Goal: Transaction & Acquisition: Purchase product/service

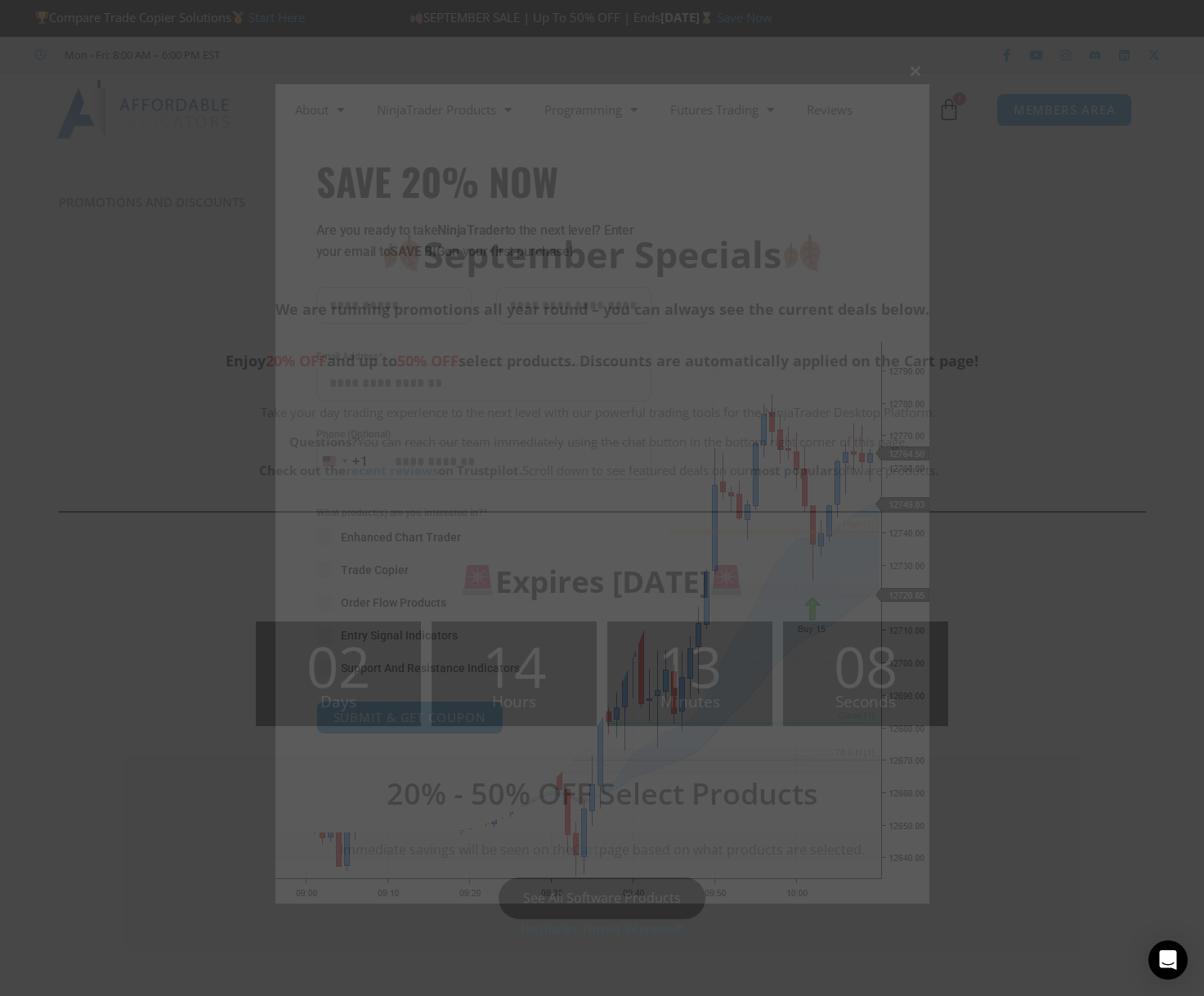
click at [913, 70] on span at bounding box center [916, 72] width 26 height 10
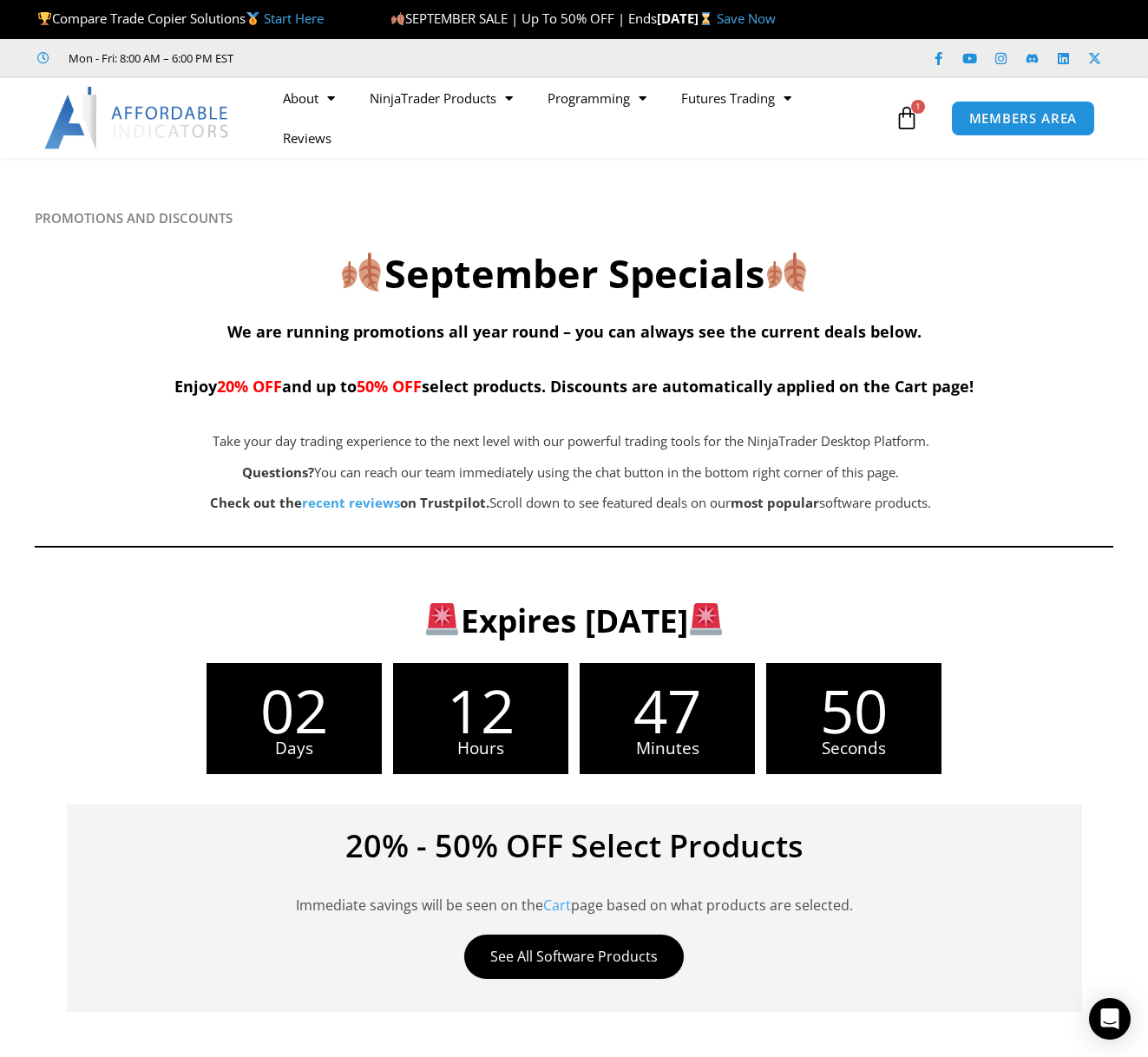
click at [663, 42] on div "Mon - Fri: 8:00 AM – 6:00 PM EST Facebook-f Youtube Instagram Linkedin X-twitter" at bounding box center [574, 58] width 1148 height 39
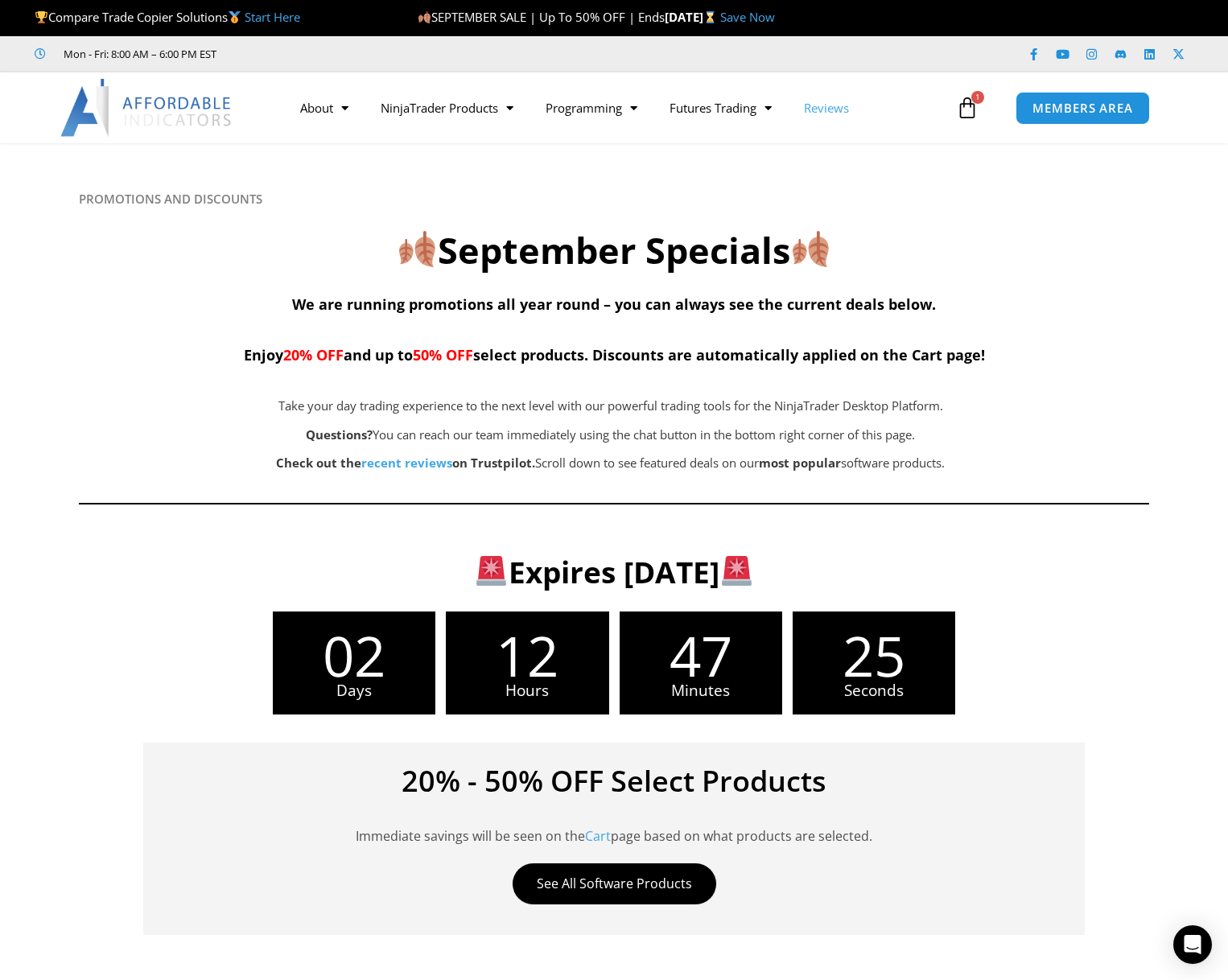
click at [833, 113] on link "Reviews" at bounding box center [826, 107] width 77 height 37
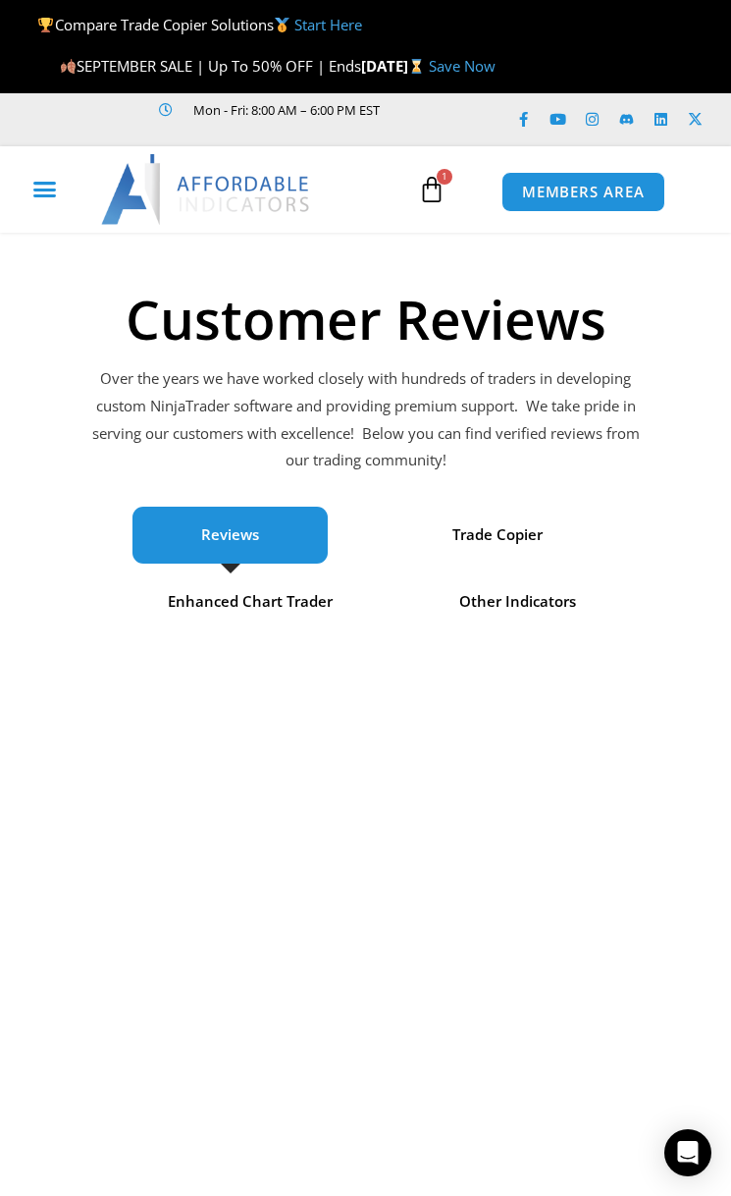
click at [40, 184] on icon "Menu Toggle" at bounding box center [44, 189] width 25 height 25
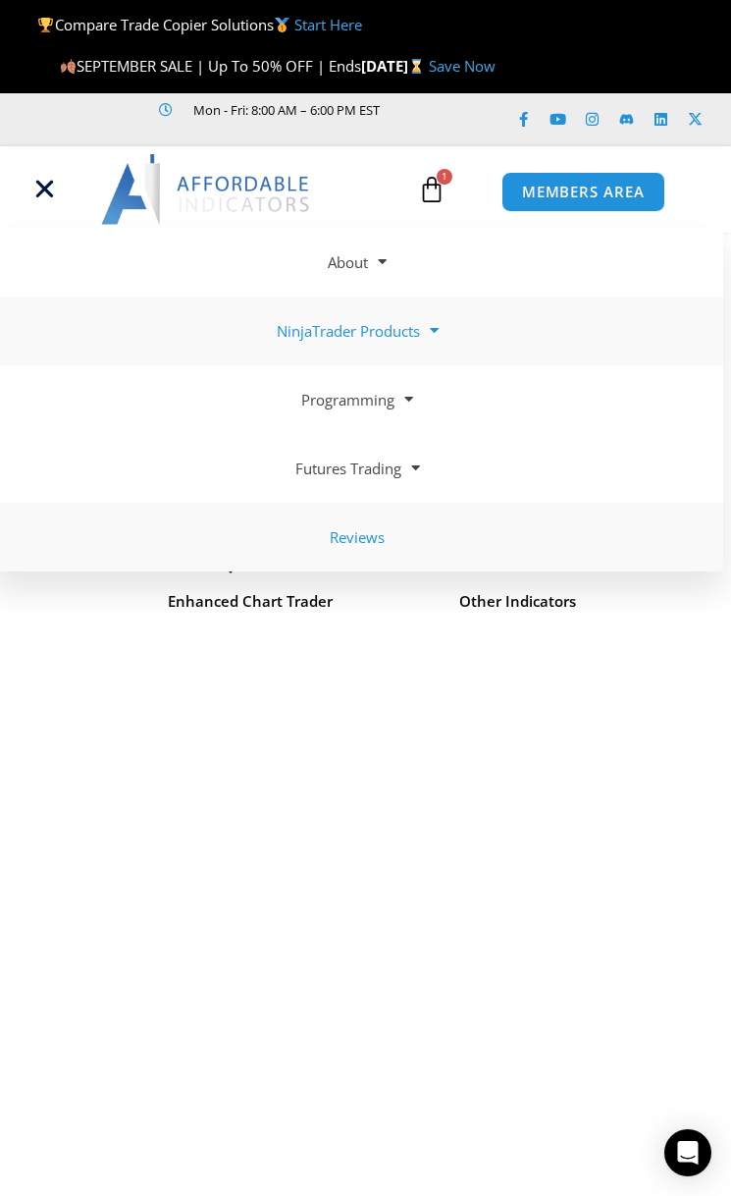
click at [391, 316] on link "NinjaTrader Products" at bounding box center [357, 331] width 731 height 69
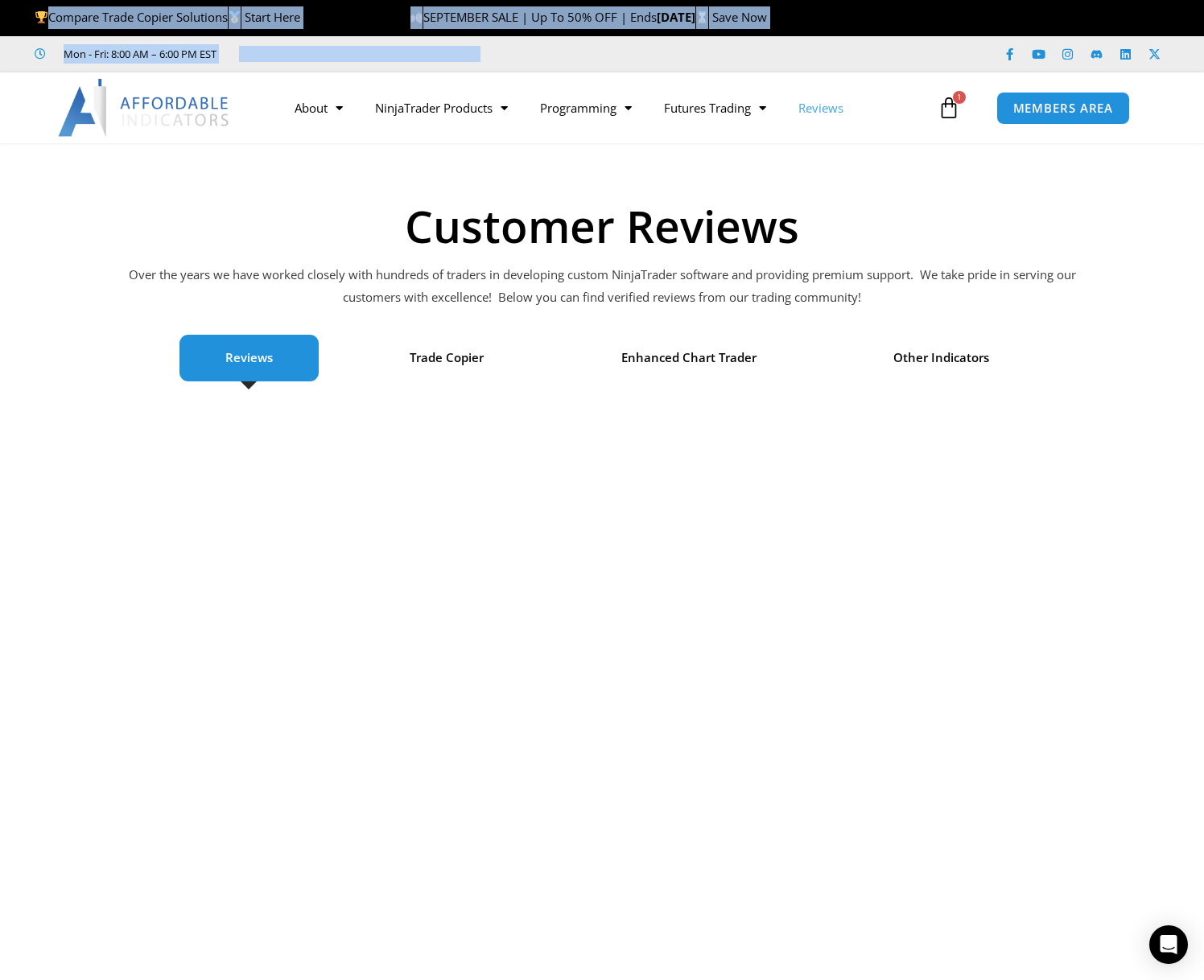
drag, startPoint x: 243, startPoint y: 35, endPoint x: 261, endPoint y: 47, distance: 21.6
click at [61, 15] on div "Compare Trade Copier Solutions Start Here SEPTEMBER SALE | Up To 50% OFF | Ends…" at bounding box center [602, 18] width 1204 height 36
click at [257, 34] on div "Compare Trade Copier Solutions Start Here" at bounding box center [211, 17] width 355 height 34
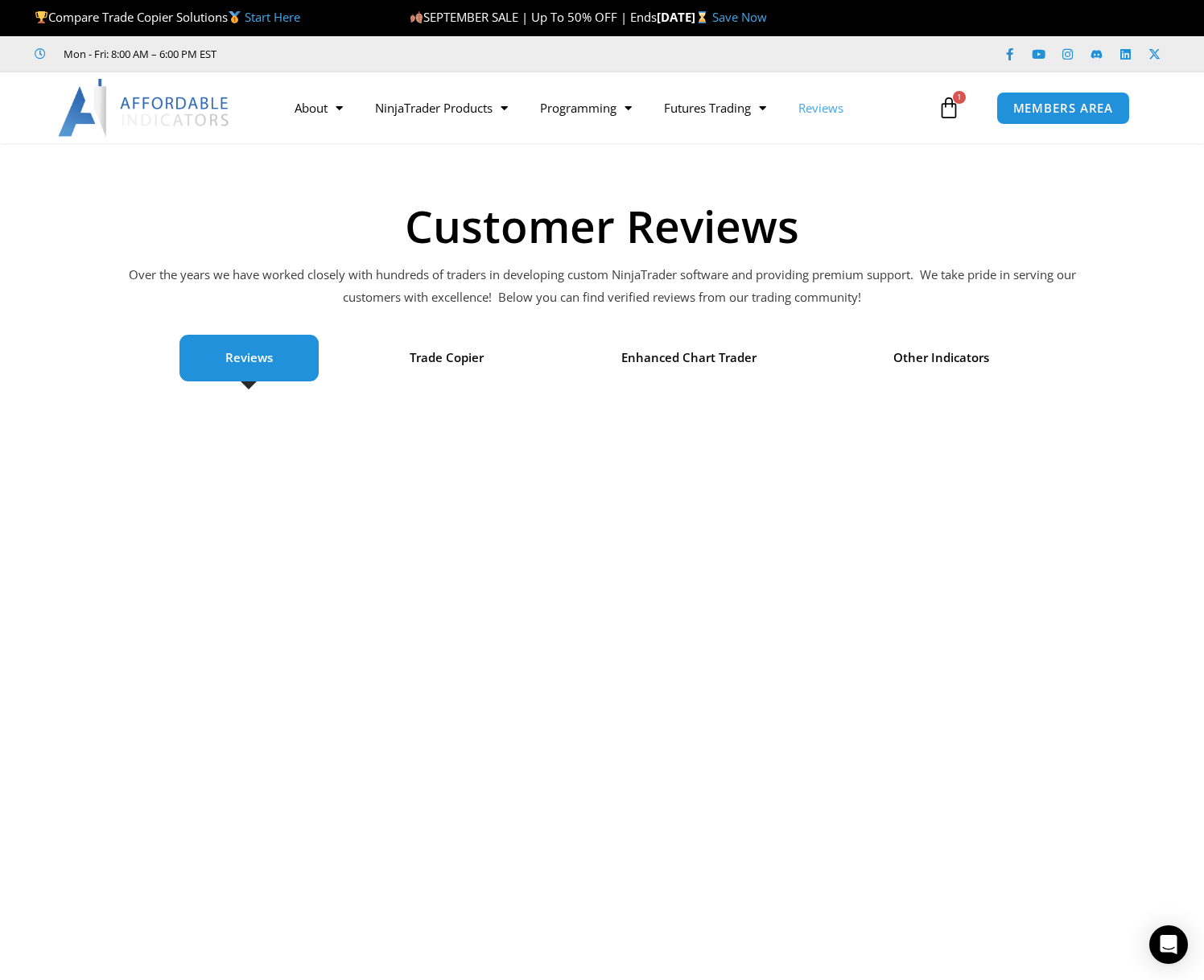
click at [107, 11] on header "Compare Trade Copier Solutions Start Here SEPTEMBER SALE | Up To 50% OFF | Ends…" at bounding box center [602, 71] width 1204 height 143
click at [606, 44] on ul "Mon - Fri: 8:00 AM – 6:00 PM EST" at bounding box center [418, 54] width 790 height 20
click at [954, 114] on icon at bounding box center [948, 107] width 22 height 22
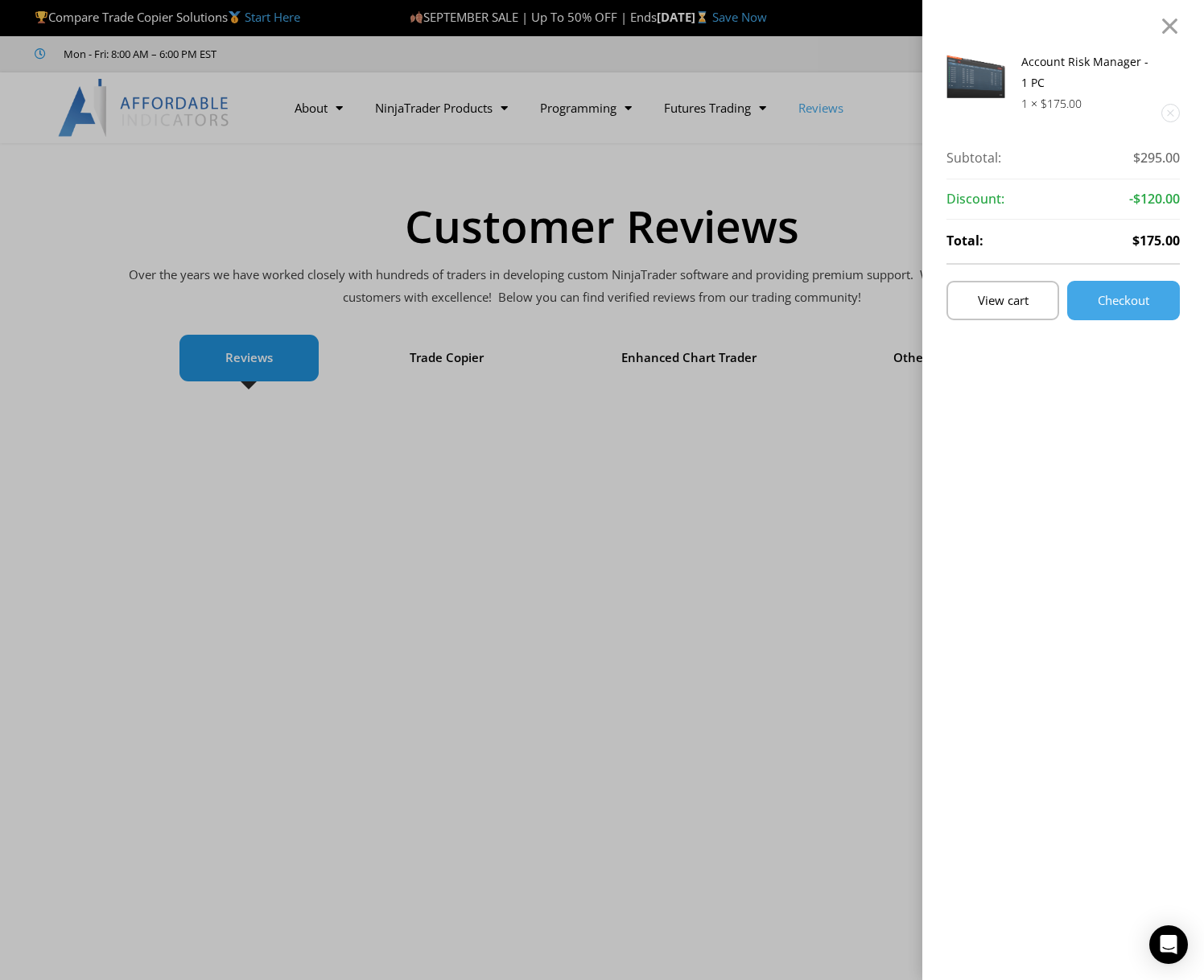
click at [913, 113] on div "Account Risk Manager - 1 PC 1 × $ 175.00 Subtotal: $ 295.00 Subtotal: $295.00 D…" at bounding box center [602, 490] width 1204 height 980
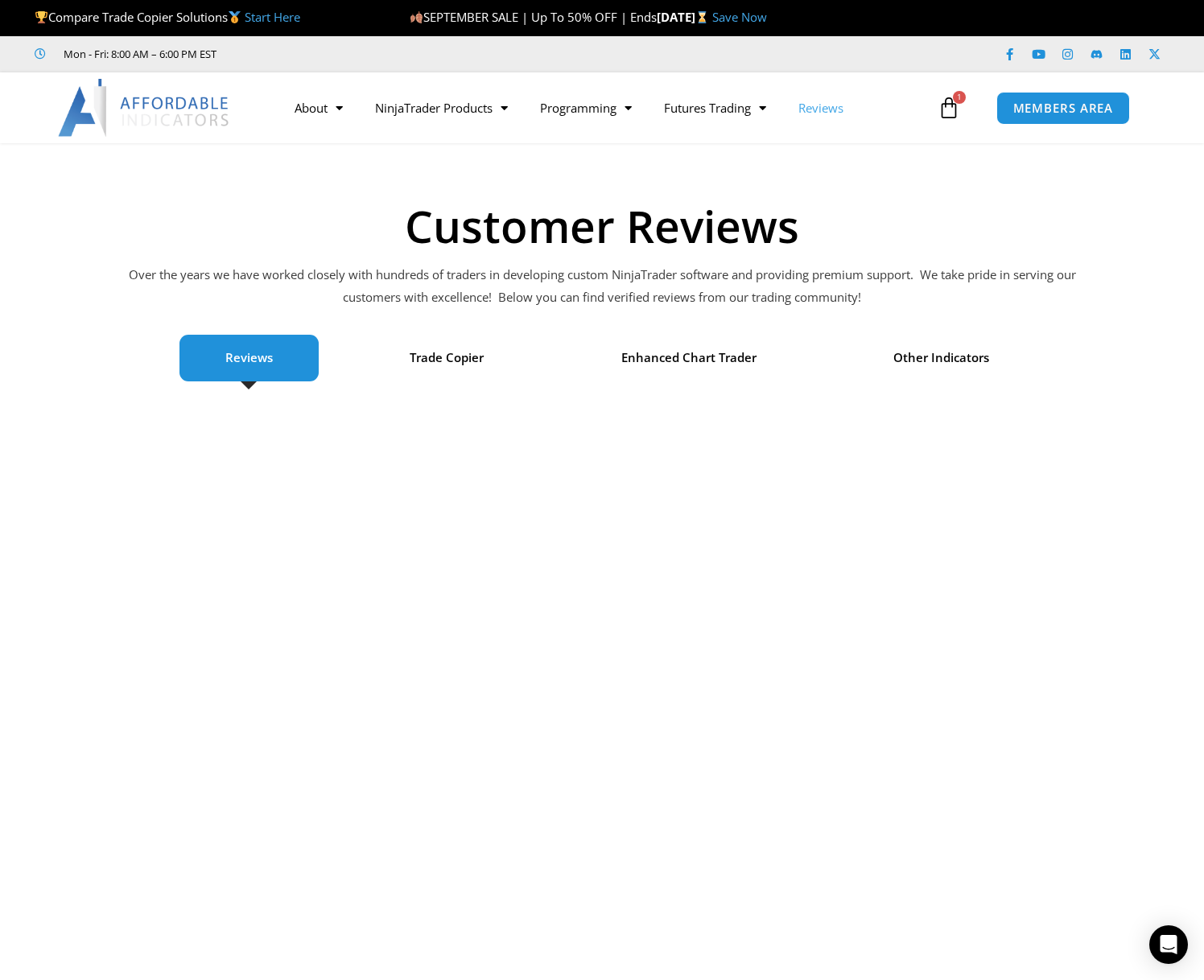
click at [168, 117] on img at bounding box center [144, 107] width 173 height 58
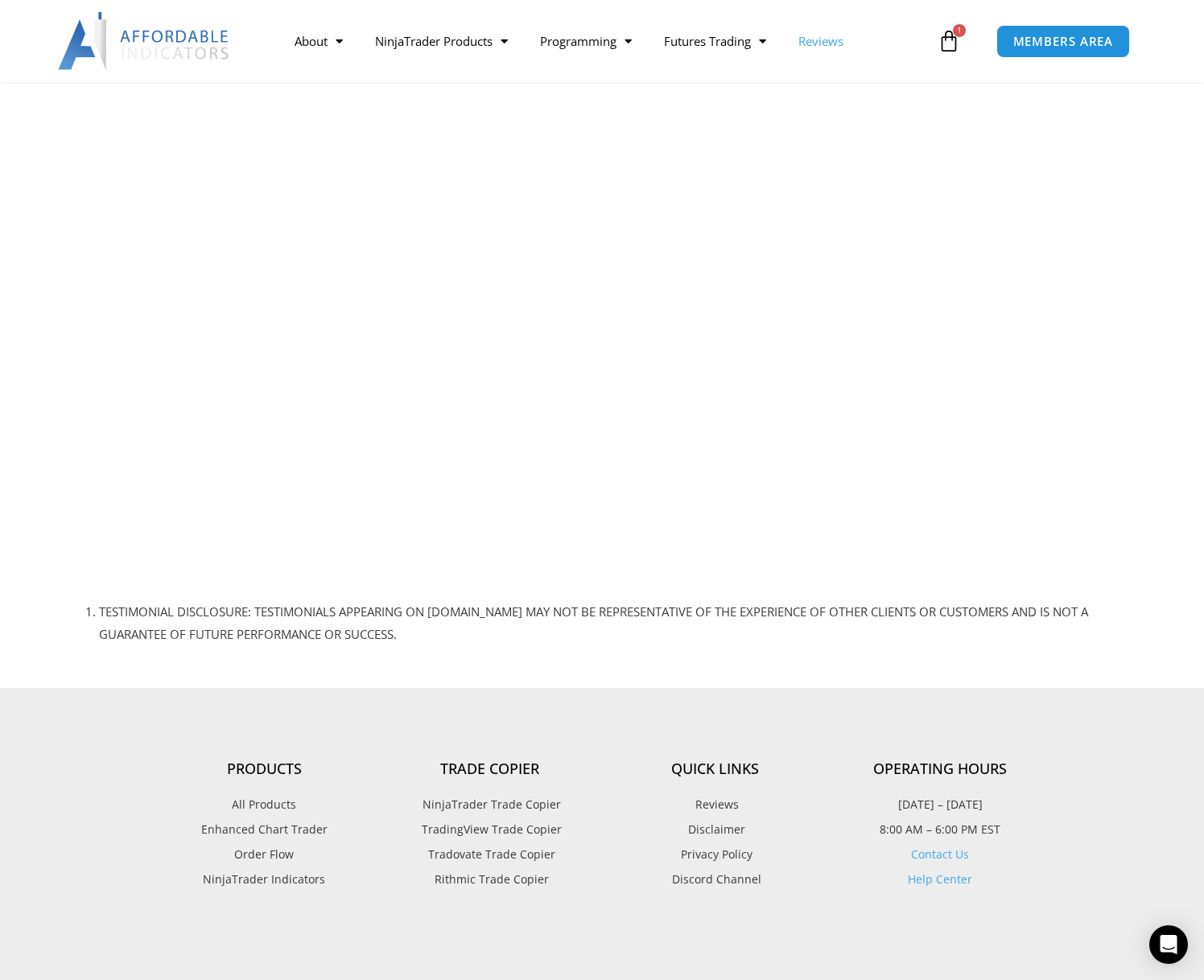
scroll to position [360, 0]
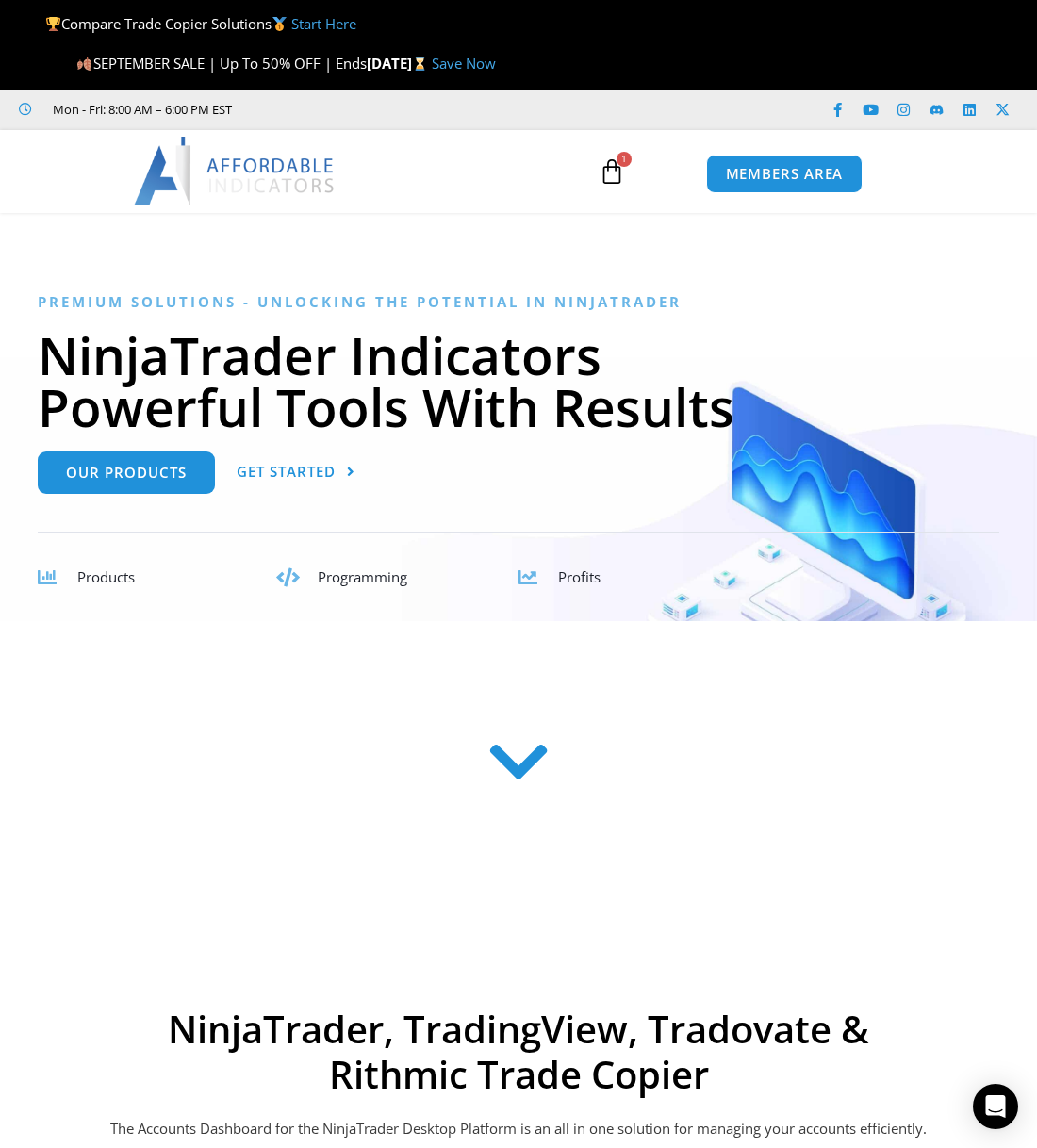
drag, startPoint x: 168, startPoint y: 183, endPoint x: 60, endPoint y: 253, distance: 128.7
click at [108, 247] on div at bounding box center [518, 431] width 1037 height 381
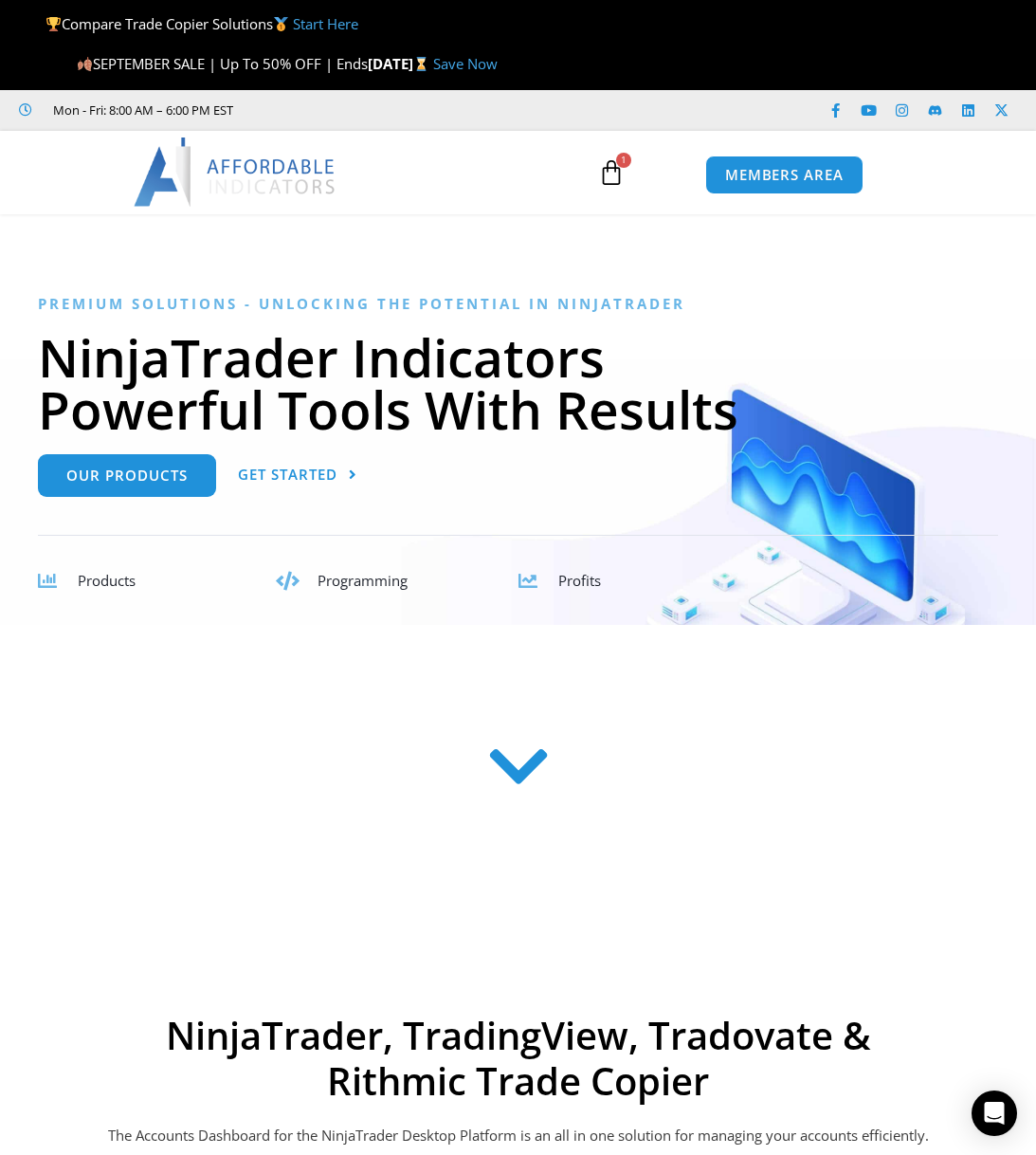
click at [49, 184] on div "About Contact Us Premium Support Team Partners NinjaTrader NinjaTrader FAQ Ninj…" at bounding box center [518, 172] width 1036 height 83
click at [34, 177] on div "About Contact Us Premium Support Team Partners NinjaTrader NinjaTrader FAQ Ninj…" at bounding box center [518, 172] width 1036 height 83
click at [466, 174] on div at bounding box center [321, 171] width 414 height 69
drag, startPoint x: 493, startPoint y: 164, endPoint x: 520, endPoint y: 158, distance: 27.7
click at [495, 164] on div at bounding box center [321, 171] width 414 height 69
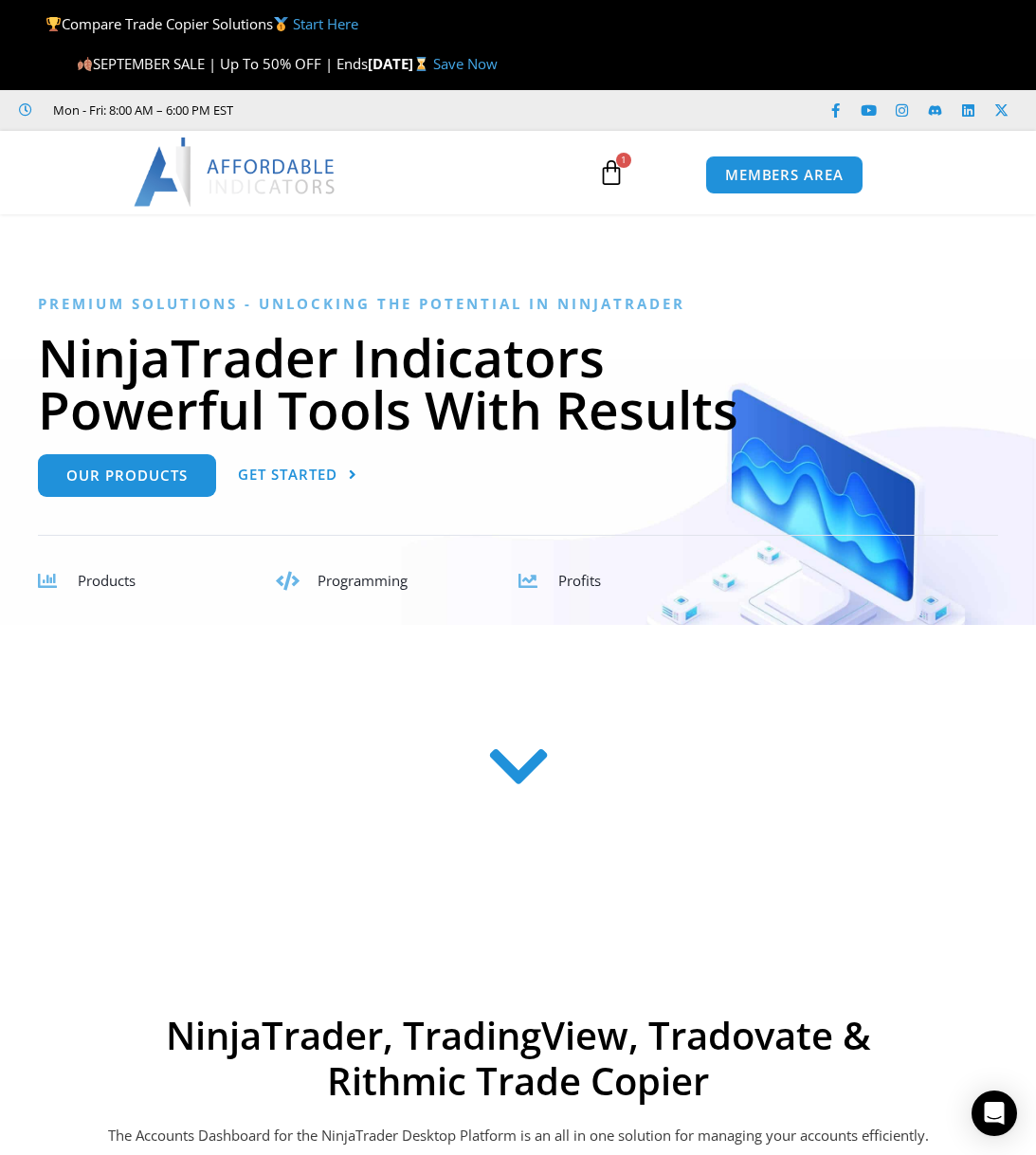
click at [677, 164] on div "Account Risk Manager - 1 PC 1 × $ 175.00 Subtotal: $ 295.00 Subtotal: $295.00 D…" at bounding box center [611, 172] width 166 height 55
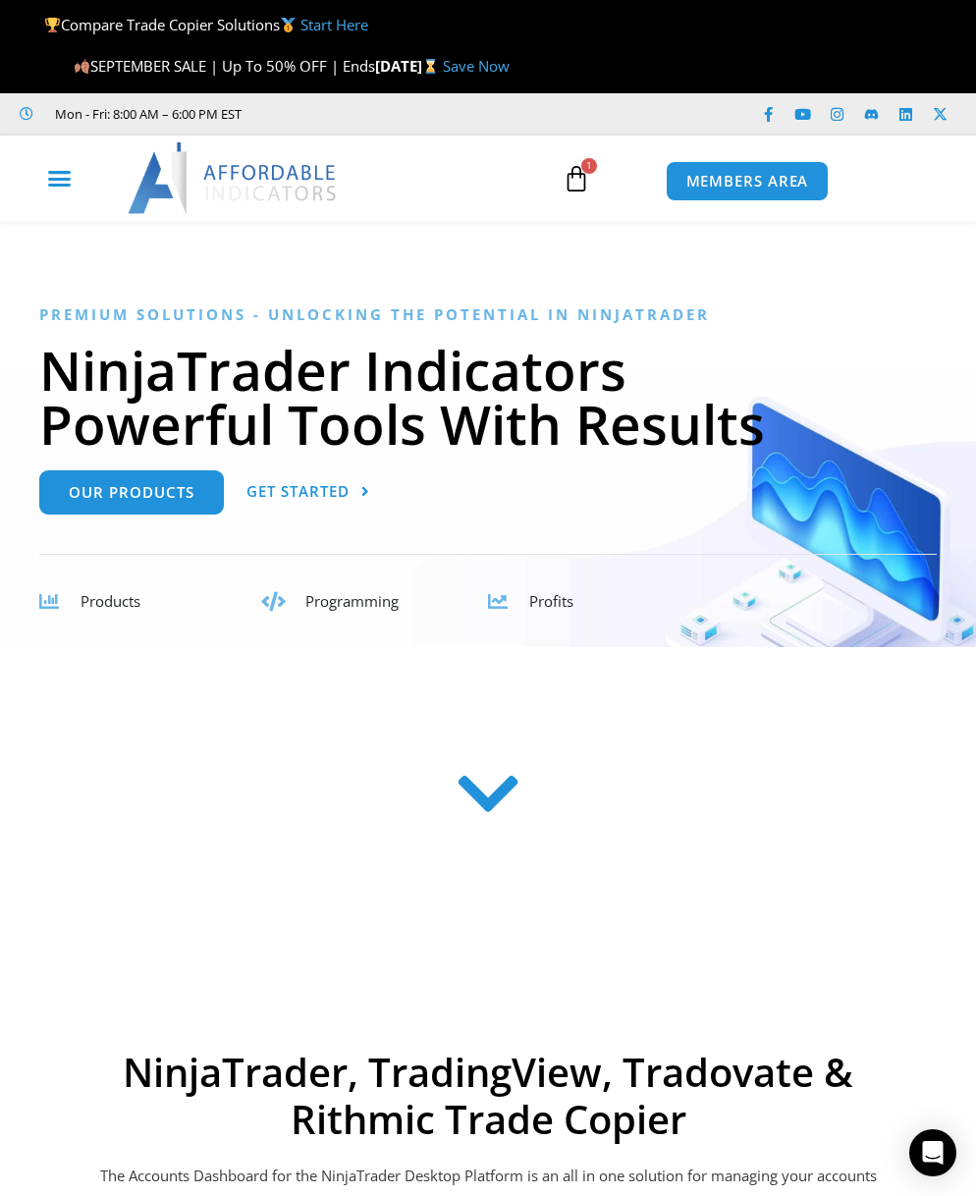
click at [47, 179] on icon "Menu Toggle" at bounding box center [59, 178] width 25 height 25
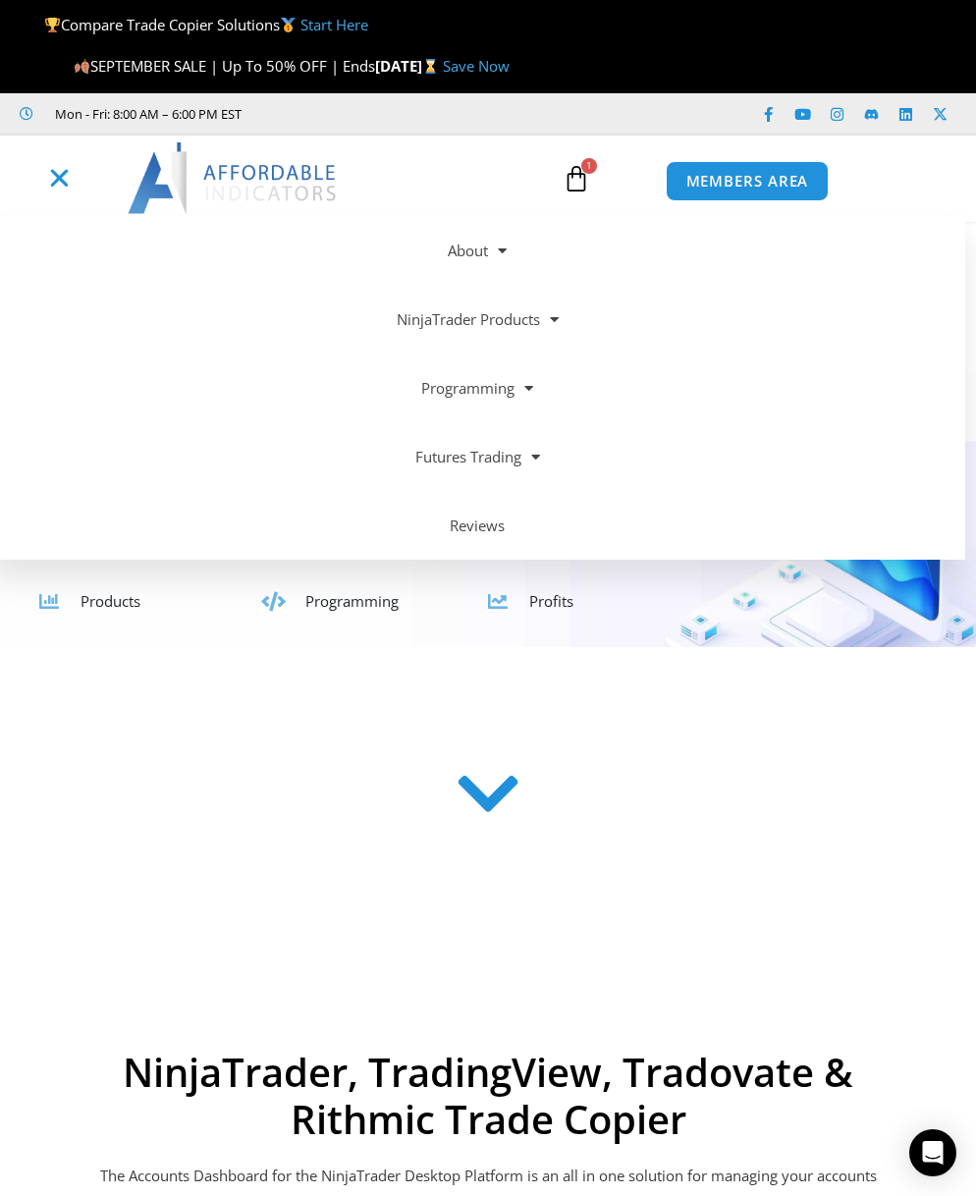
click at [61, 179] on icon "Menu Toggle" at bounding box center [59, 178] width 25 height 25
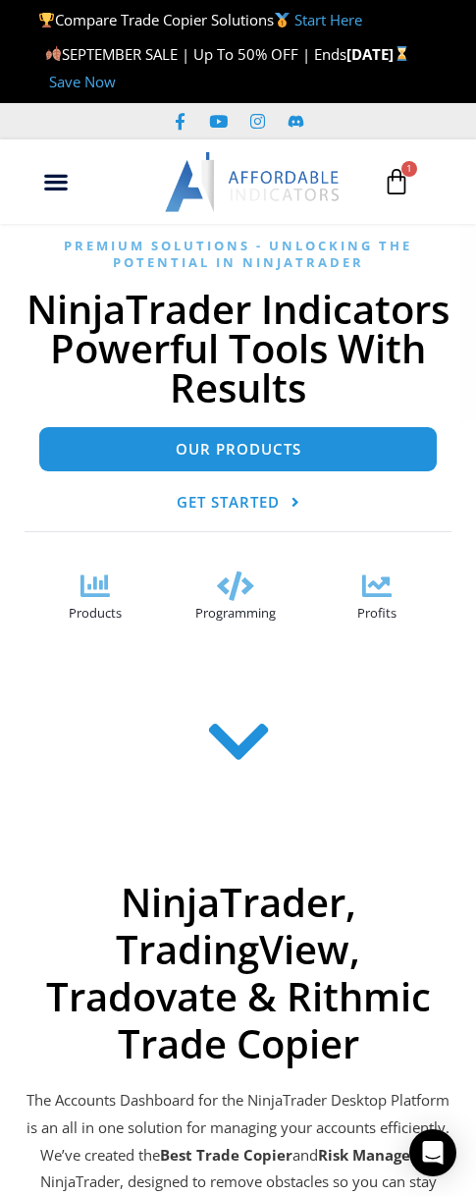
drag, startPoint x: 205, startPoint y: 316, endPoint x: 414, endPoint y: 382, distance: 219.2
click at [414, 382] on h1 "NinjaTrader Indicators Powerful Tools With Results" at bounding box center [238, 349] width 427 height 118
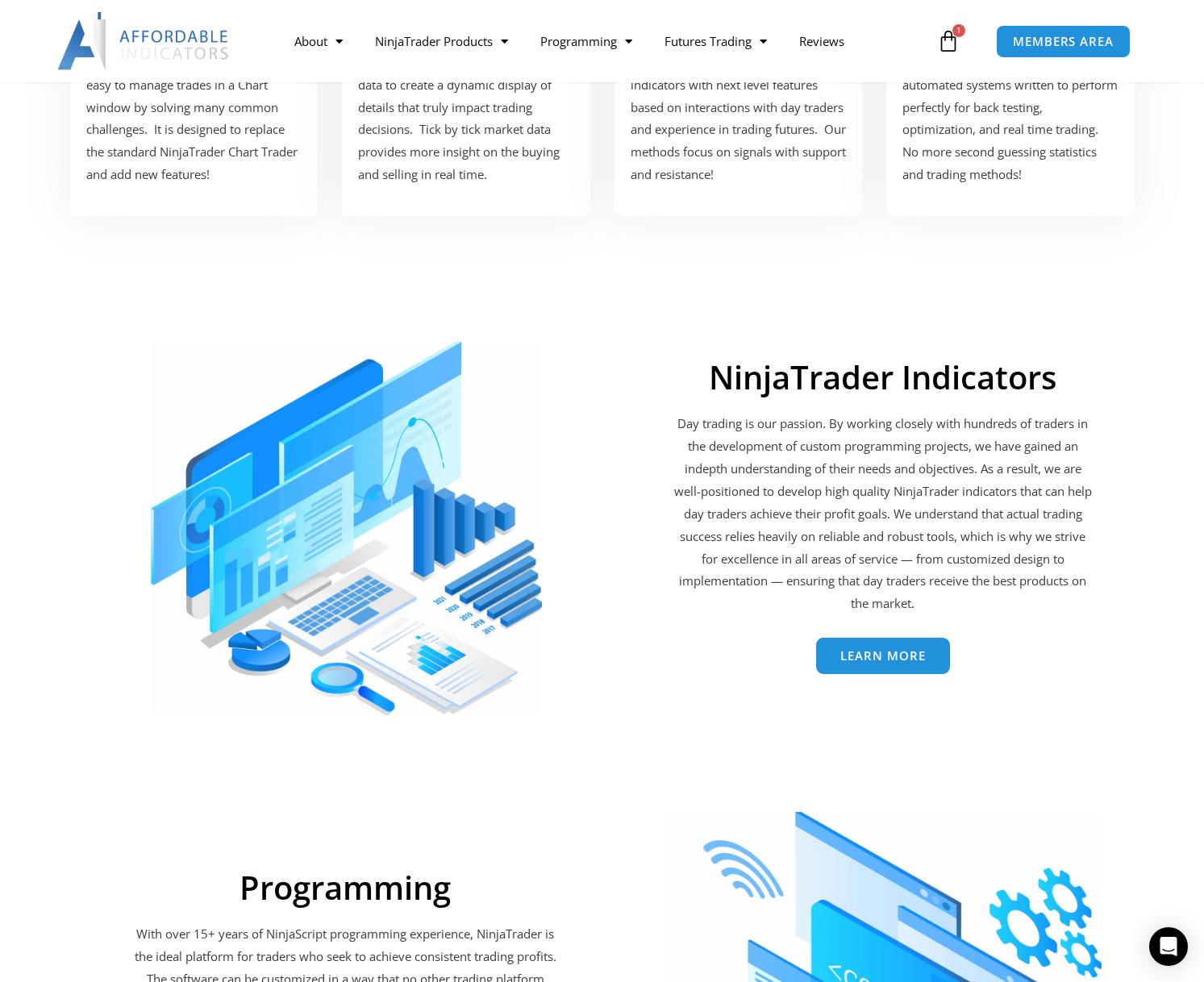
scroll to position [2257, 0]
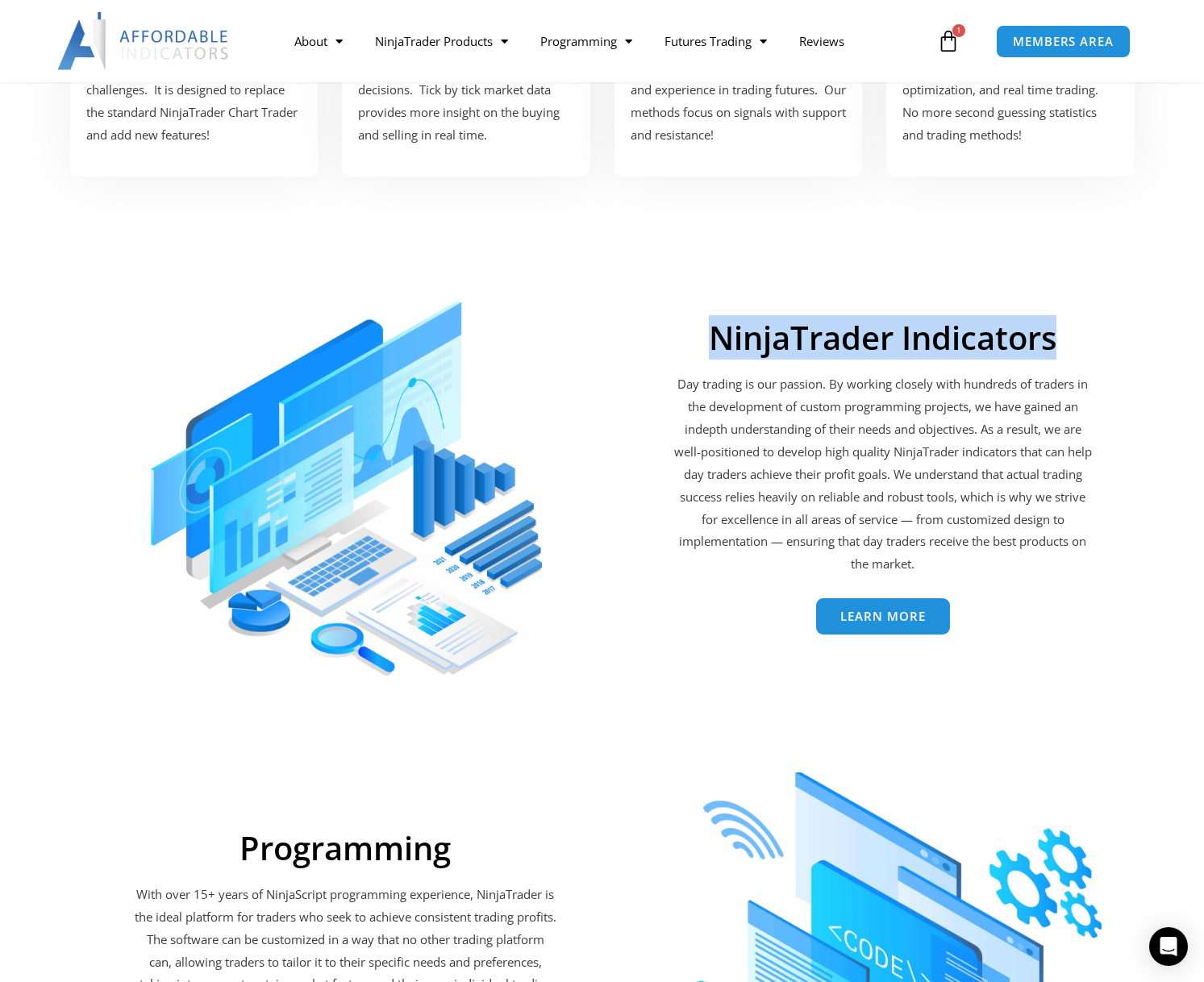
drag, startPoint x: 716, startPoint y: 332, endPoint x: 1180, endPoint y: 332, distance: 464.0
click at [1180, 332] on section "NinjaTrader Indicators Day trading is our passion. By working closely with hund…" at bounding box center [602, 476] width 1204 height 406
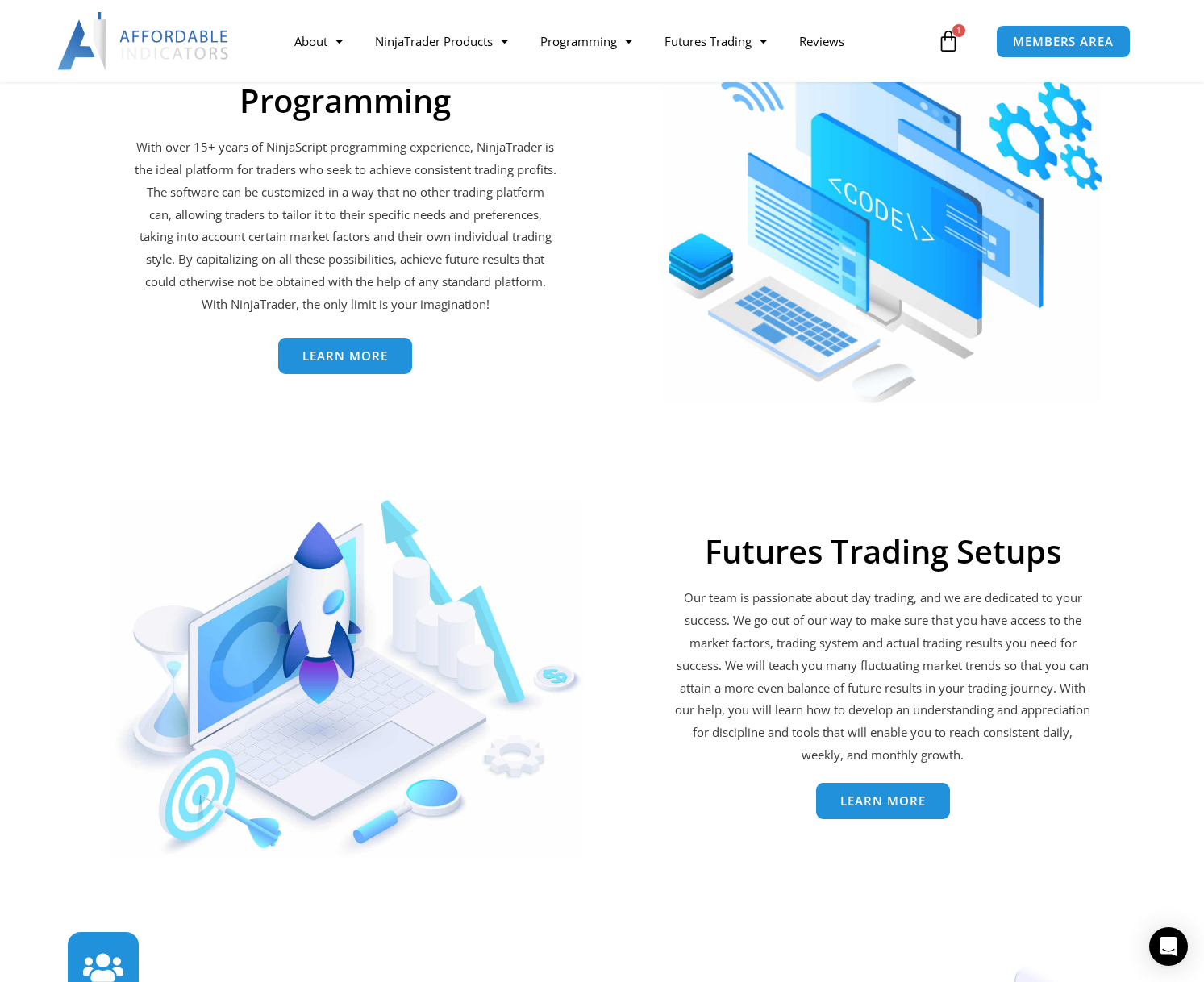
scroll to position [3063, 0]
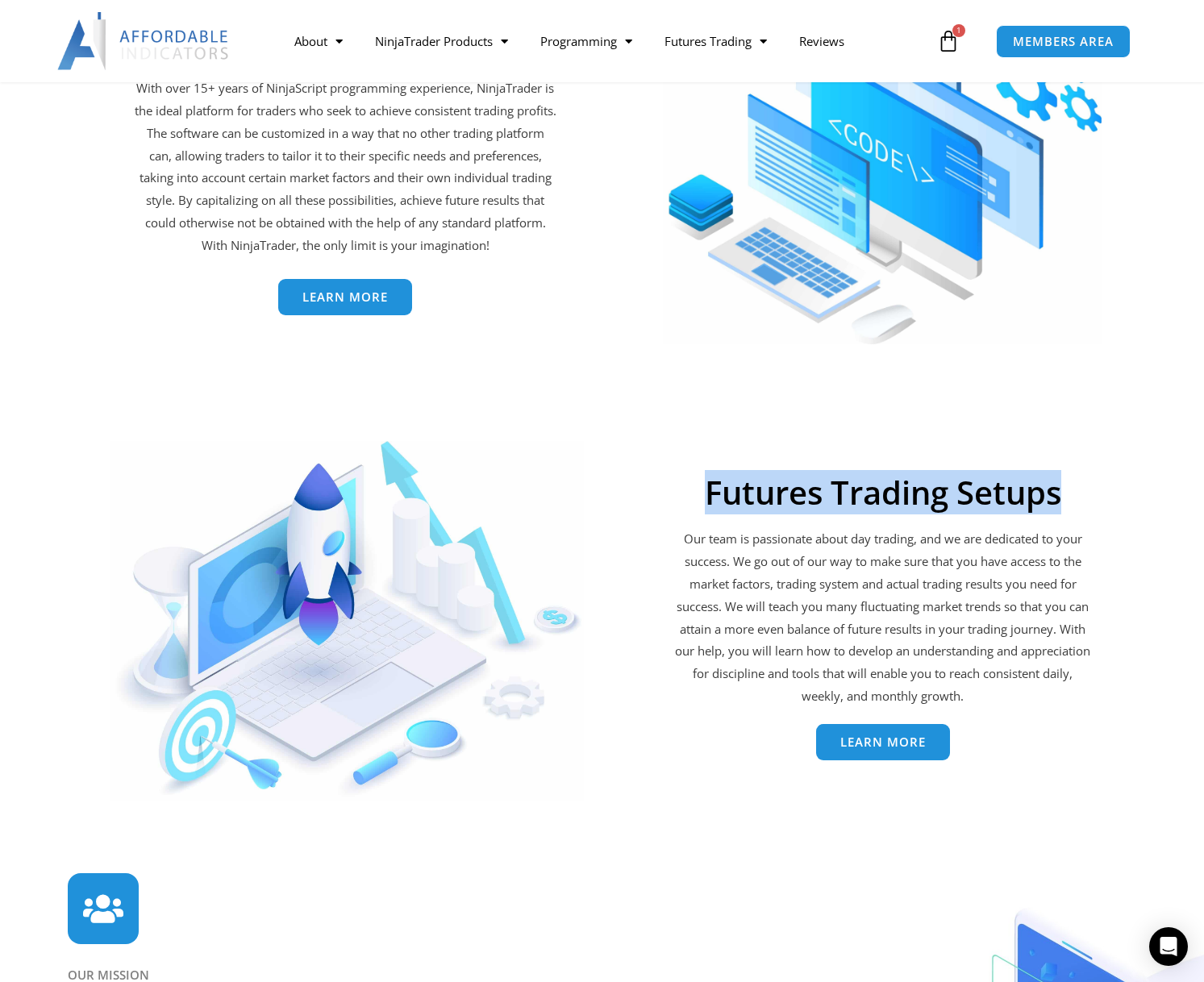
drag, startPoint x: 699, startPoint y: 489, endPoint x: 1163, endPoint y: 471, distance: 464.3
click at [1163, 471] on section "Futures Trading Setups Our team is passionate about day trading, and we are ded…" at bounding box center [602, 609] width 1204 height 392
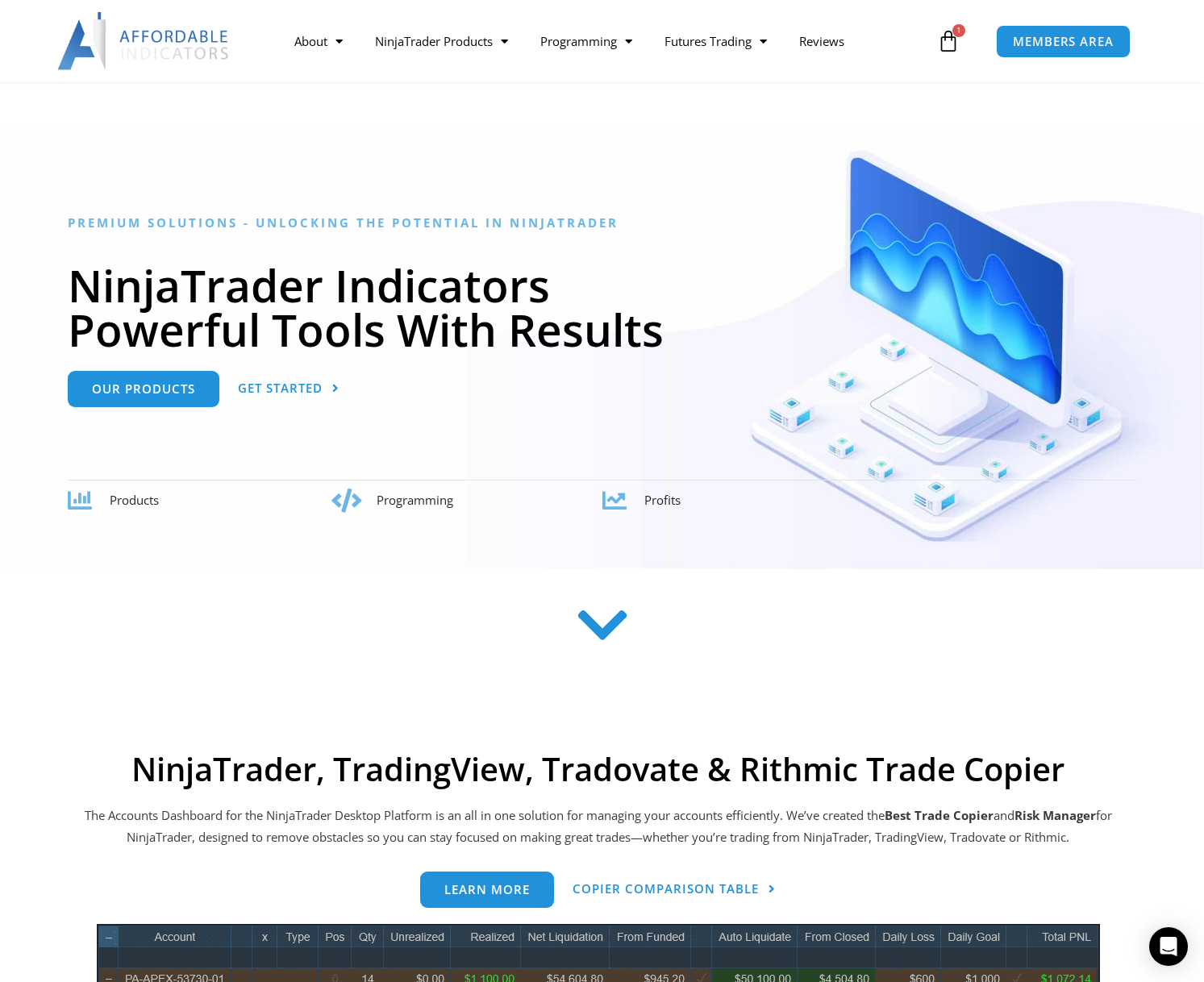
scroll to position [0, 0]
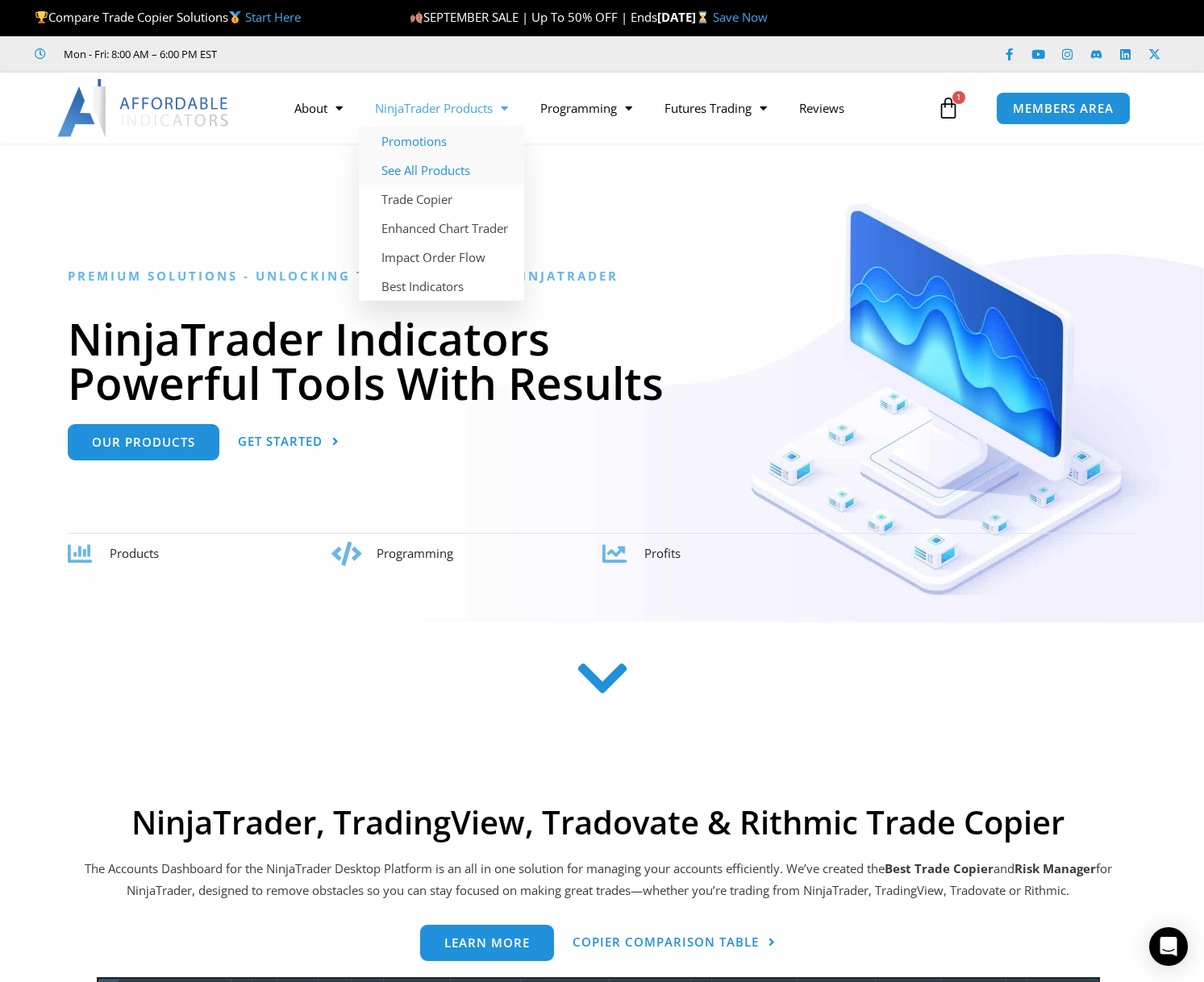
click at [449, 172] on link "See All Products" at bounding box center [441, 169] width 165 height 29
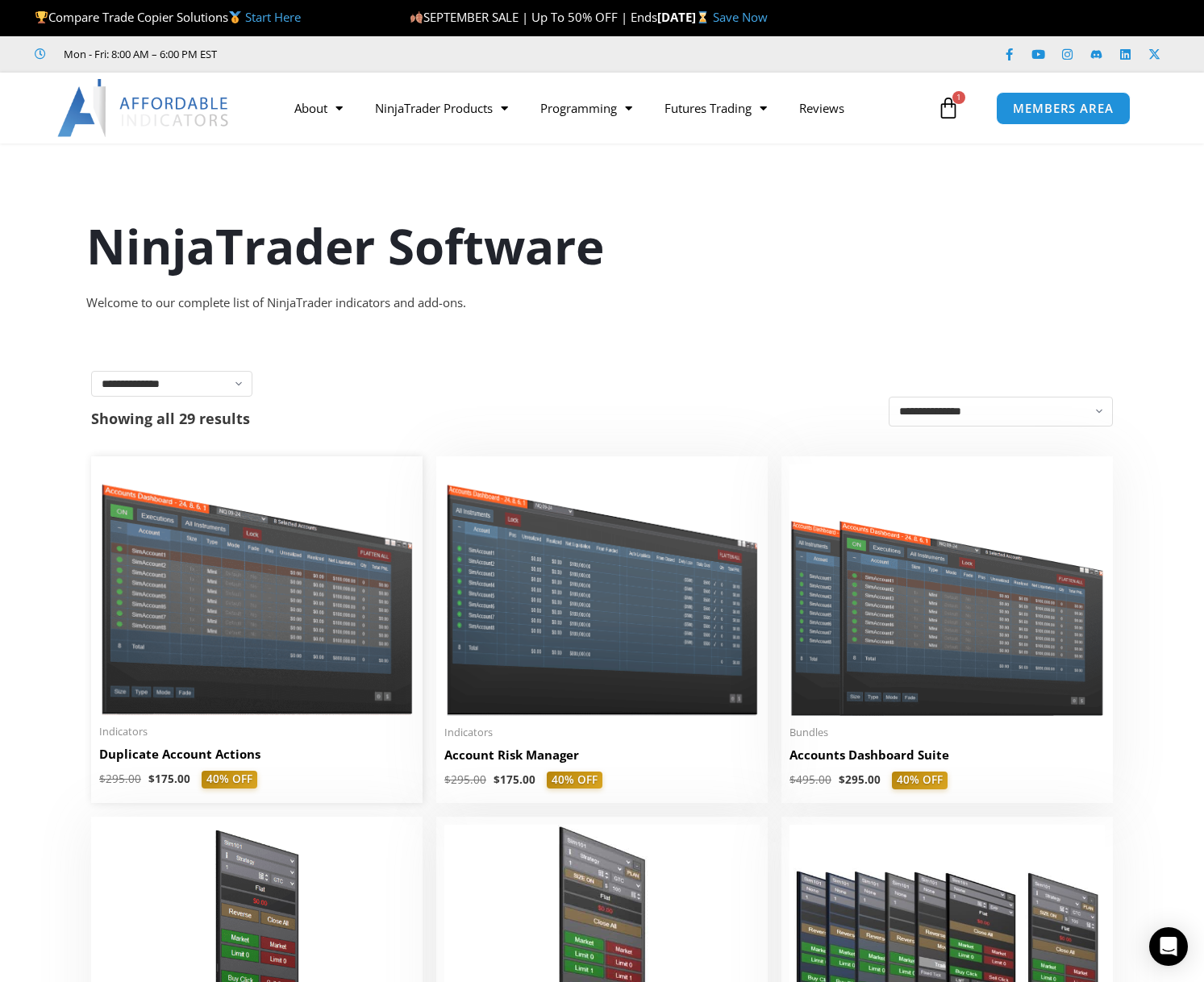
click at [280, 617] on img at bounding box center [257, 590] width 315 height 250
click at [305, 619] on img at bounding box center [257, 590] width 315 height 250
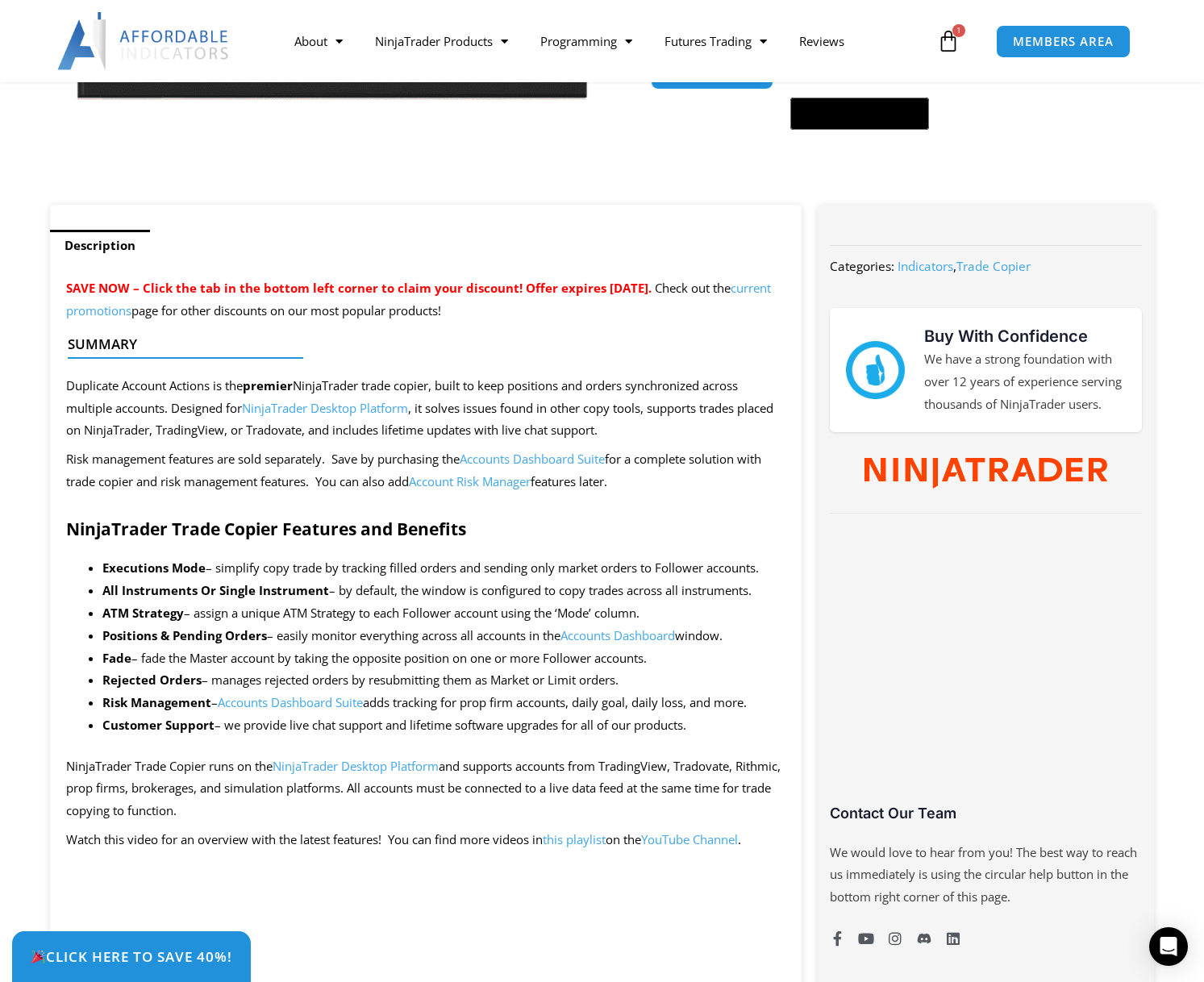
scroll to position [323, 0]
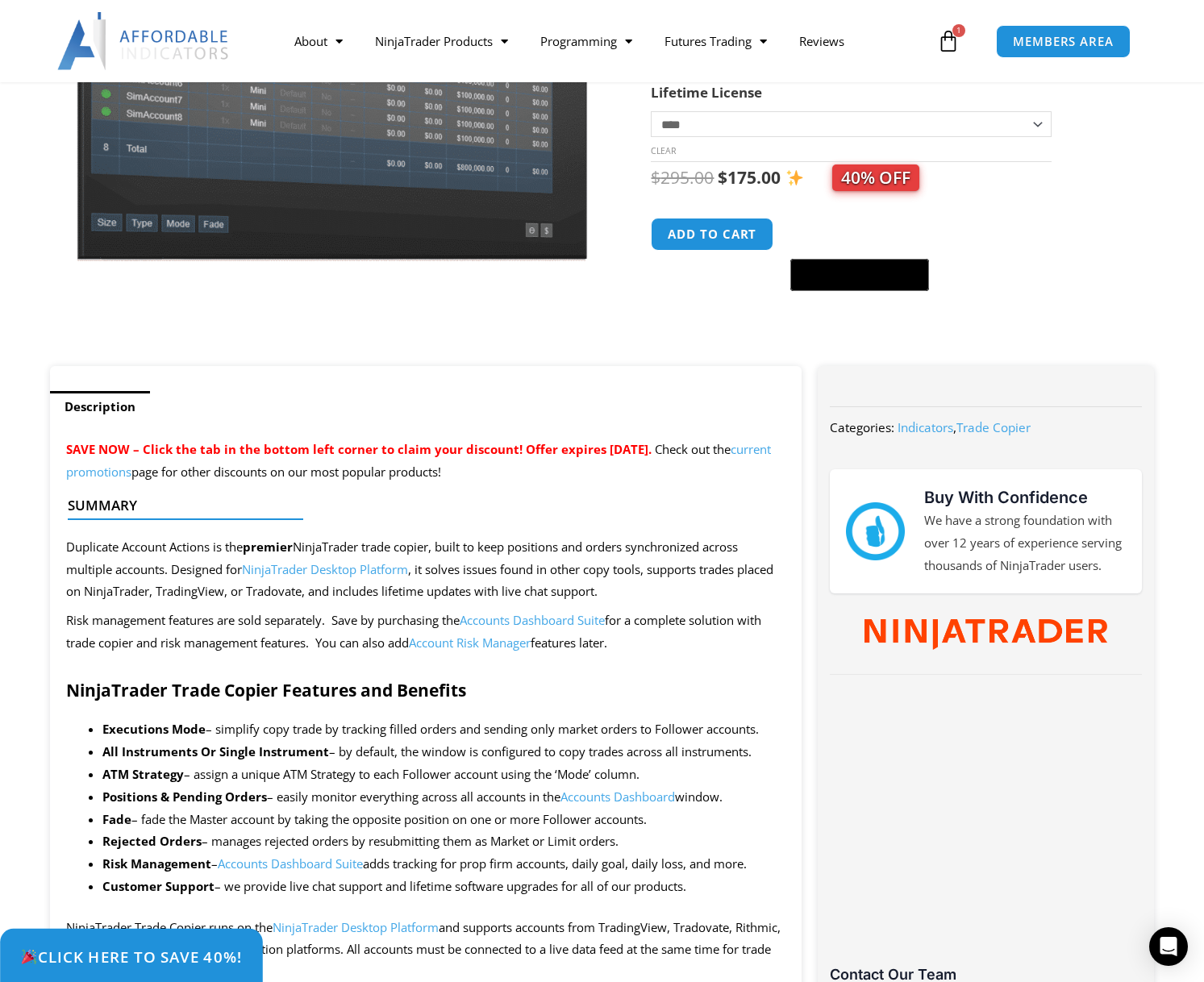
click at [163, 968] on link "Click Here to save 40%!" at bounding box center [131, 957] width 263 height 57
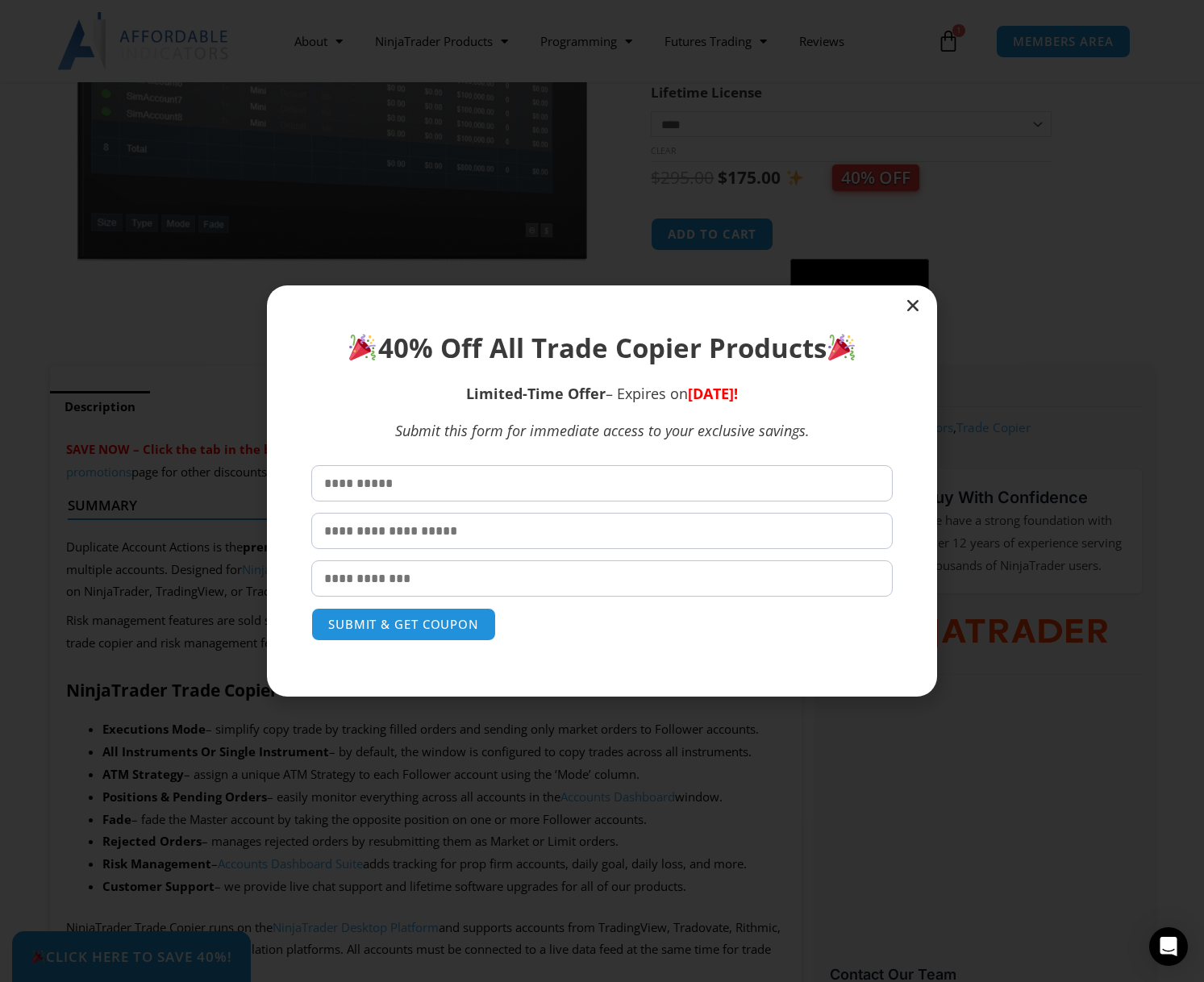
click at [159, 951] on div "40% Off All Trade Copier Products Limited-Time Offer – Expires on Wednesday, Se…" at bounding box center [602, 491] width 1204 height 982
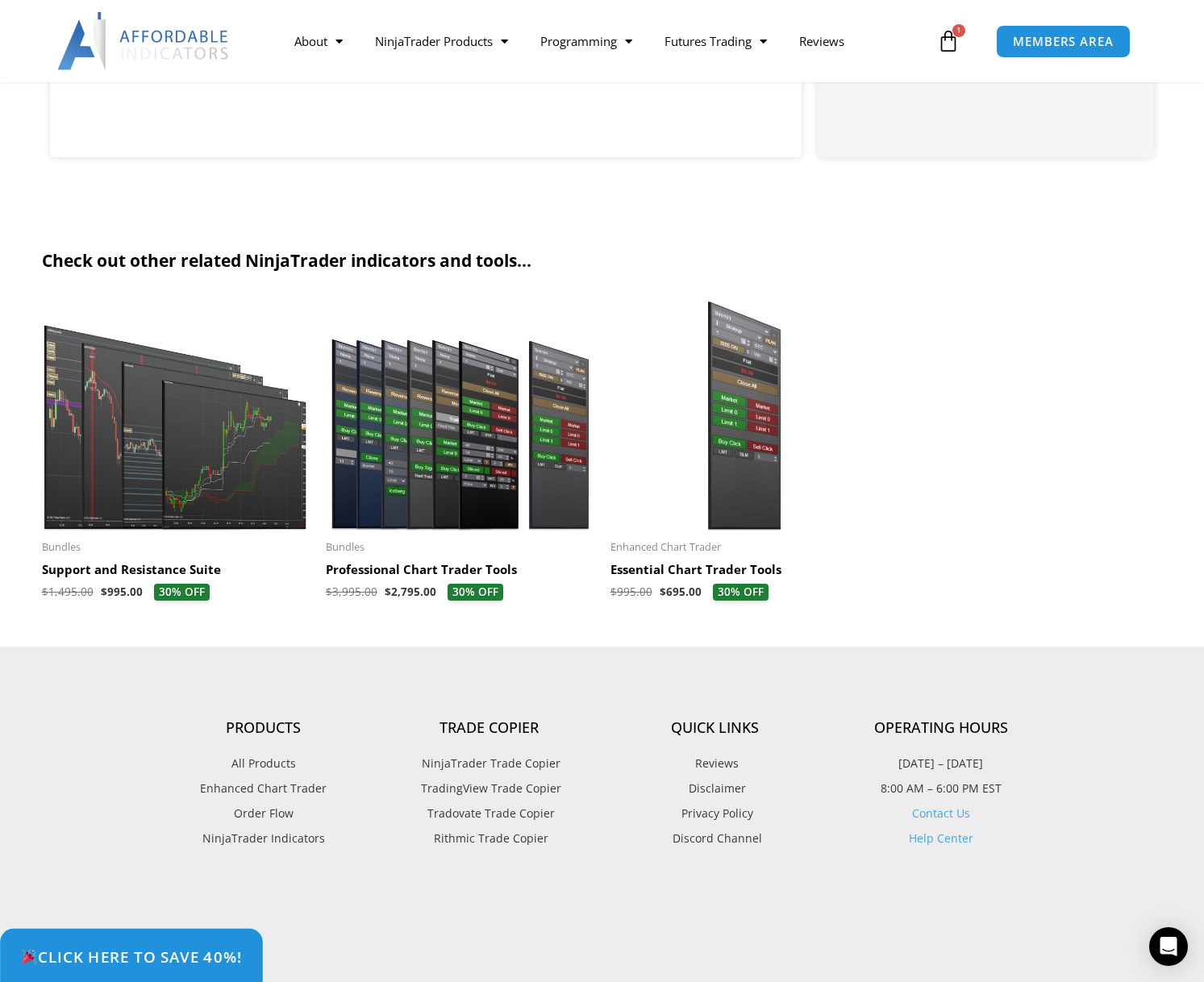
scroll to position [4514, 0]
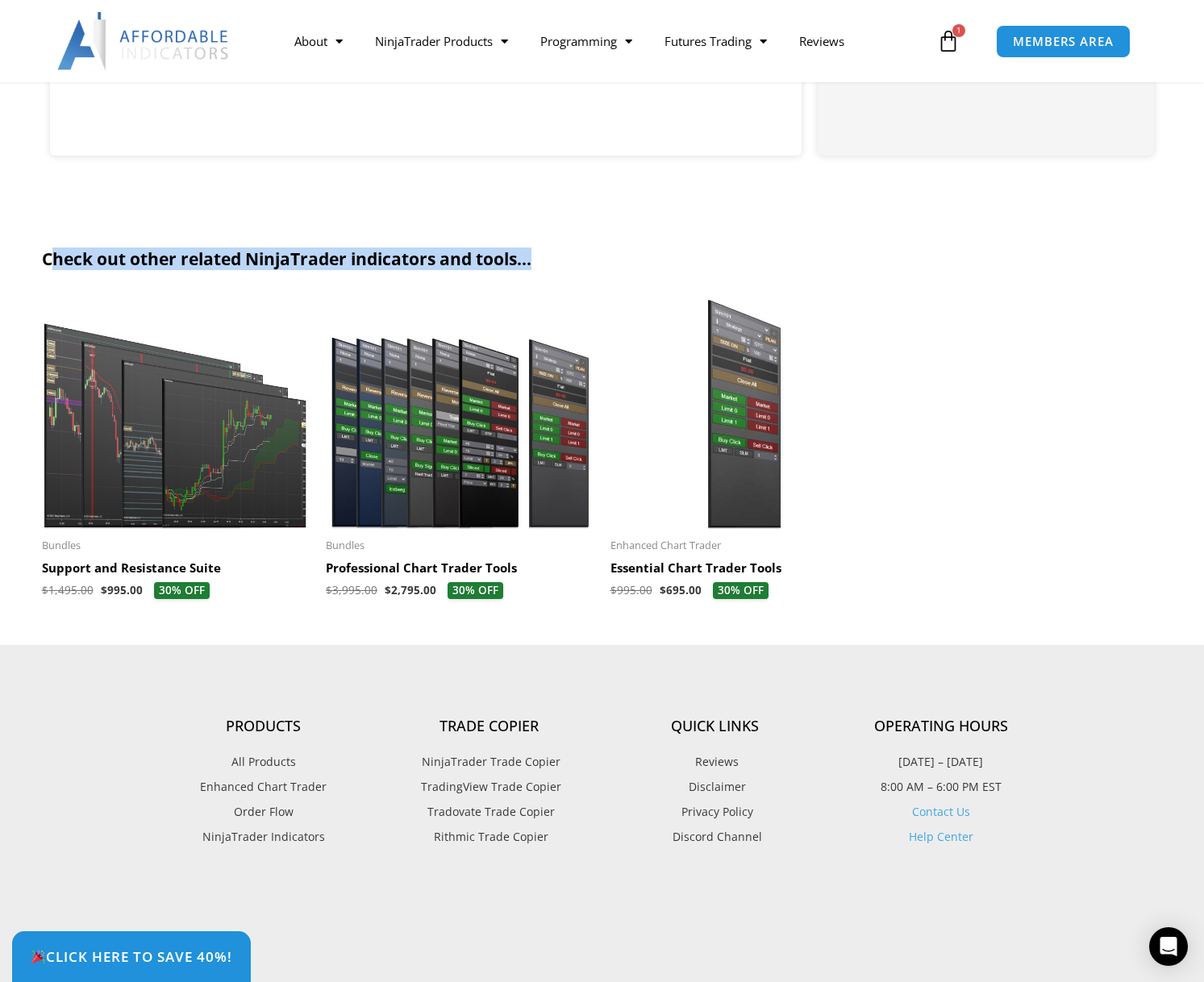
drag, startPoint x: 51, startPoint y: 284, endPoint x: 570, endPoint y: 273, distance: 519.1
click at [570, 270] on h2 "Check out other related NinjaTrader indicators and tools..." at bounding box center [602, 259] width 1121 height 22
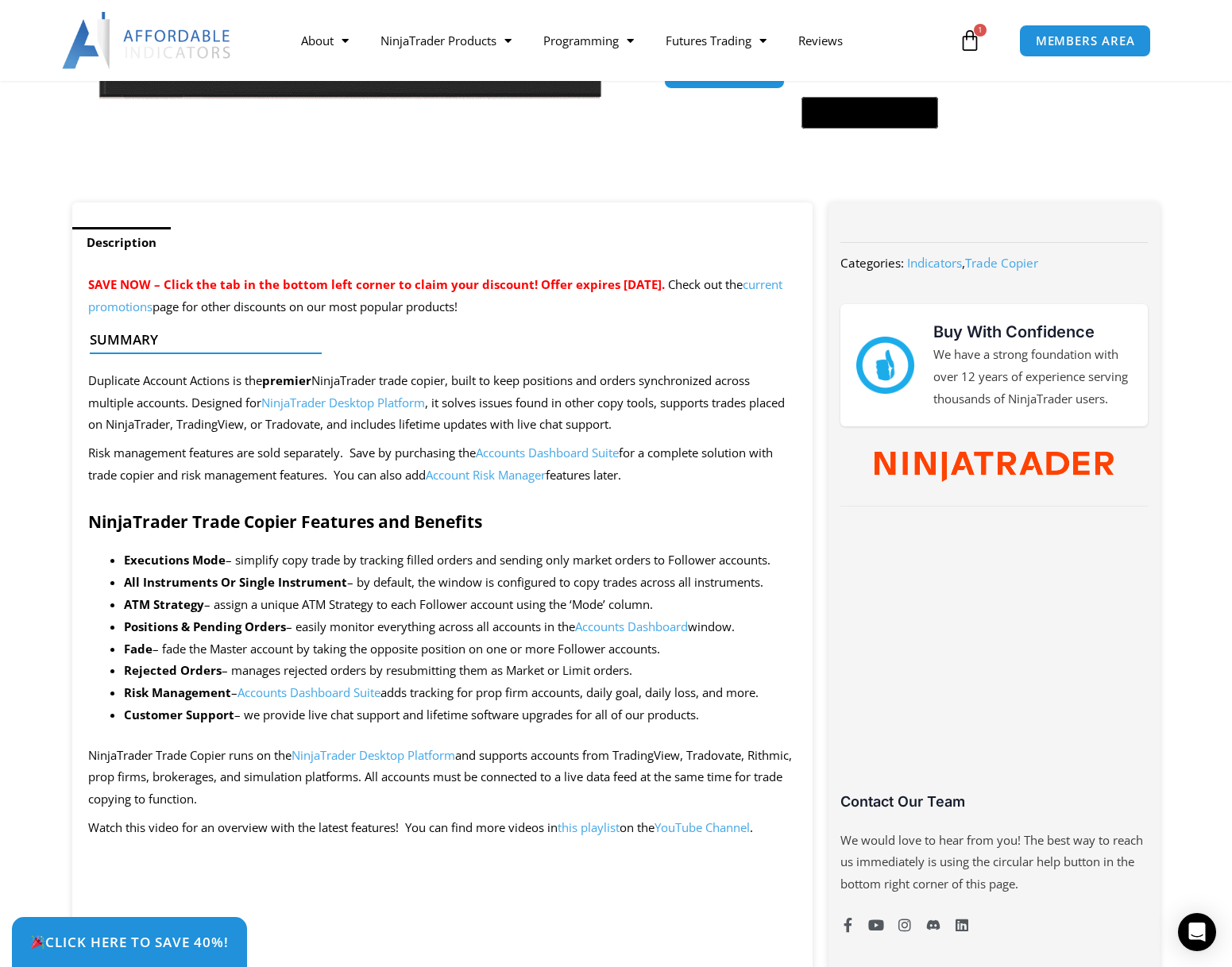
scroll to position [476, 0]
drag, startPoint x: 88, startPoint y: 338, endPoint x: 337, endPoint y: 344, distance: 249.1
click at [337, 344] on div "Summary" at bounding box center [436, 346] width 709 height 45
drag, startPoint x: 337, startPoint y: 344, endPoint x: 324, endPoint y: 346, distance: 13.2
click at [324, 346] on div "Summary" at bounding box center [436, 346] width 709 height 45
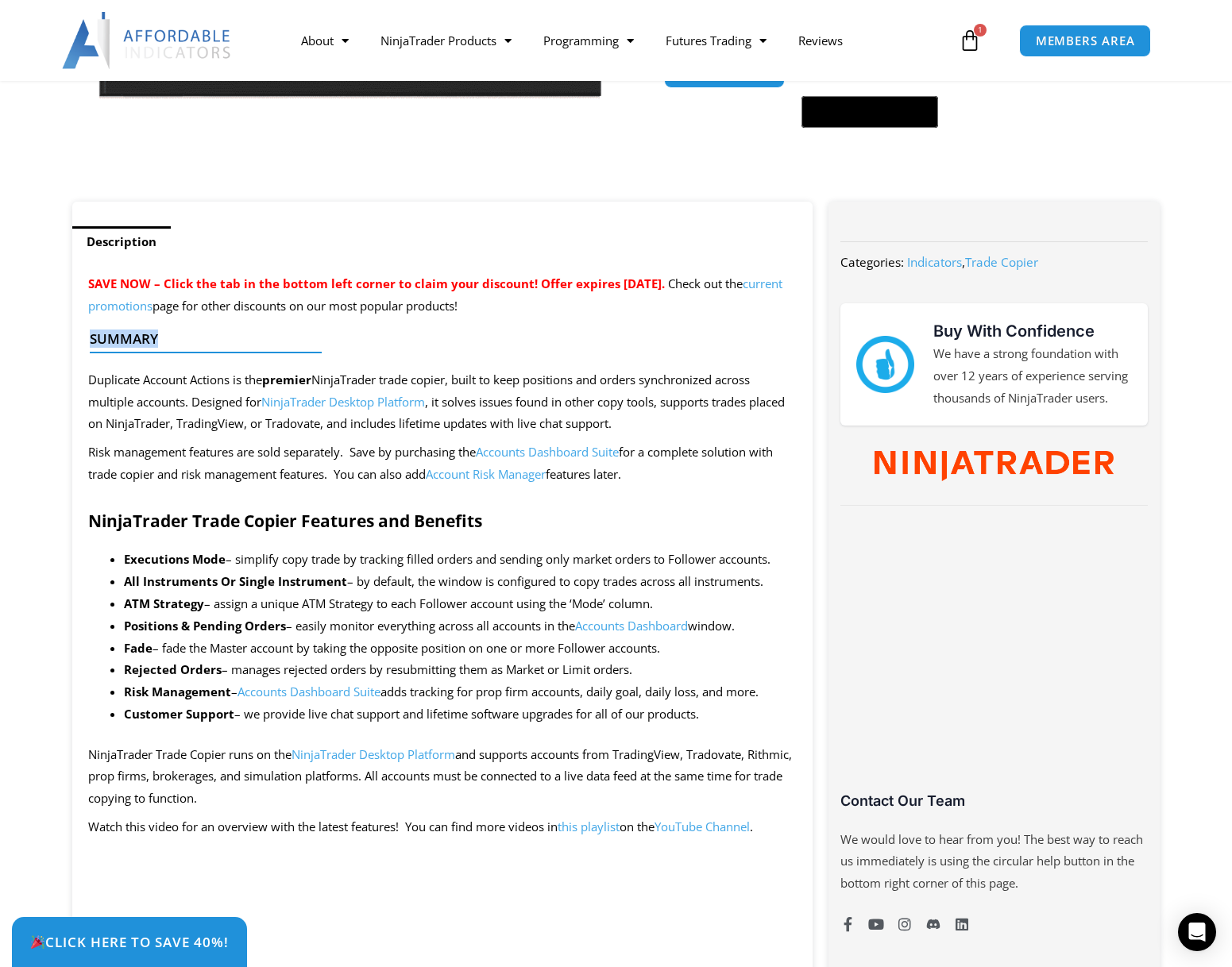
drag, startPoint x: 86, startPoint y: 335, endPoint x: 243, endPoint y: 355, distance: 158.3
click at [243, 355] on div "Summary" at bounding box center [436, 346] width 709 height 45
drag, startPoint x: 91, startPoint y: 524, endPoint x: 578, endPoint y: 517, distance: 487.1
click at [578, 517] on h2 "NinjaTrader Trade Copier Features and Benefits" at bounding box center [442, 521] width 709 height 22
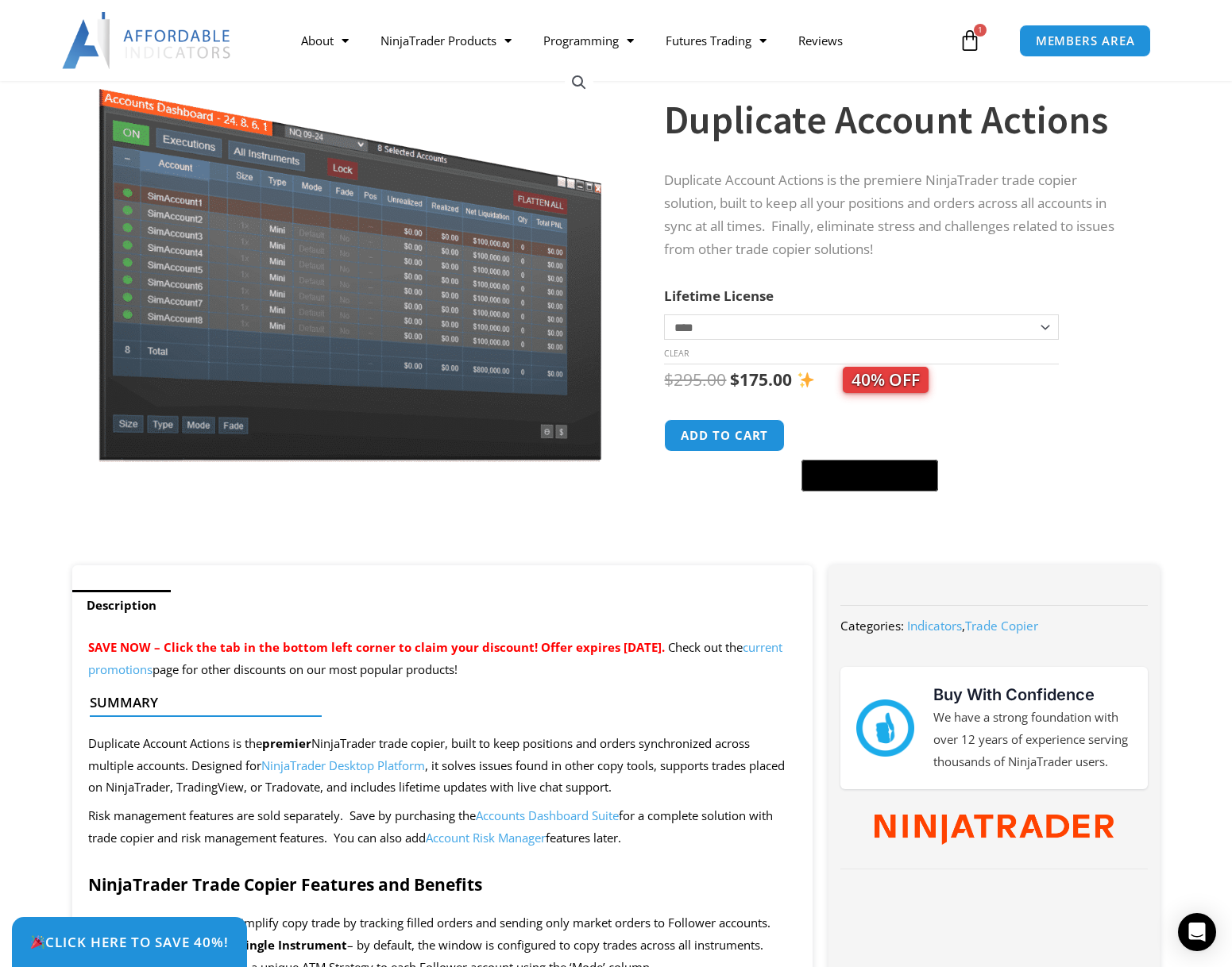
scroll to position [0, 0]
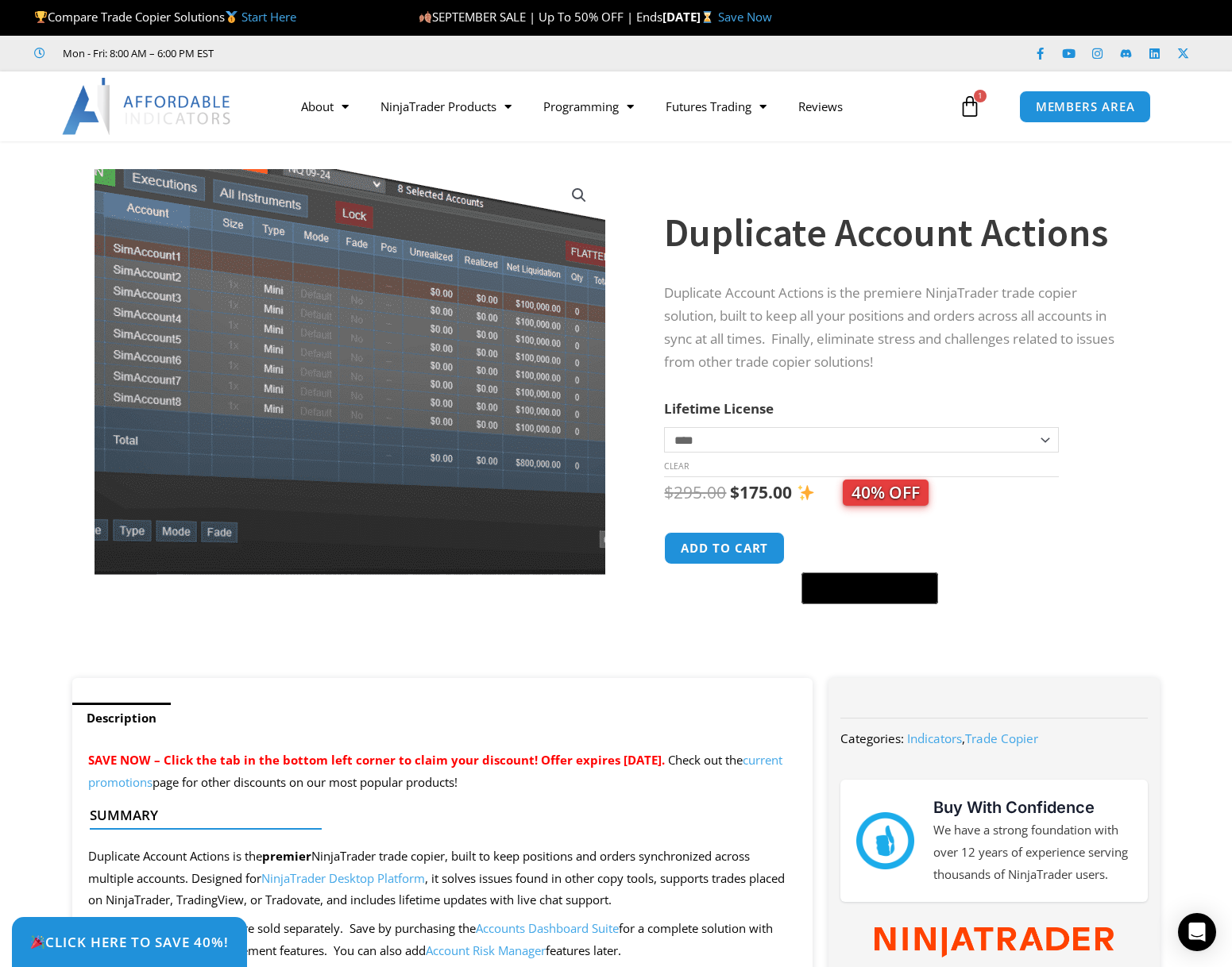
drag, startPoint x: 294, startPoint y: 454, endPoint x: 242, endPoint y: 609, distance: 163.5
click at [242, 609] on div at bounding box center [350, 631] width 548 height 67
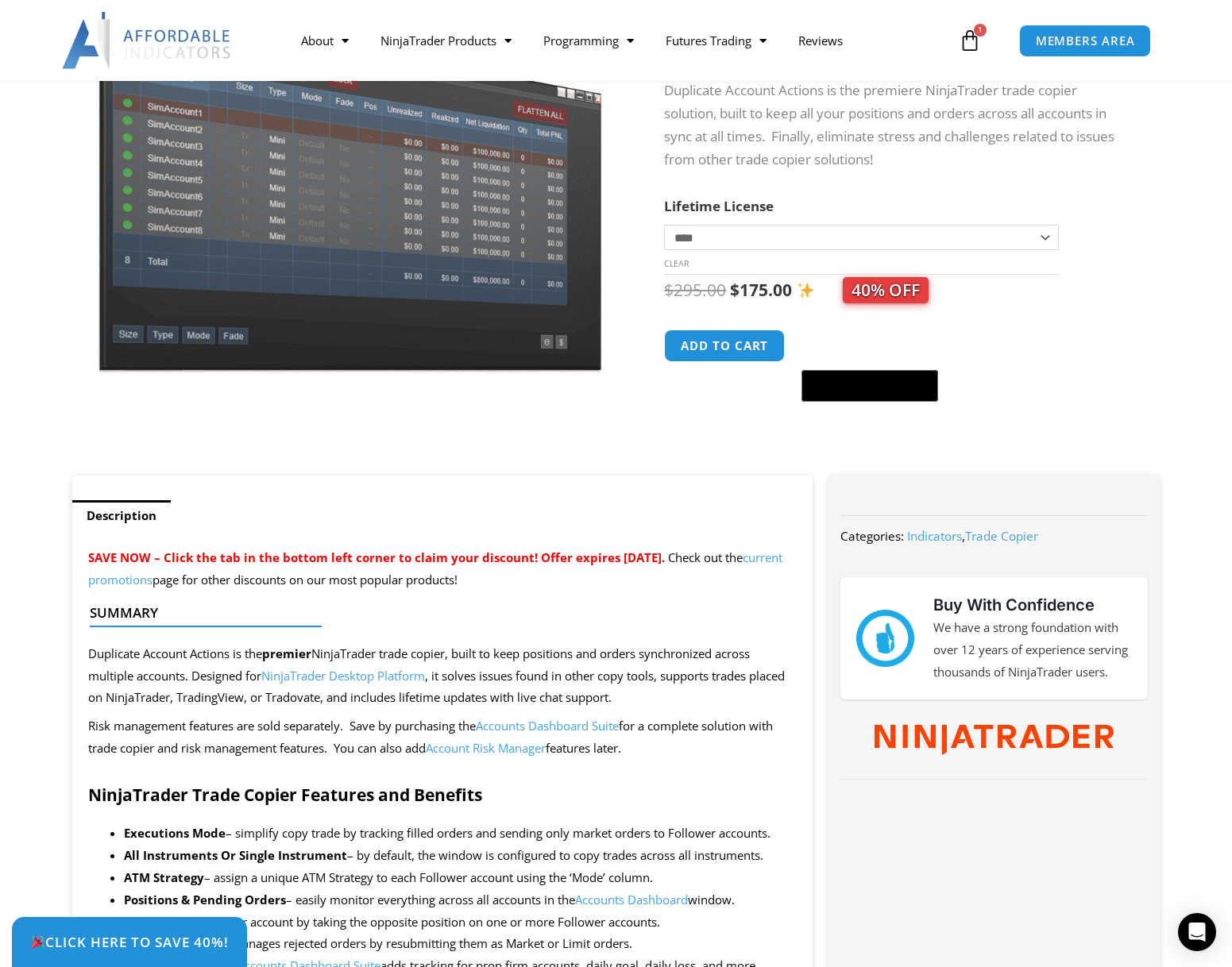
scroll to position [318, 0]
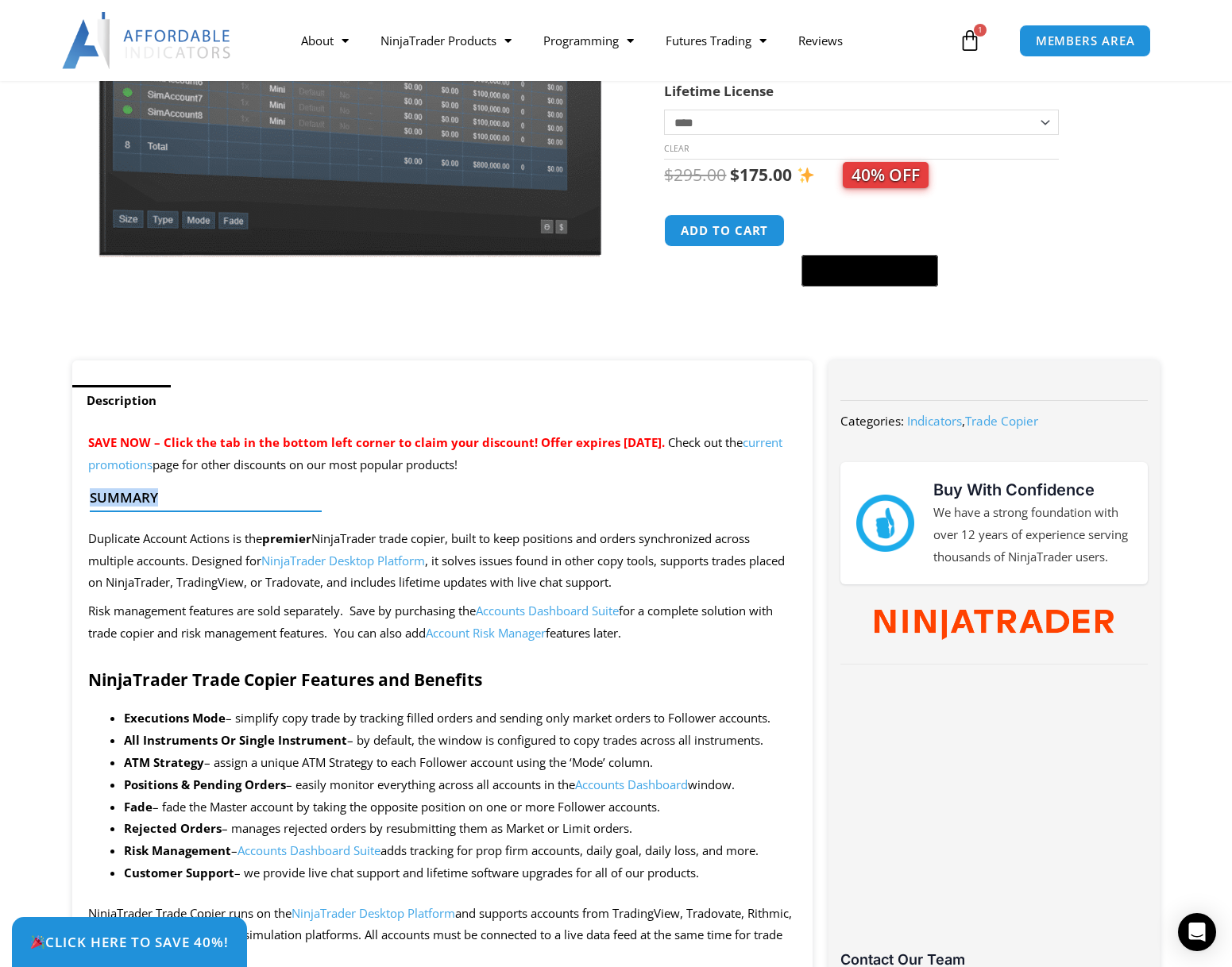
drag, startPoint x: 309, startPoint y: 503, endPoint x: 53, endPoint y: 483, distance: 256.8
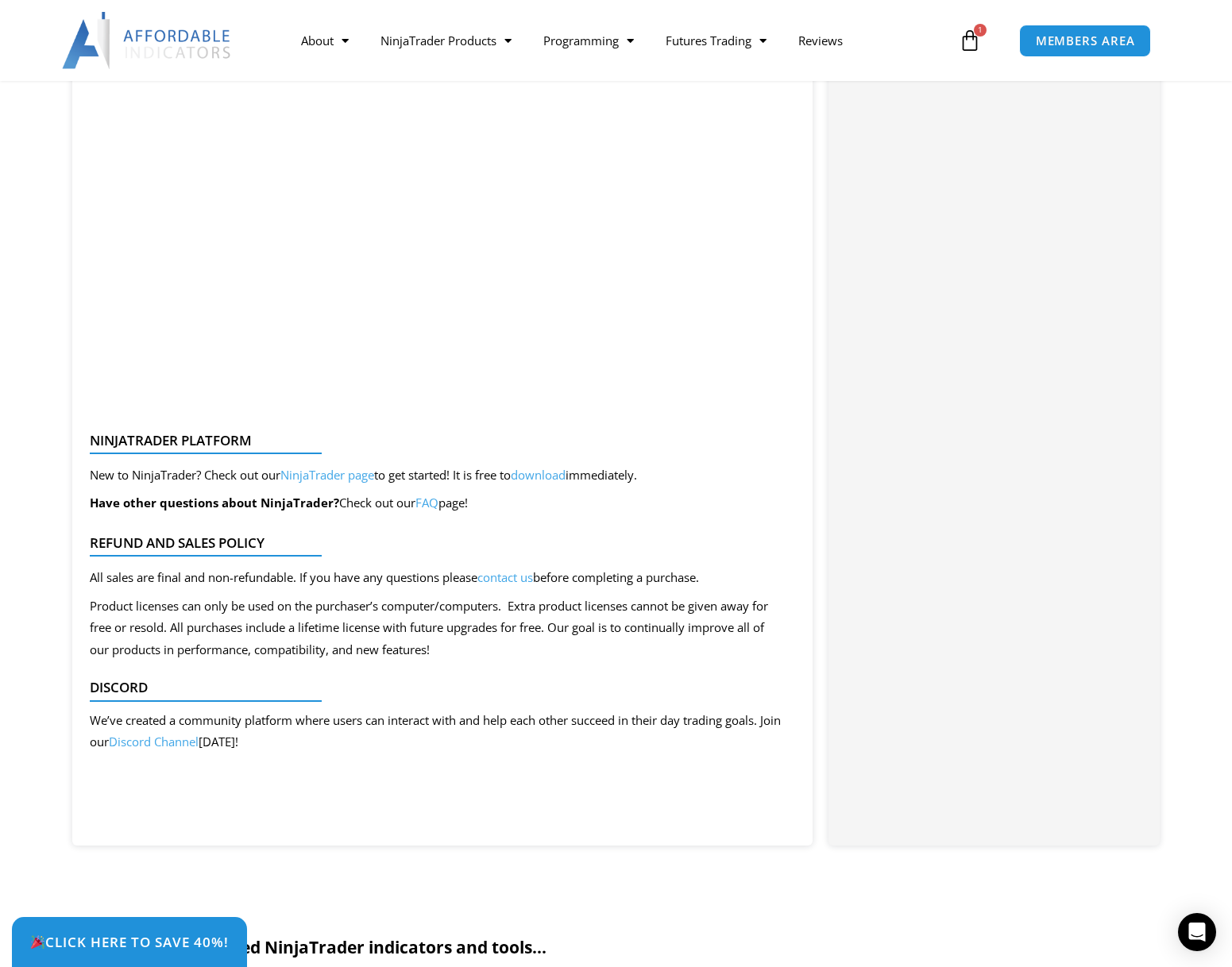
scroll to position [3811, 0]
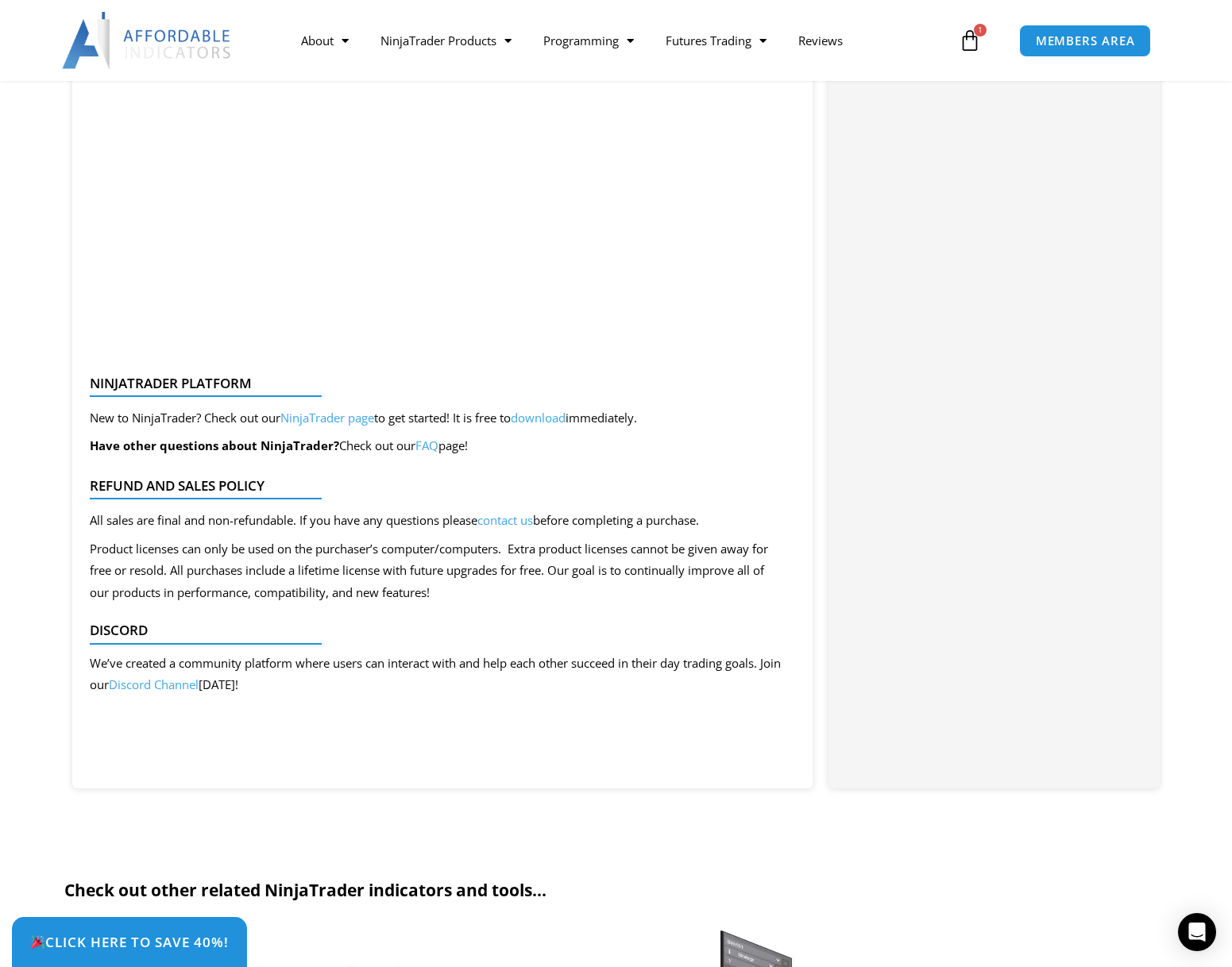
drag, startPoint x: 61, startPoint y: 383, endPoint x: 24, endPoint y: 521, distance: 142.9
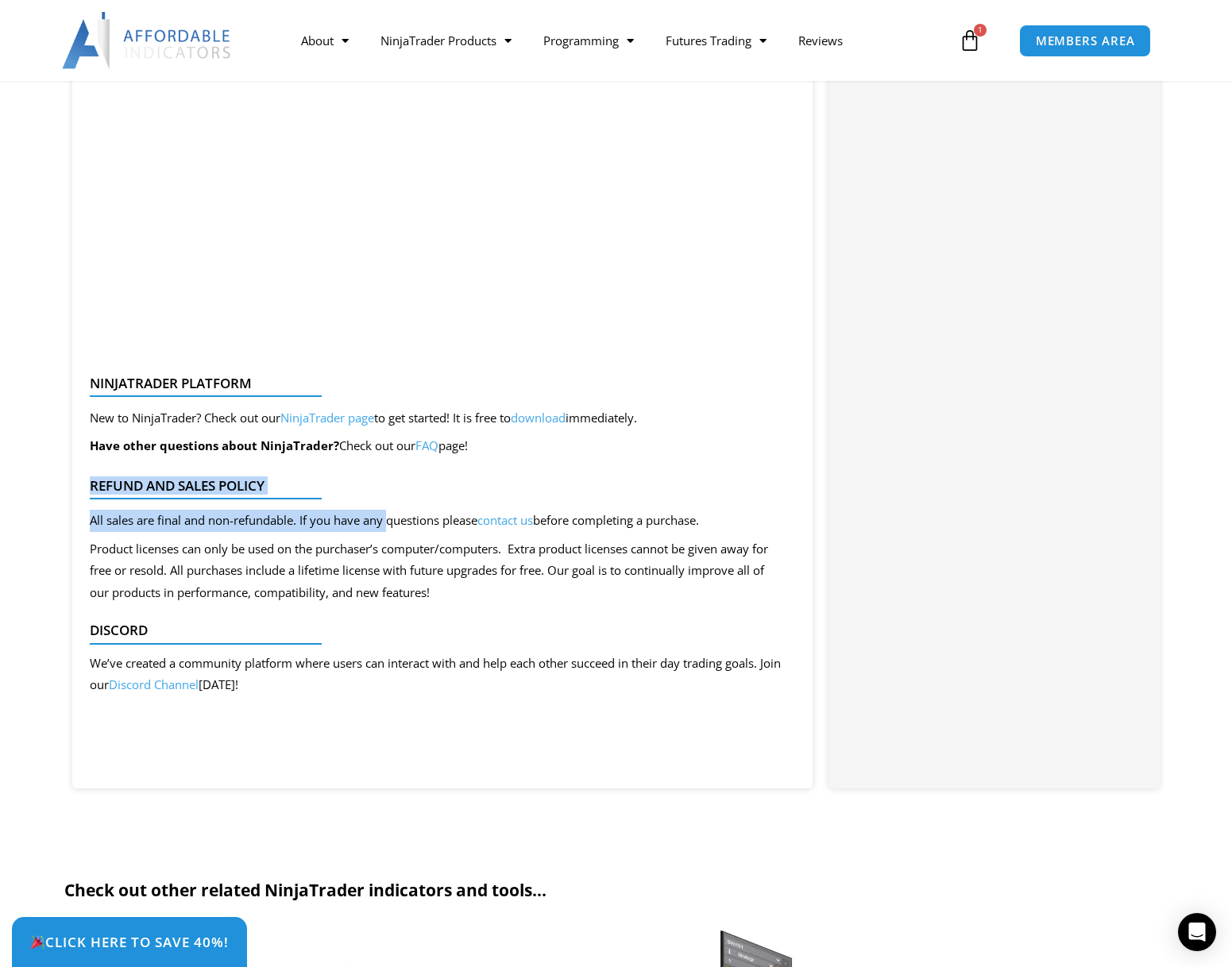
drag, startPoint x: 70, startPoint y: 507, endPoint x: 388, endPoint y: 545, distance: 320.3
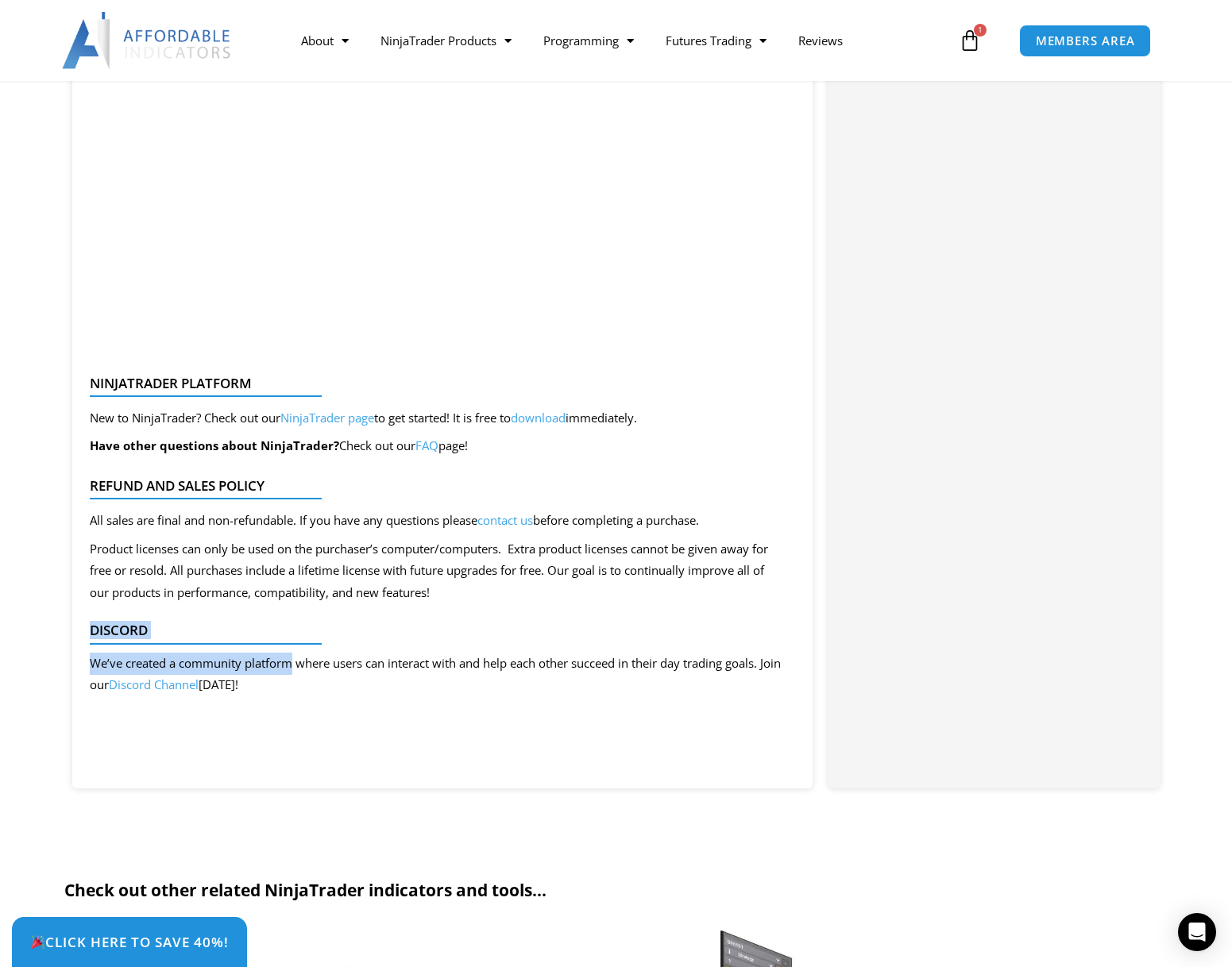
drag, startPoint x: 85, startPoint y: 644, endPoint x: 289, endPoint y: 693, distance: 209.8
click at [289, 693] on div "Discord We’ve created a community platform where users can interact with and he…" at bounding box center [436, 662] width 709 height 96
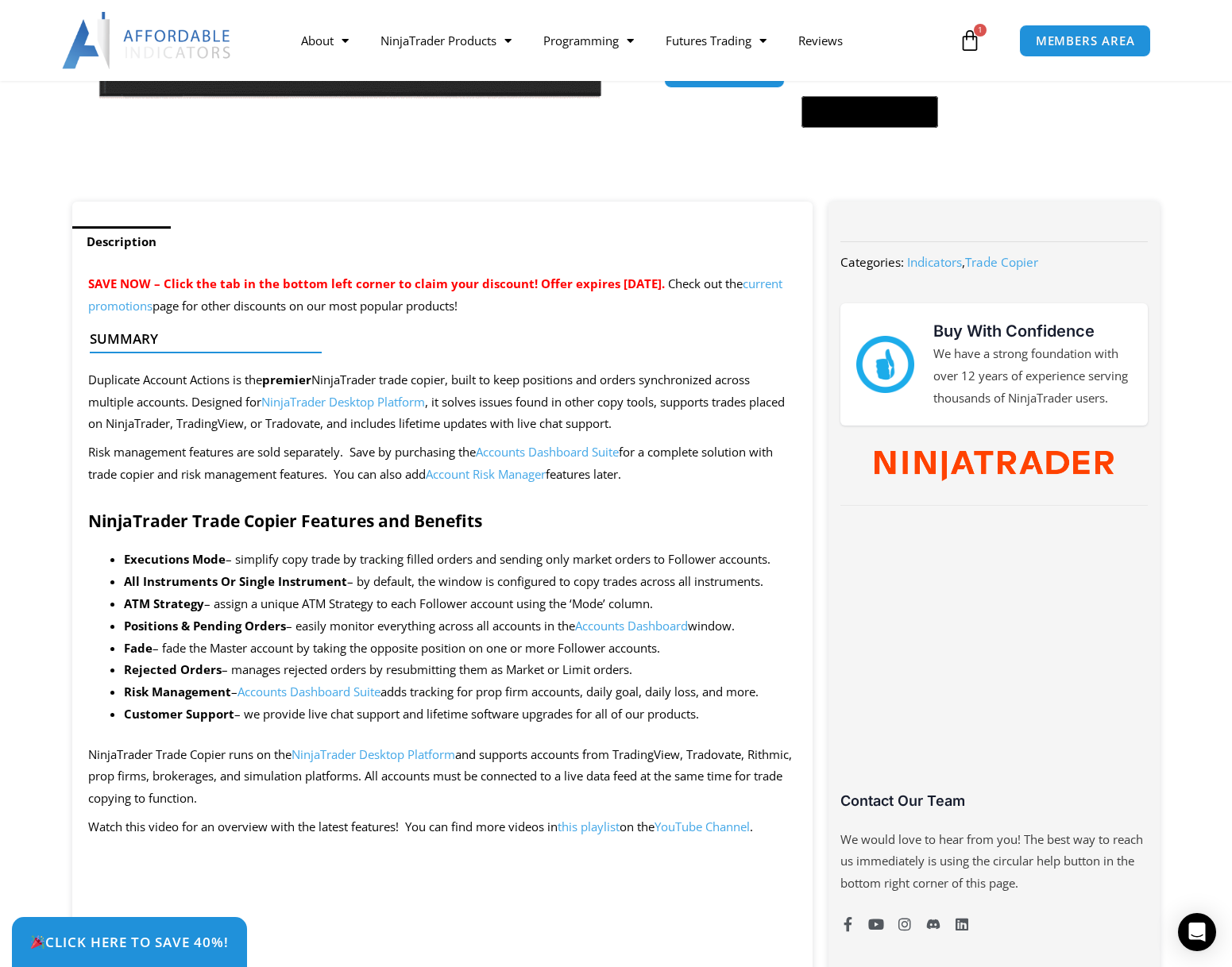
scroll to position [0, 0]
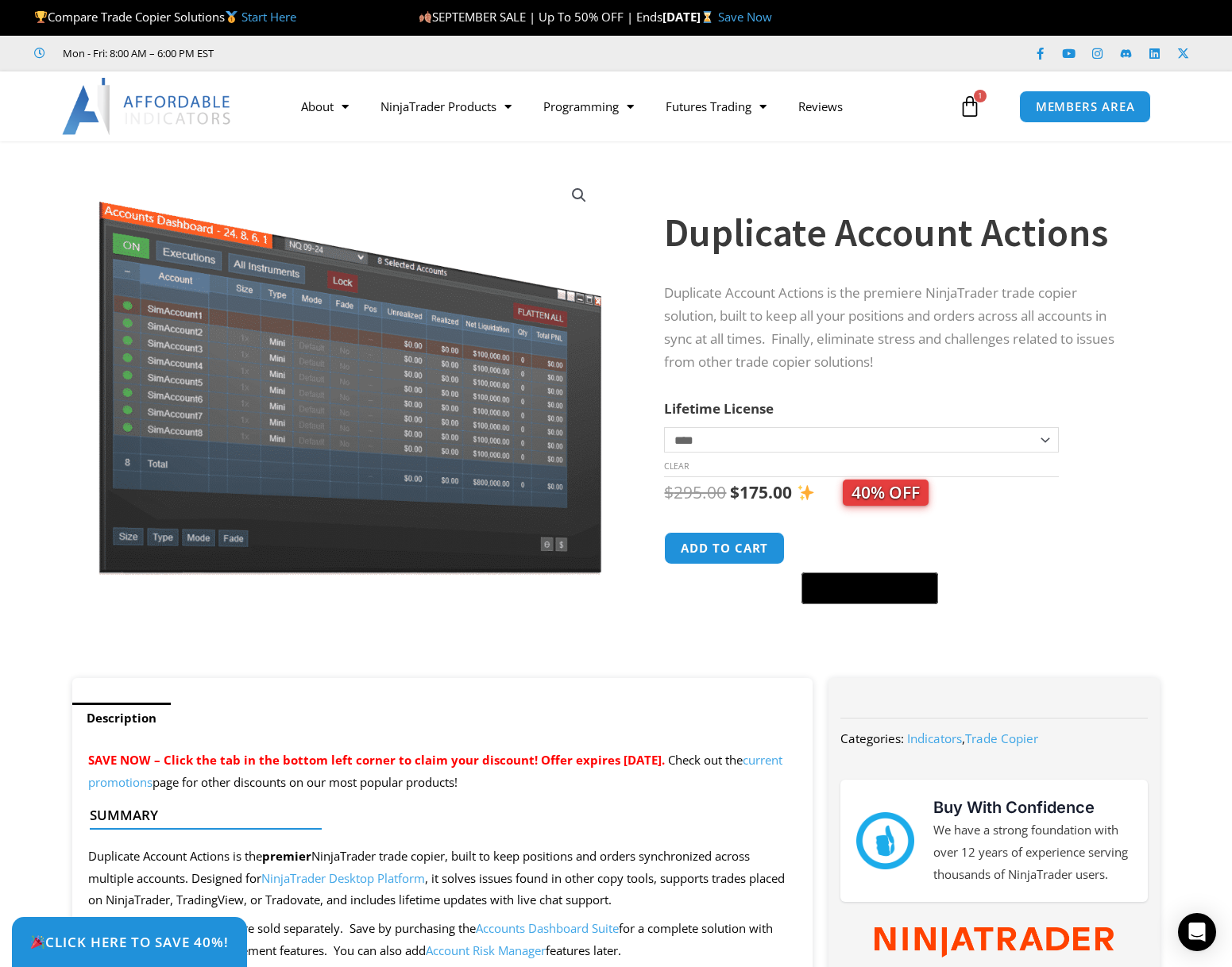
click at [1022, 736] on link "Trade Copier" at bounding box center [1001, 738] width 73 height 16
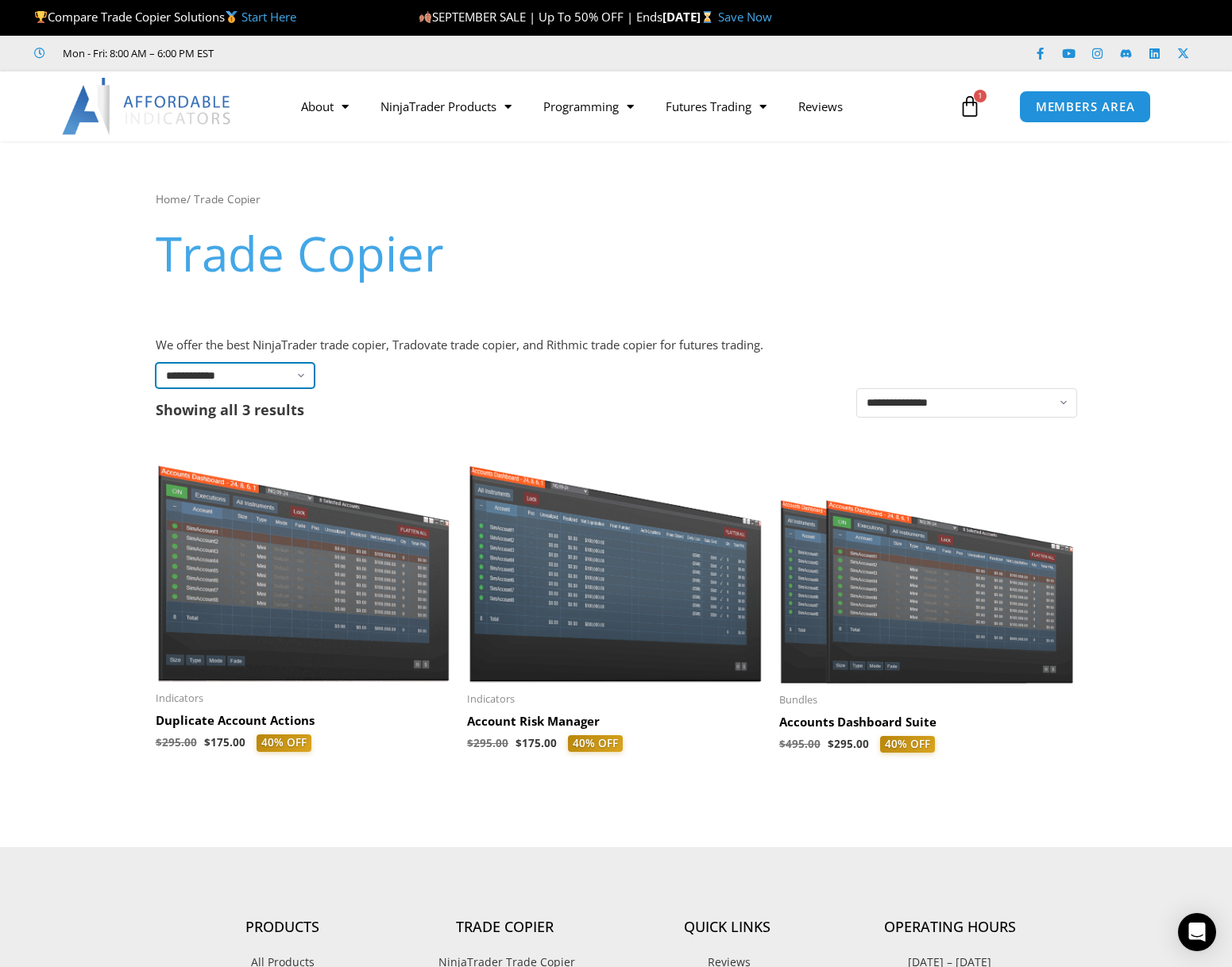
click at [269, 380] on select "**********" at bounding box center [235, 375] width 159 height 25
drag, startPoint x: 582, startPoint y: 413, endPoint x: 764, endPoint y: 438, distance: 183.7
click at [584, 413] on div "**********" at bounding box center [616, 488] width 921 height 598
click at [952, 414] on select "**********" at bounding box center [966, 403] width 221 height 29
click at [637, 411] on div "**********" at bounding box center [616, 488] width 921 height 598
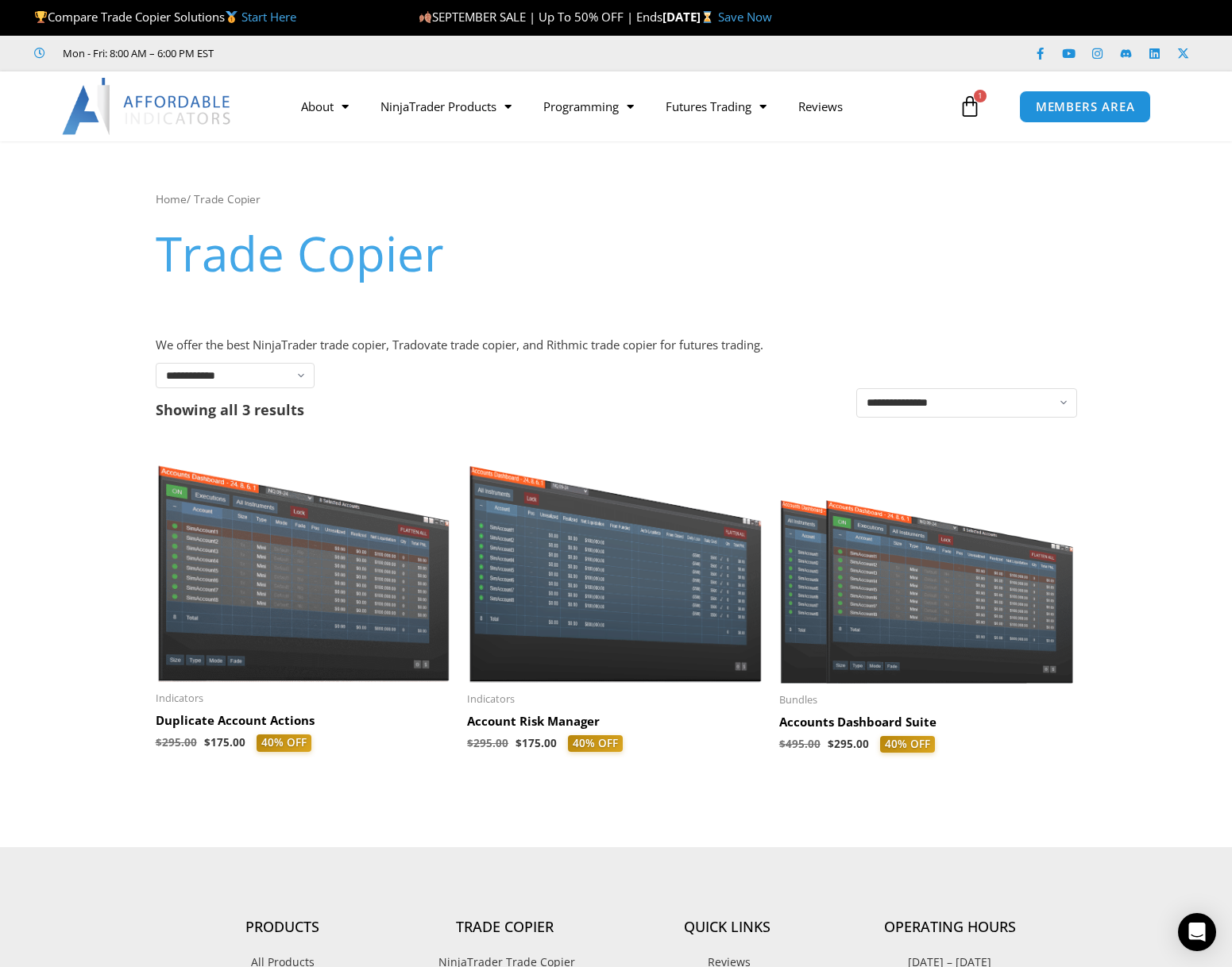
click at [104, 116] on img at bounding box center [147, 106] width 171 height 57
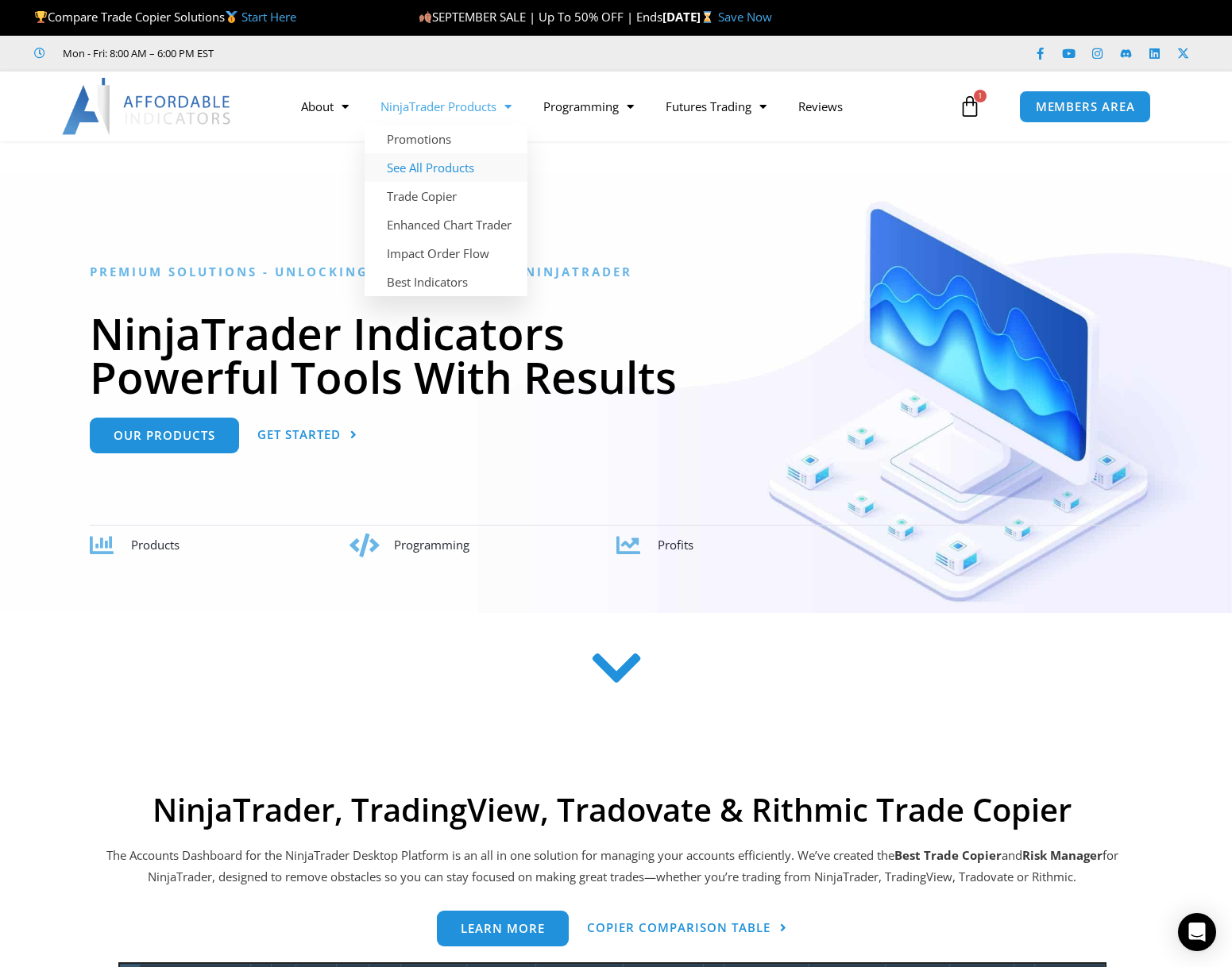
click at [377, 163] on link "See All Products" at bounding box center [446, 167] width 163 height 28
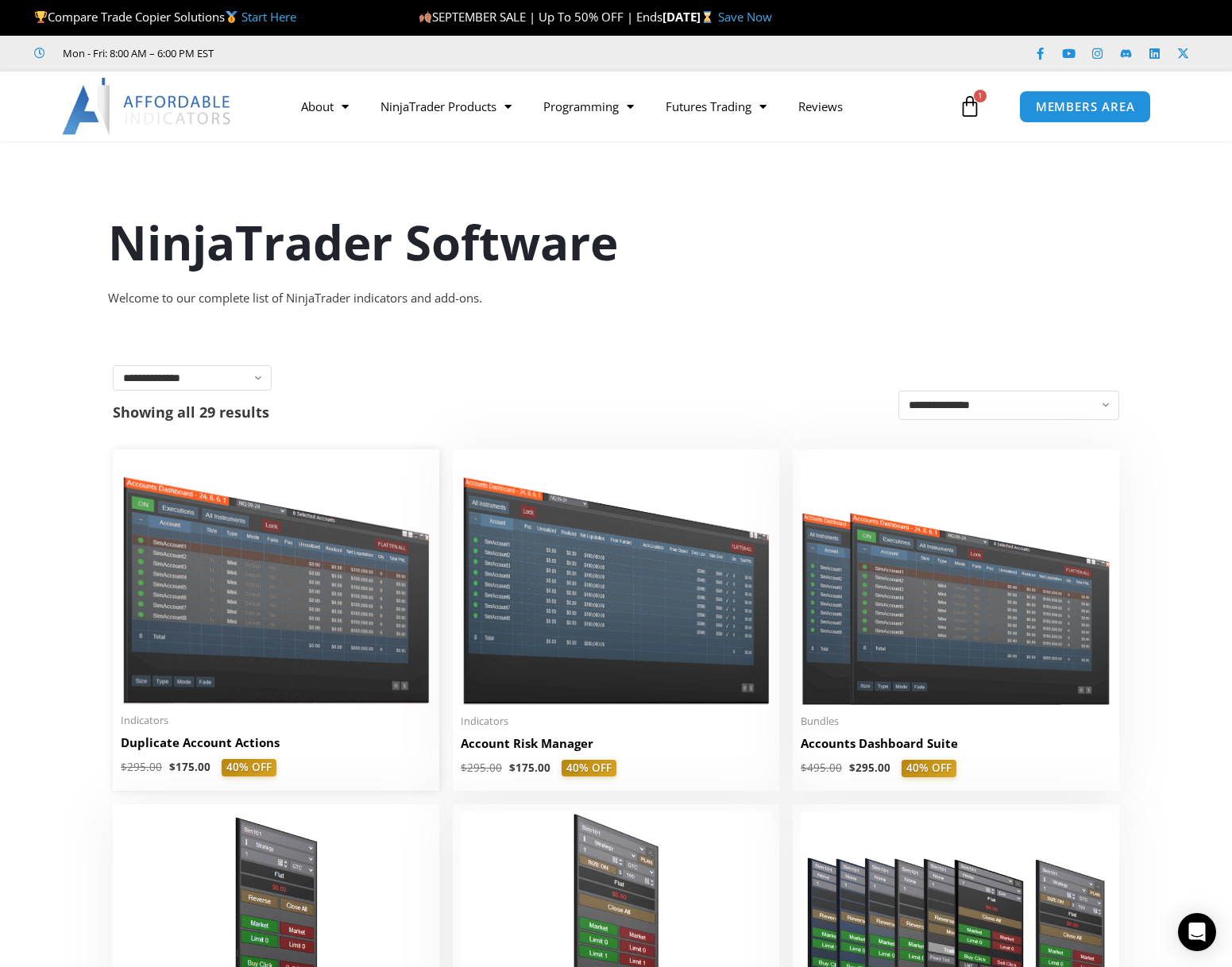
click at [314, 557] on img at bounding box center [276, 581] width 311 height 247
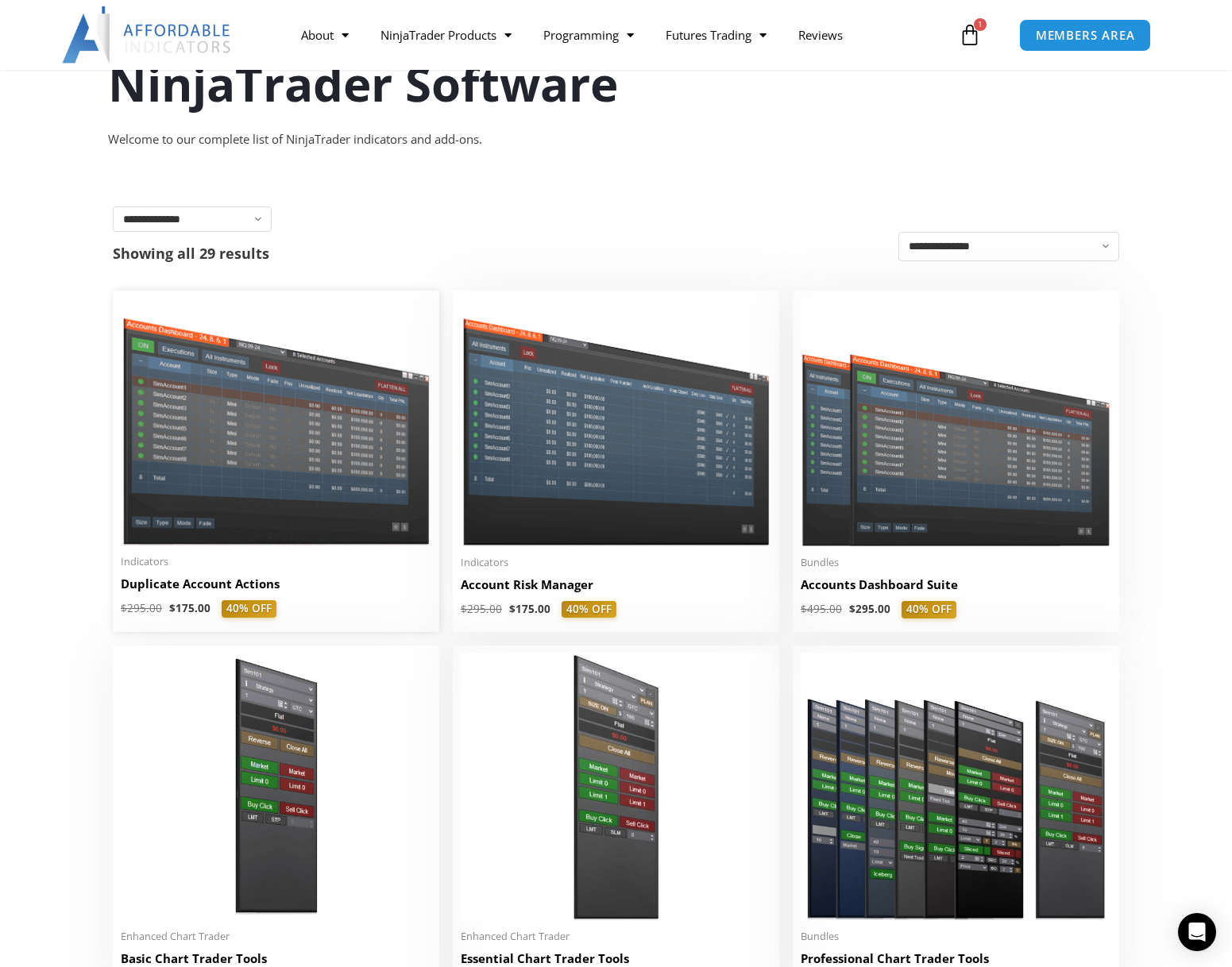
scroll to position [39, 0]
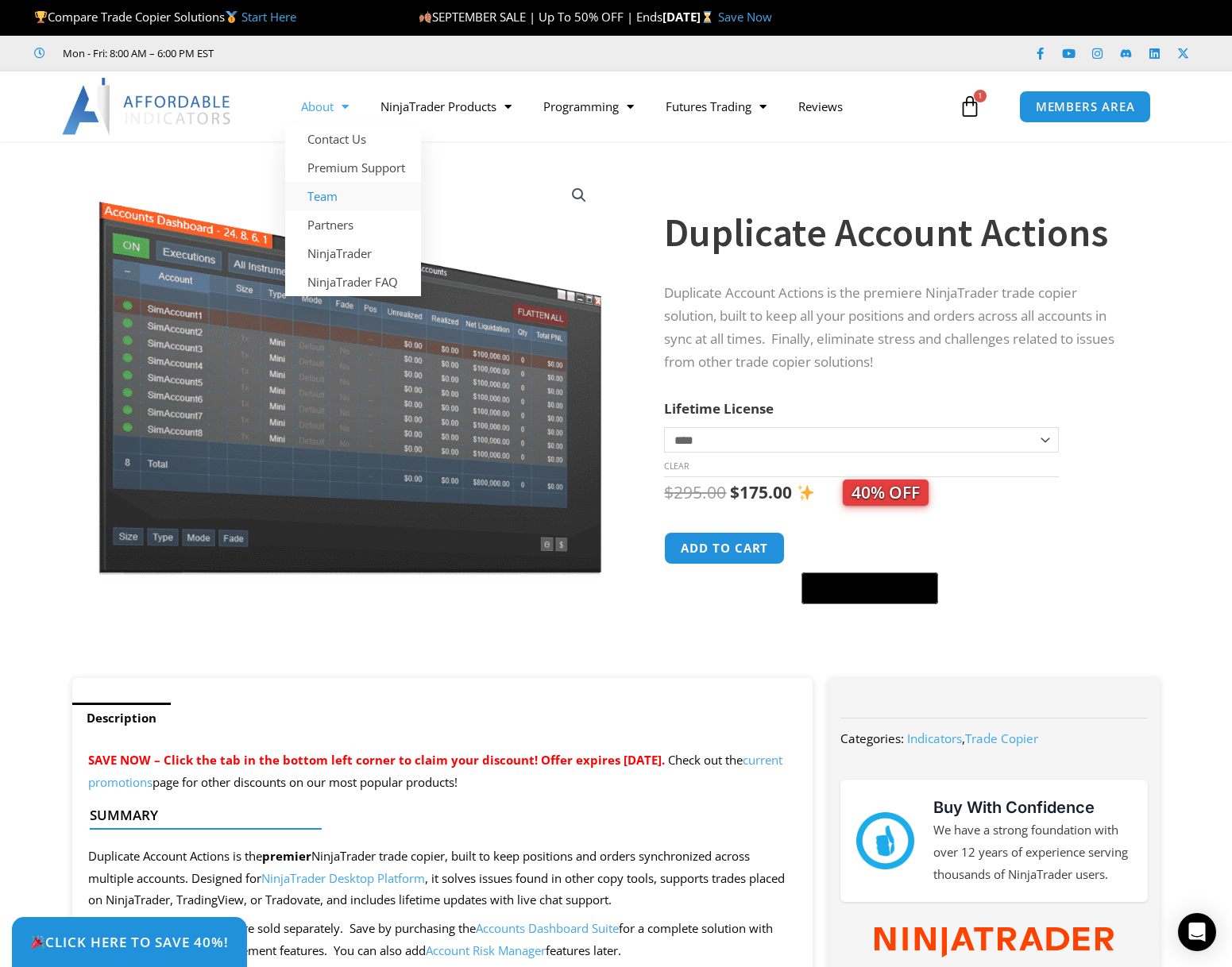
click at [285, 196] on link "Team" at bounding box center [353, 196] width 136 height 28
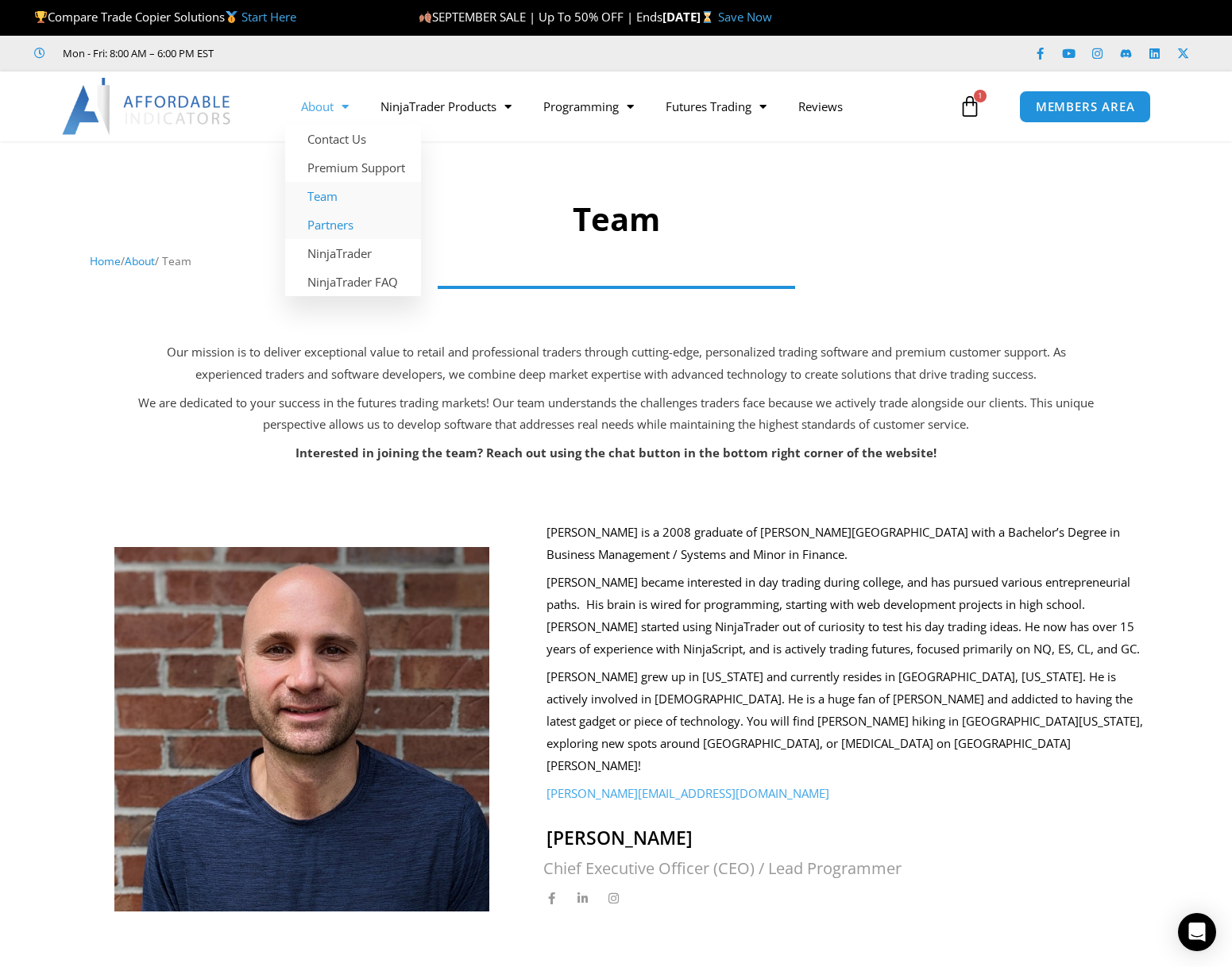
click at [285, 230] on link "Partners" at bounding box center [353, 224] width 136 height 28
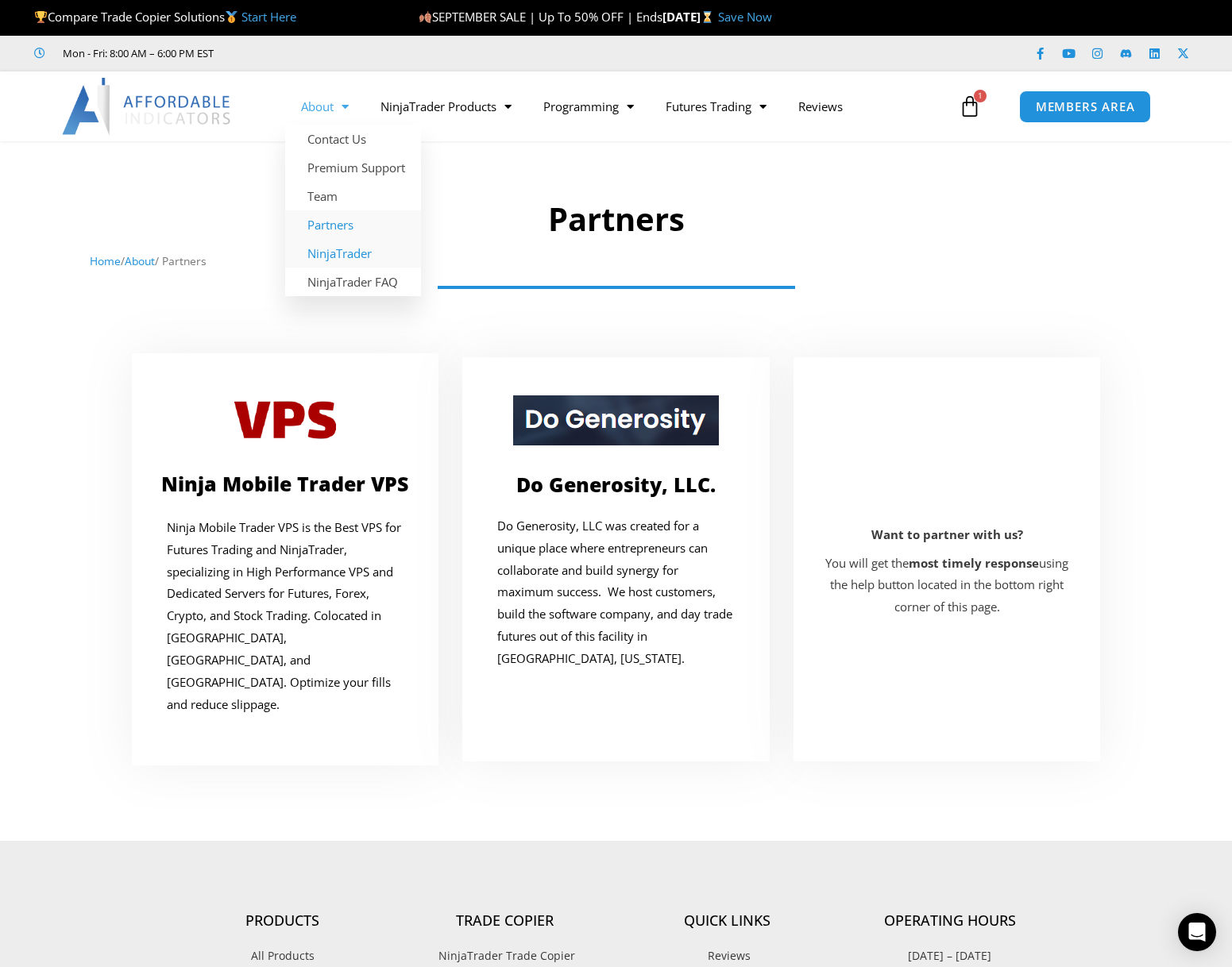
click at [285, 260] on link "NinjaTrader" at bounding box center [353, 253] width 136 height 28
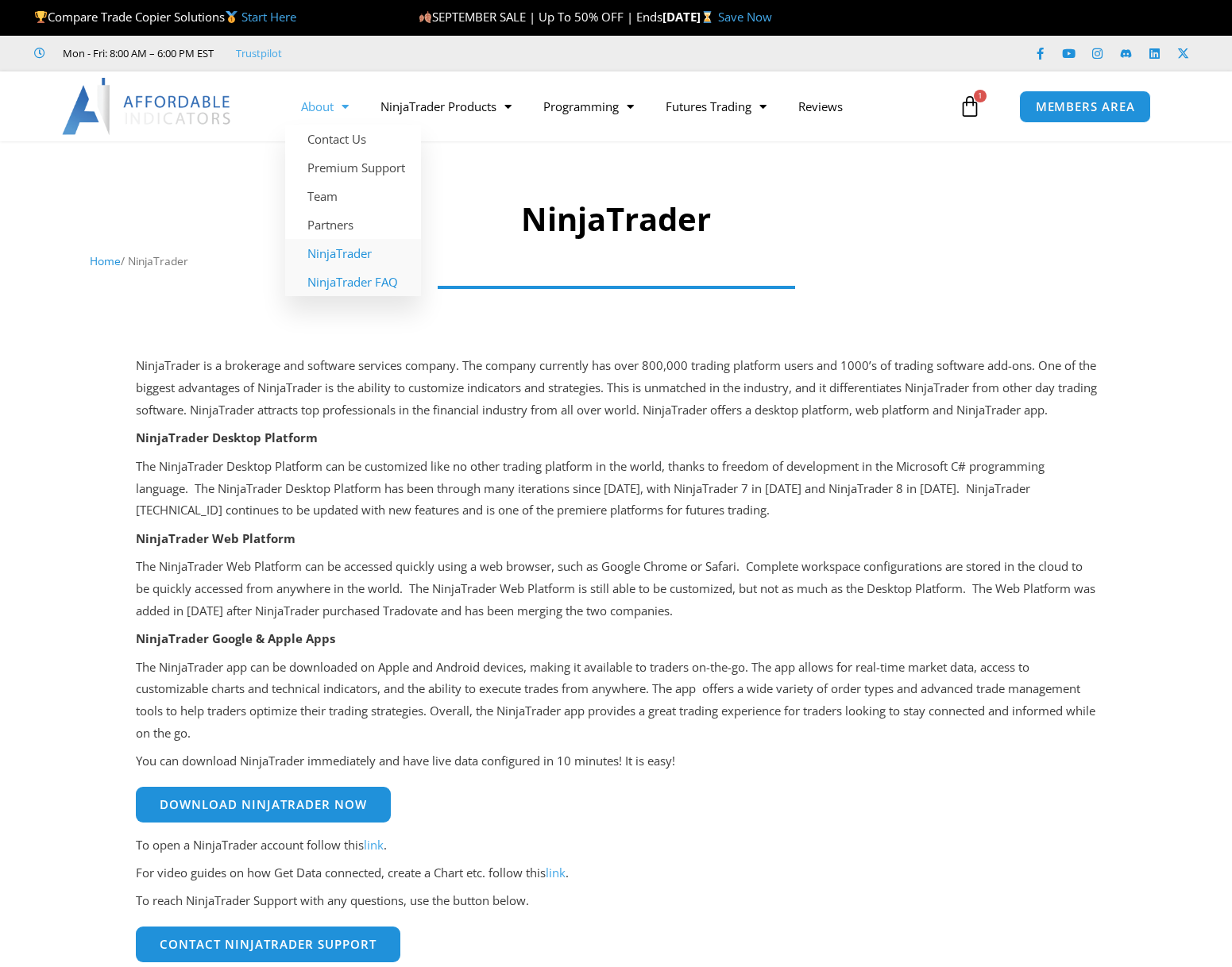
click at [343, 283] on link "NinjaTrader FAQ" at bounding box center [353, 281] width 136 height 28
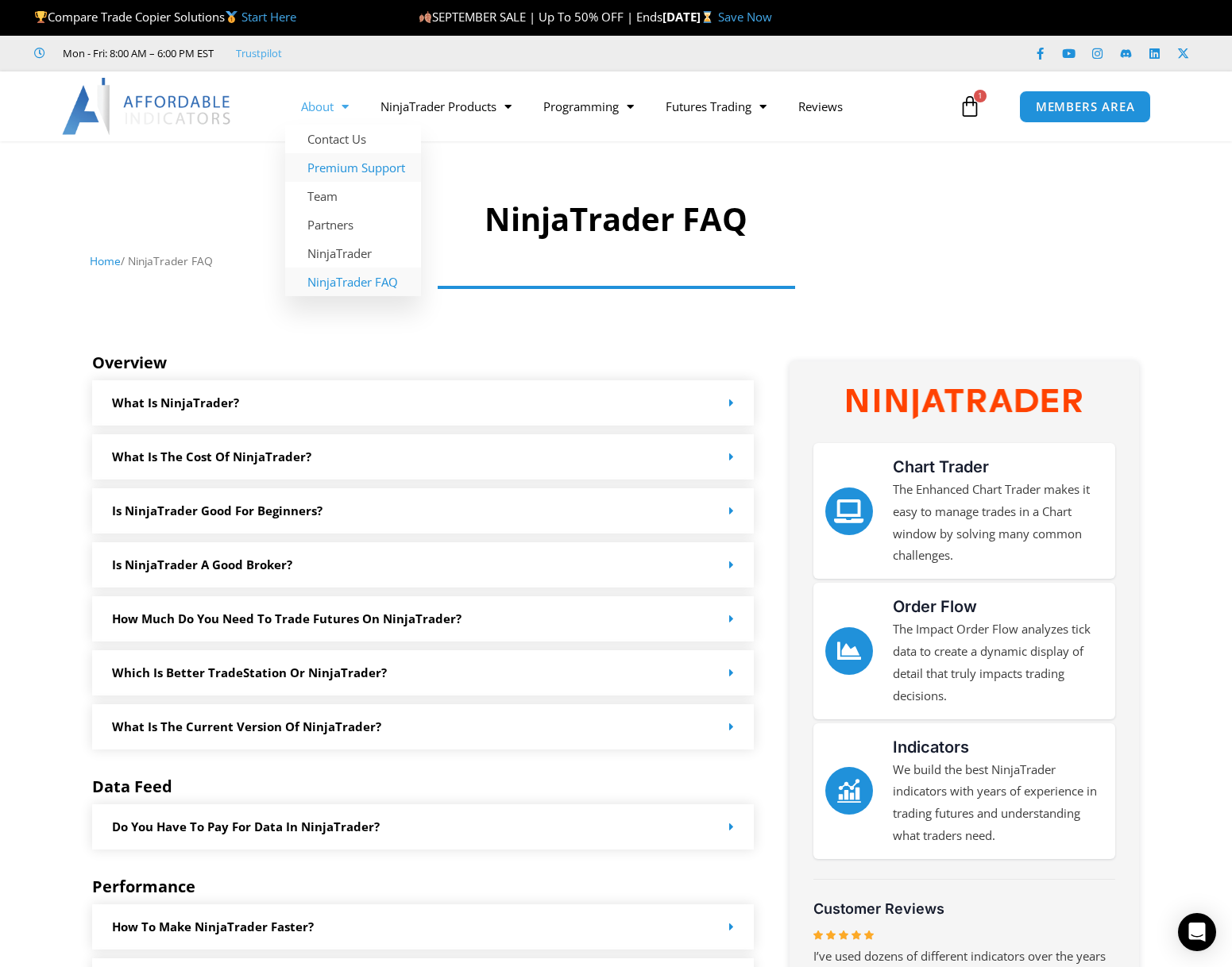
click at [363, 169] on link "Premium Support" at bounding box center [353, 167] width 136 height 28
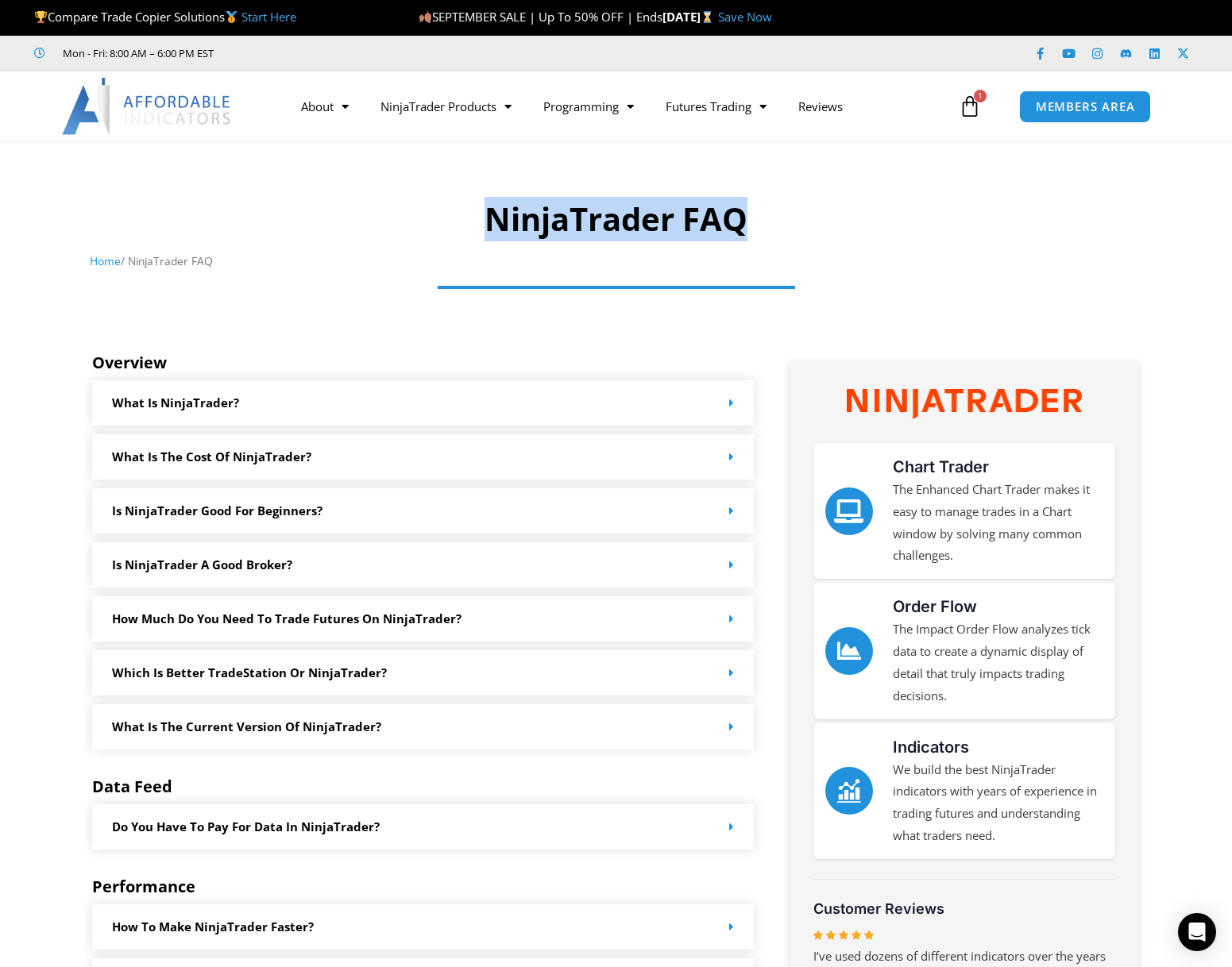
drag, startPoint x: 715, startPoint y: 215, endPoint x: 773, endPoint y: 218, distance: 58.1
click at [773, 218] on h1 "NinjaTrader FAQ" at bounding box center [616, 218] width 1052 height 44
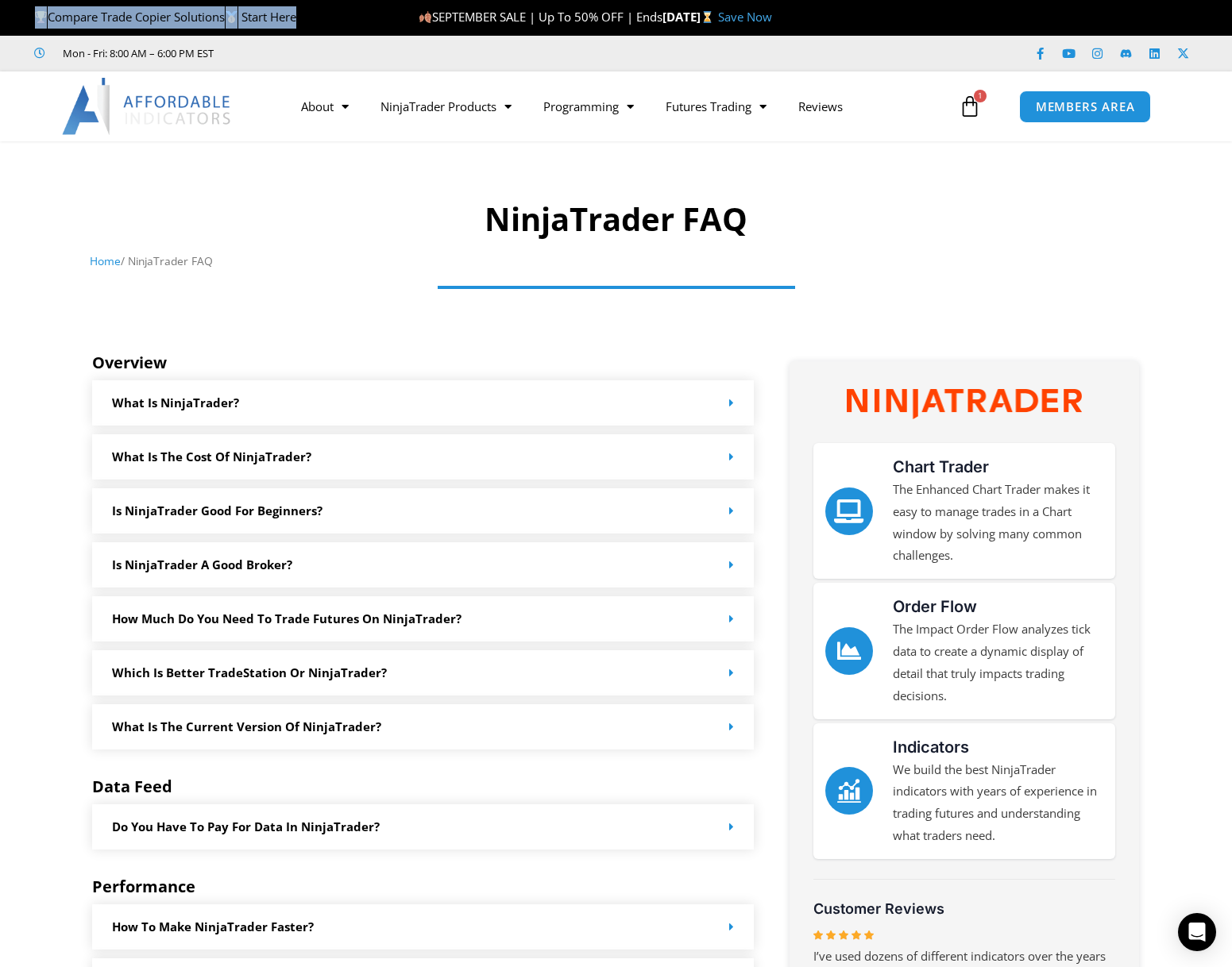
drag, startPoint x: 23, startPoint y: 12, endPoint x: 338, endPoint y: 29, distance: 315.5
click at [338, 29] on div "Compare Trade Copier Solutions Start Here" at bounding box center [209, 17] width 418 height 33
click at [347, 29] on div "Compare Trade Copier Solutions Start Here" at bounding box center [216, 17] width 365 height 33
drag, startPoint x: 337, startPoint y: 29, endPoint x: 205, endPoint y: 30, distance: 132.0
click at [205, 30] on div "Compare Trade Copier Solutions Start Here" at bounding box center [216, 17] width 365 height 33
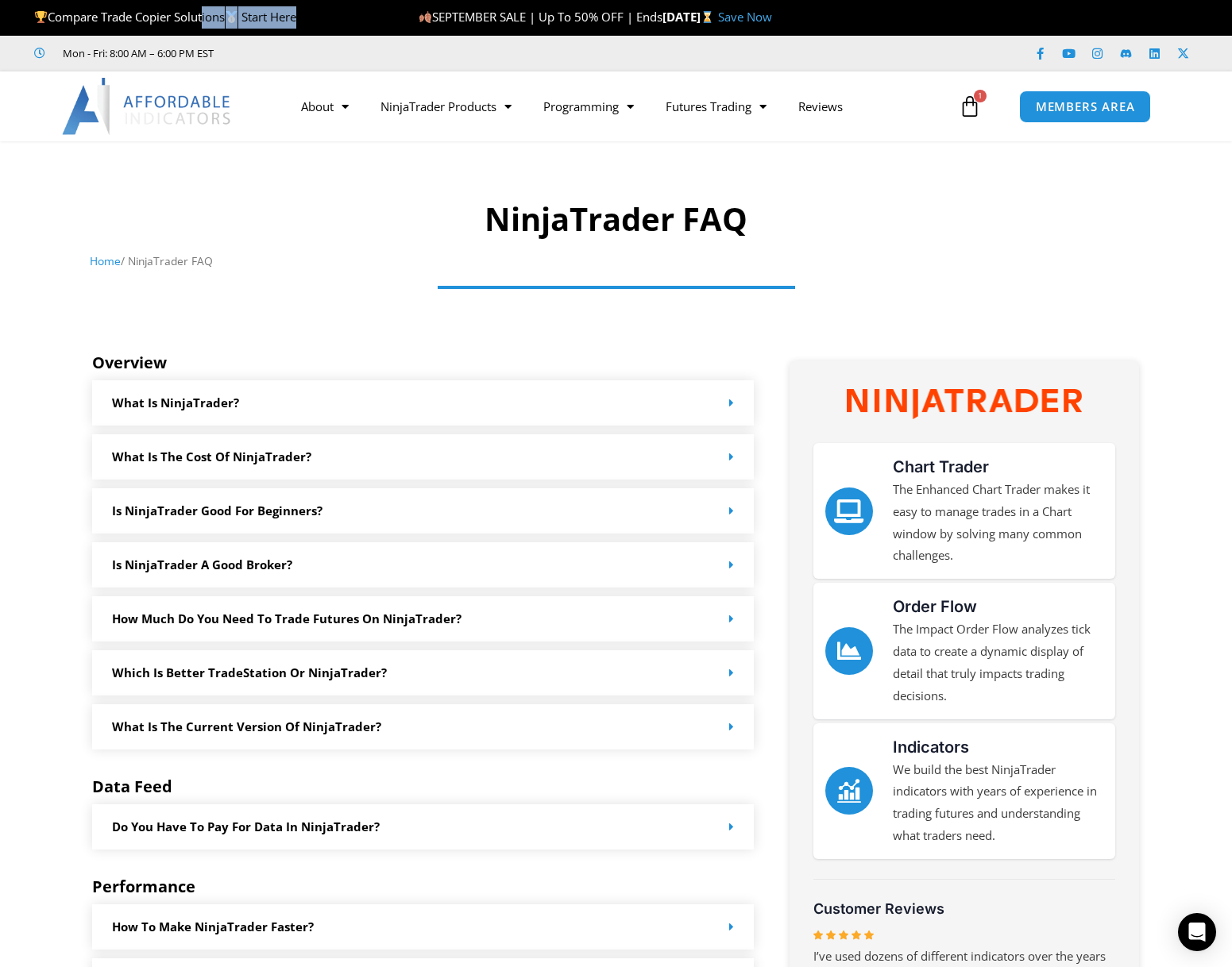
click at [205, 30] on div "Compare Trade Copier Solutions Start Here" at bounding box center [216, 17] width 365 height 33
drag, startPoint x: 51, startPoint y: 15, endPoint x: 247, endPoint y: 13, distance: 196.0
click at [247, 13] on span "Compare Trade Copier Solutions Start Here" at bounding box center [165, 17] width 262 height 16
click at [235, 19] on img at bounding box center [231, 17] width 12 height 12
click at [372, 19] on p "Compare Trade Copier Solutions Start Here" at bounding box center [216, 17] width 365 height 22
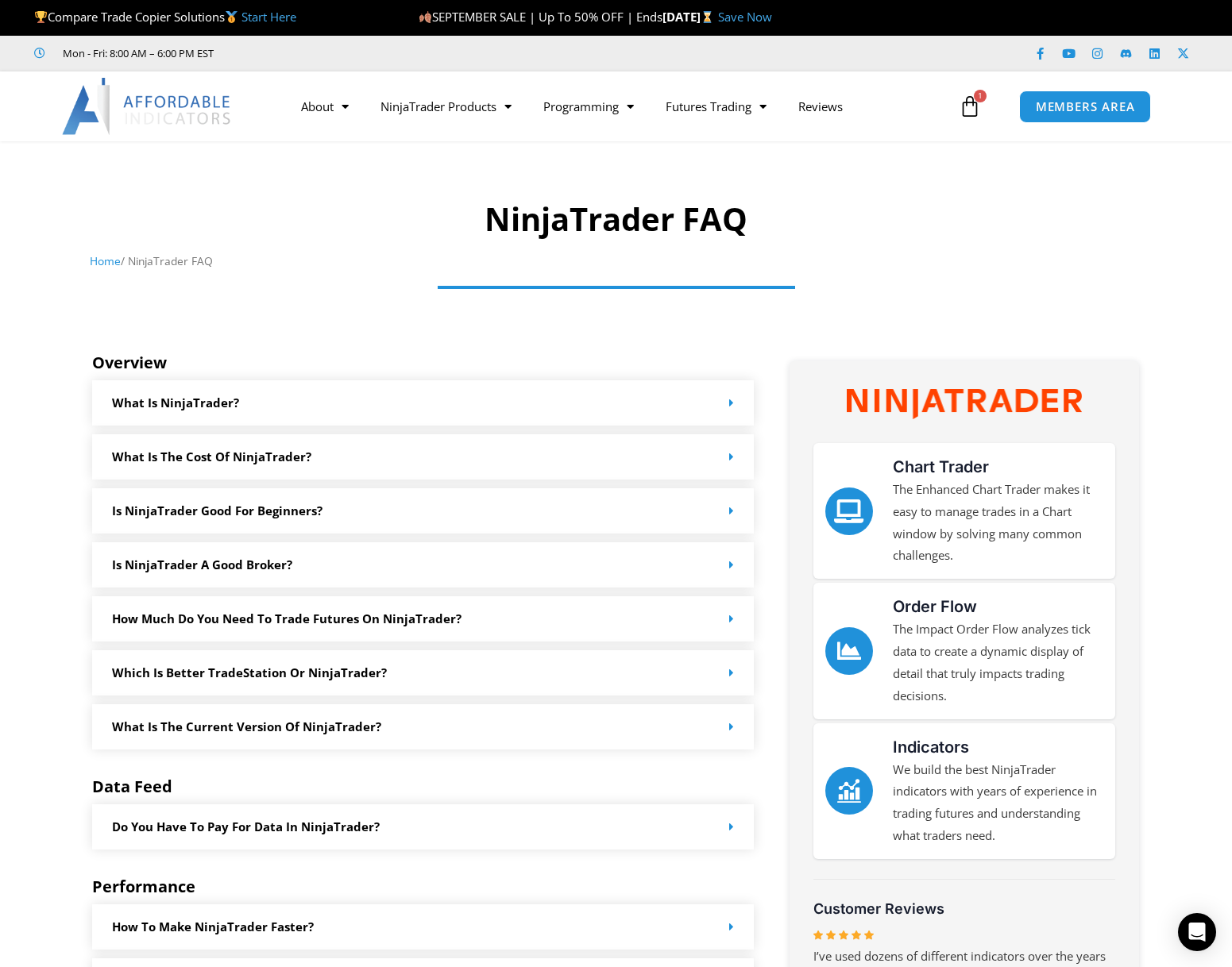
drag, startPoint x: 239, startPoint y: 21, endPoint x: 248, endPoint y: 21, distance: 9.0
click at [248, 21] on span "Compare Trade Copier Solutions Start Here" at bounding box center [165, 17] width 262 height 16
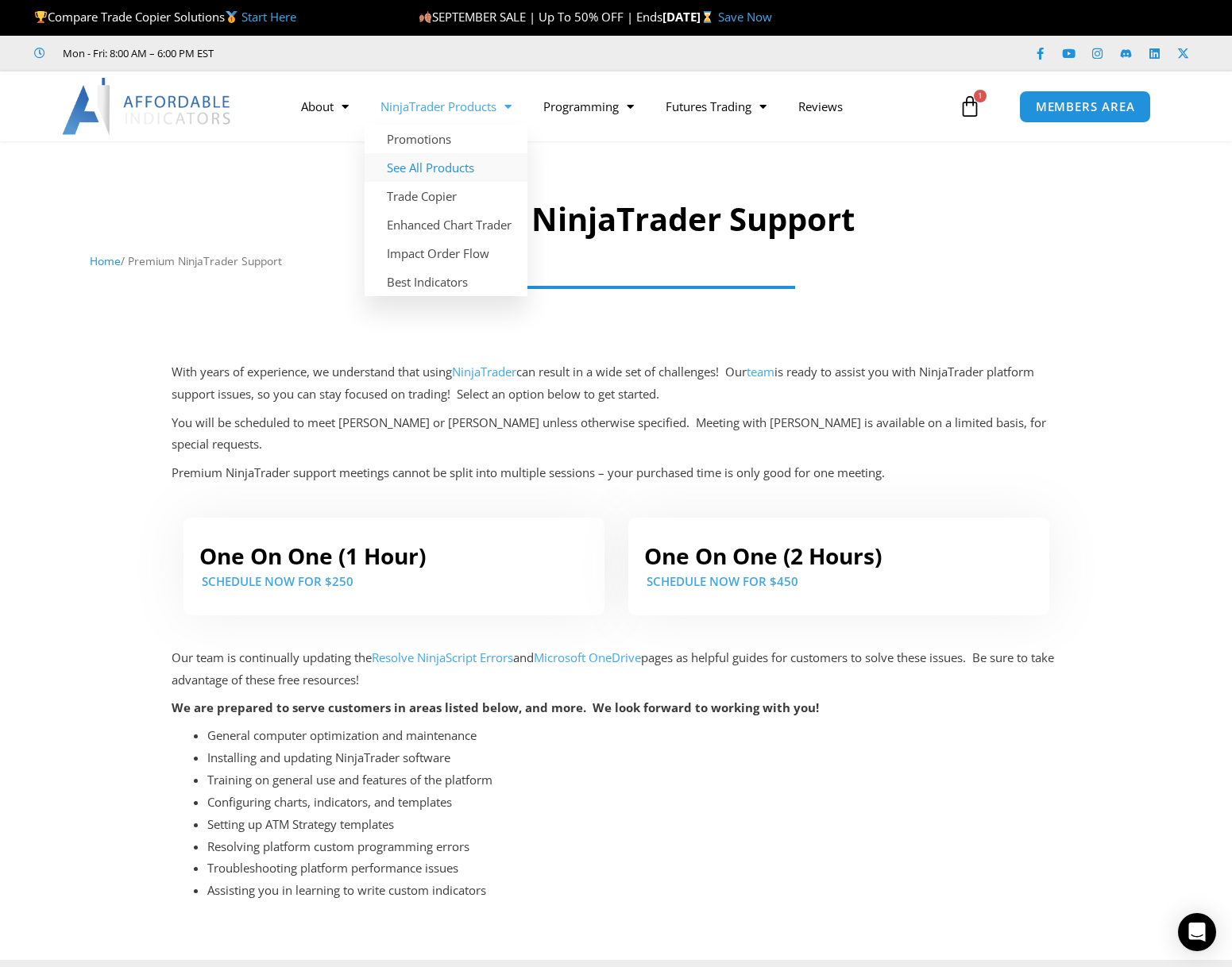
click at [378, 162] on link "See All Products" at bounding box center [446, 167] width 163 height 28
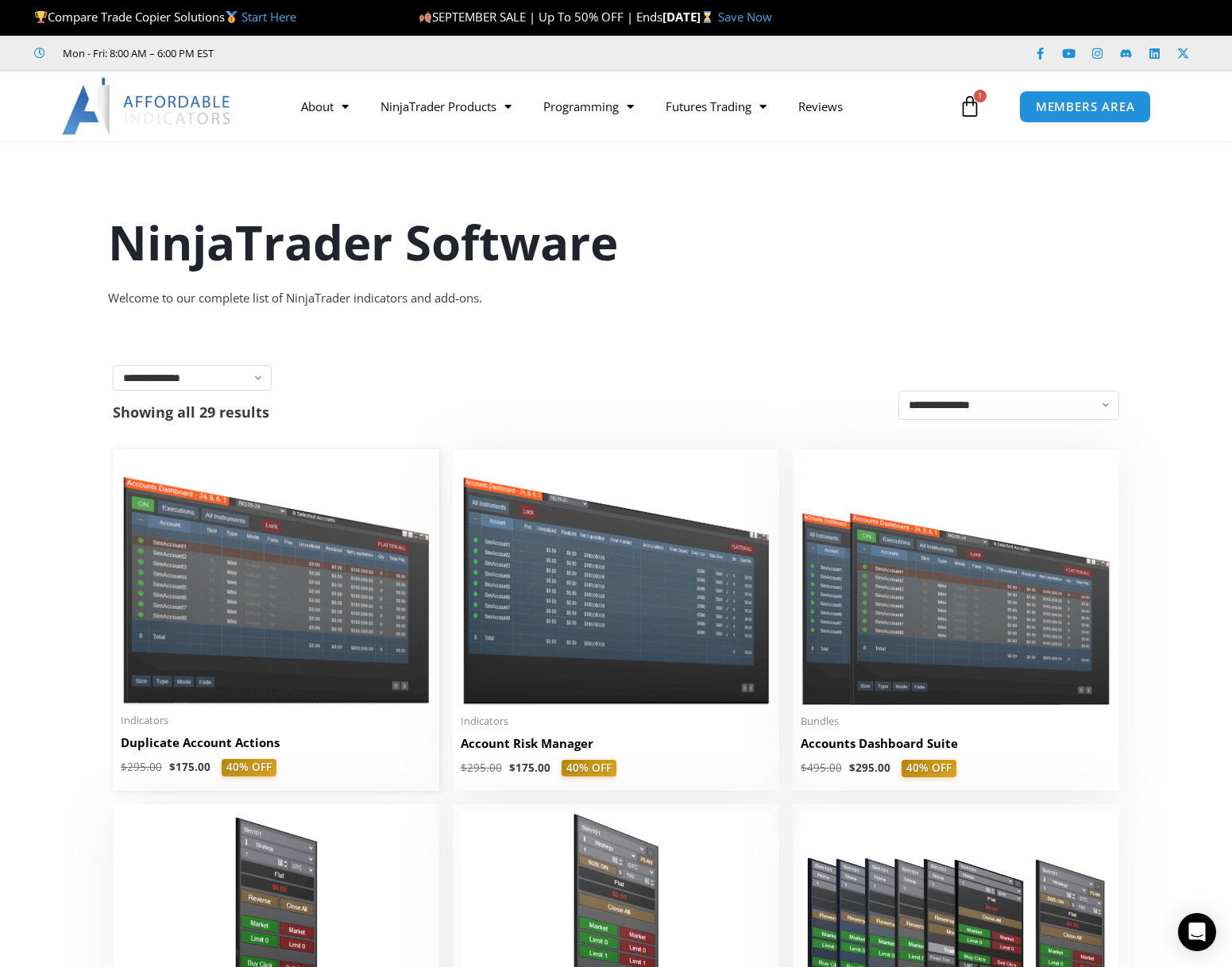
click at [294, 578] on img at bounding box center [276, 581] width 311 height 247
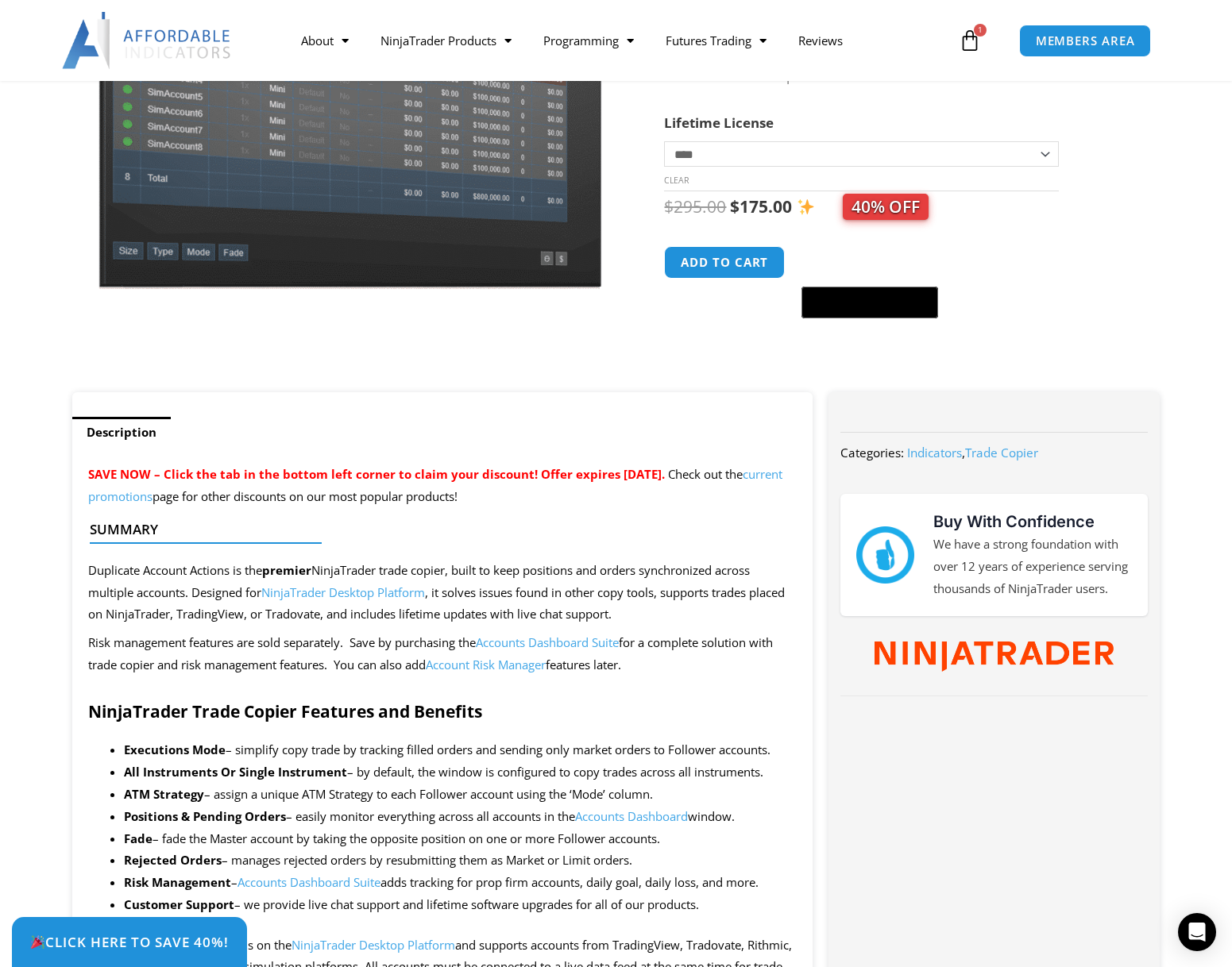
scroll to position [318, 0]
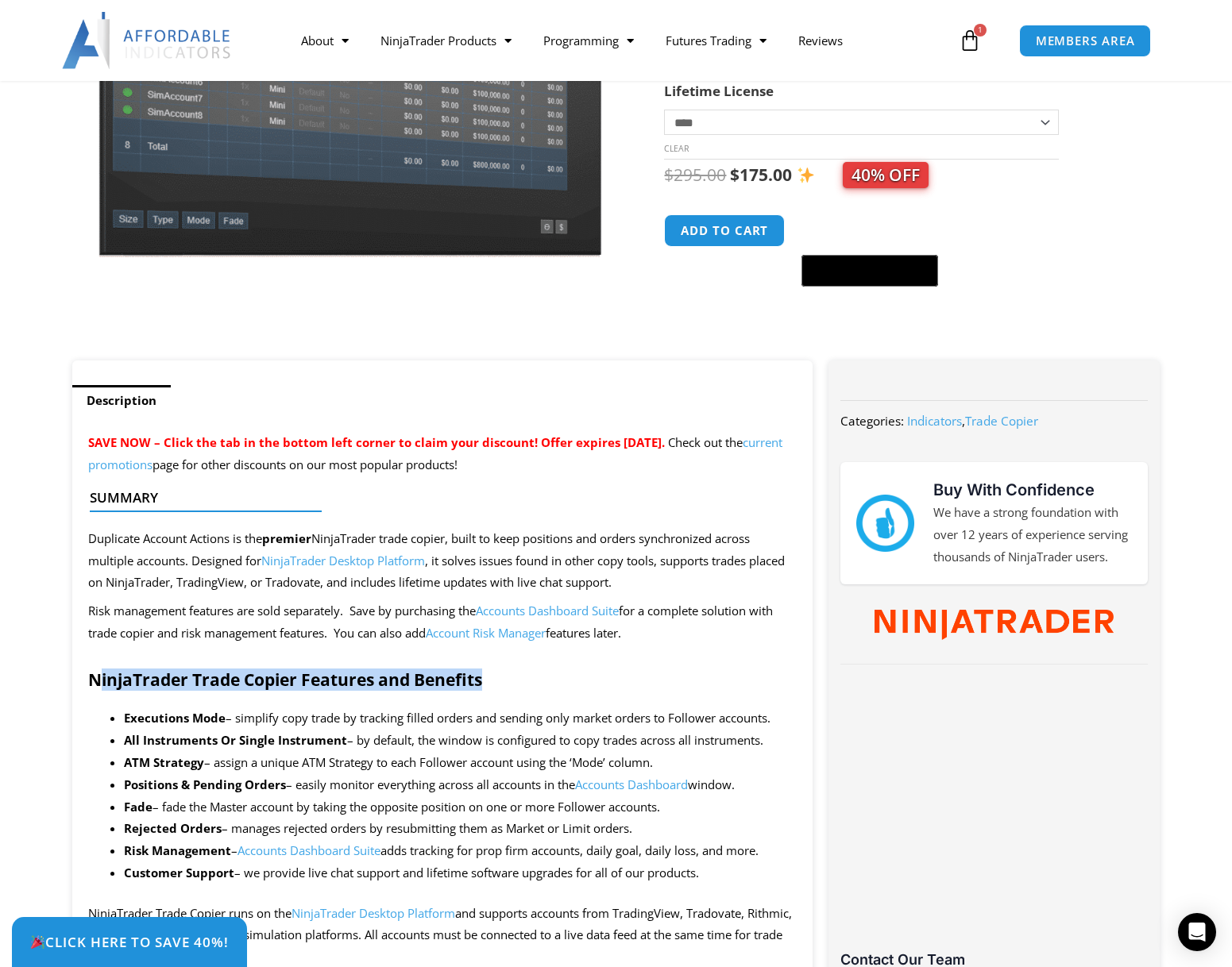
drag, startPoint x: 100, startPoint y: 650, endPoint x: 489, endPoint y: 665, distance: 389.3
drag, startPoint x: 522, startPoint y: 674, endPoint x: 87, endPoint y: 684, distance: 435.1
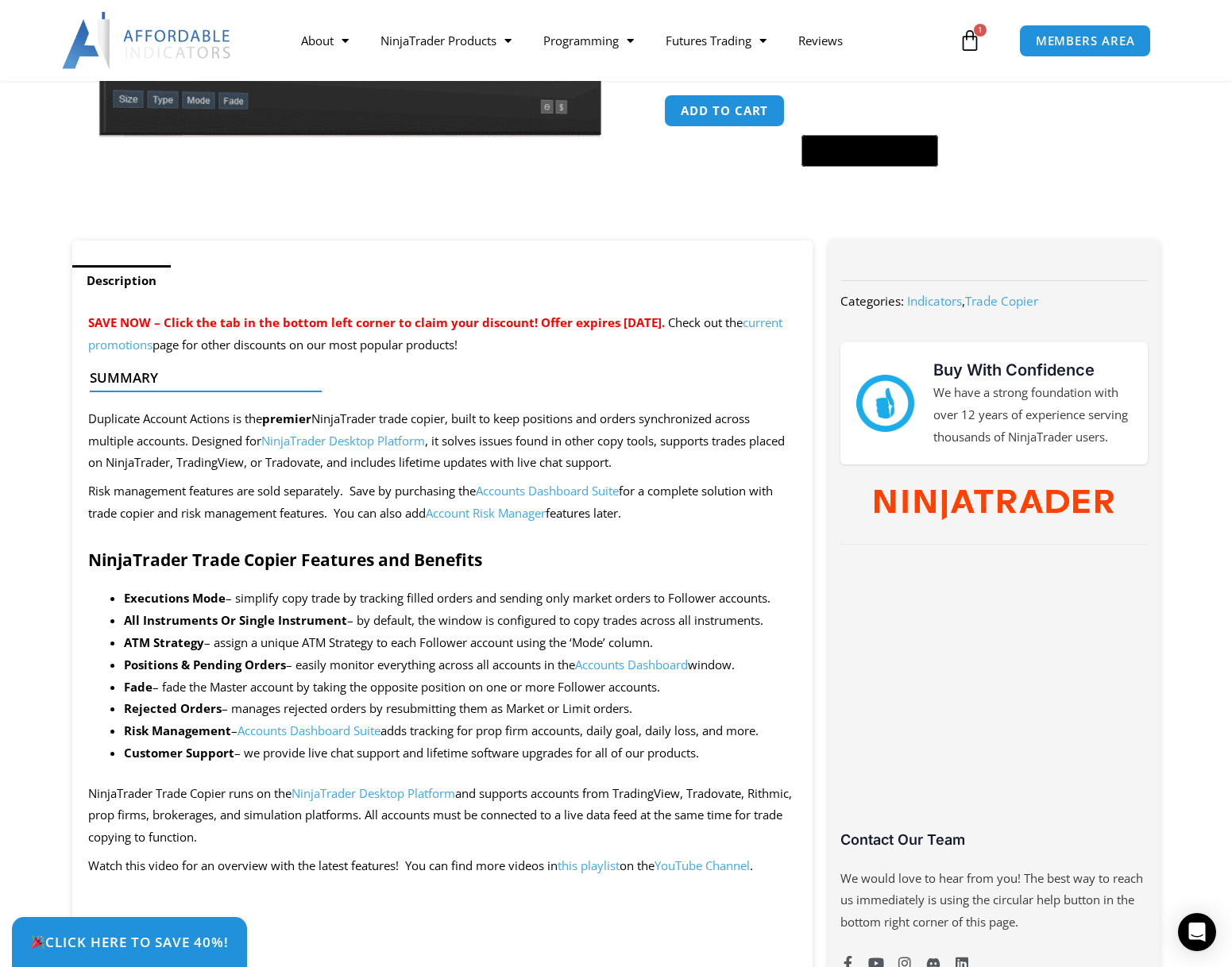
scroll to position [476, 0]
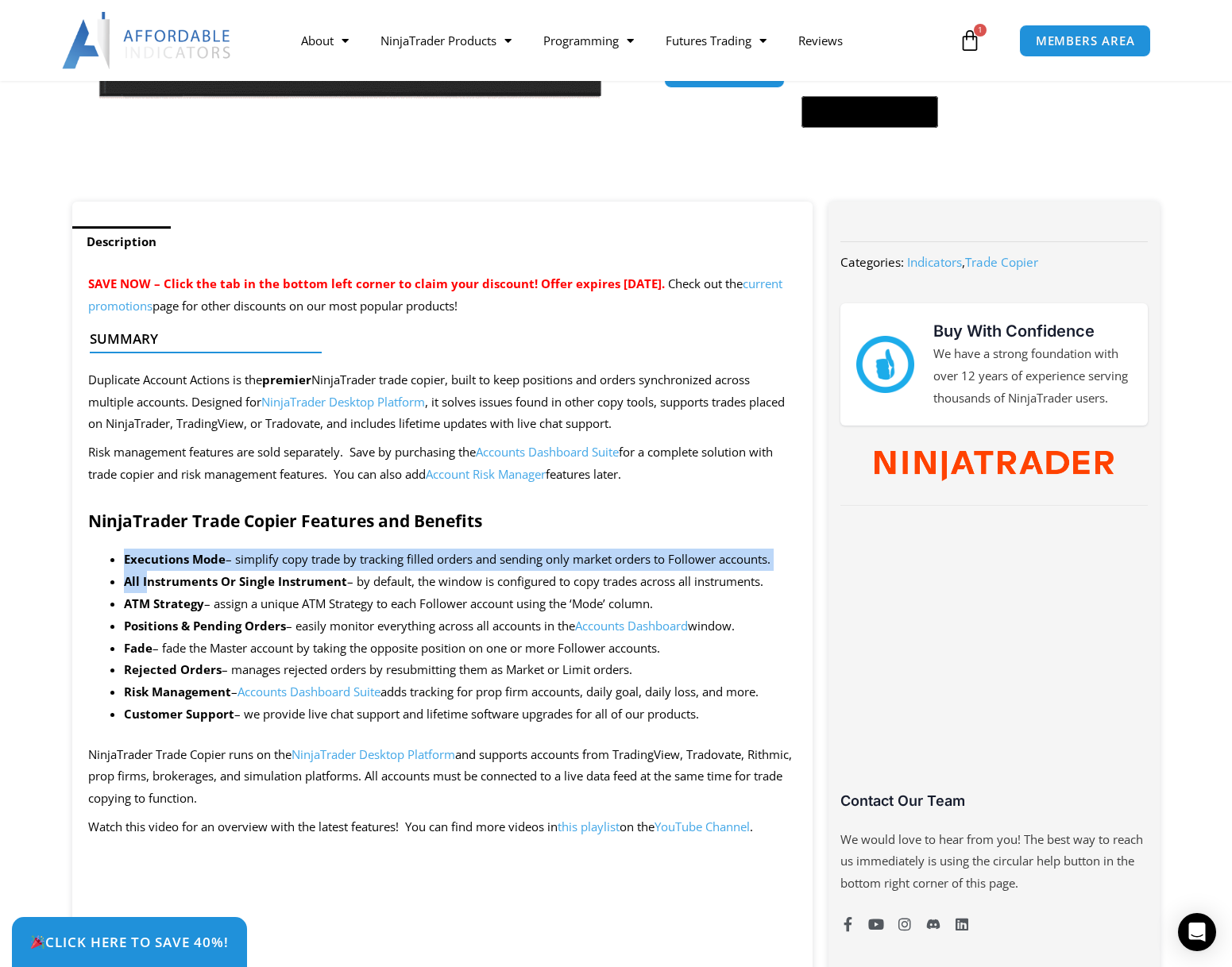
drag, startPoint x: 95, startPoint y: 543, endPoint x: 206, endPoint y: 537, distance: 111.2
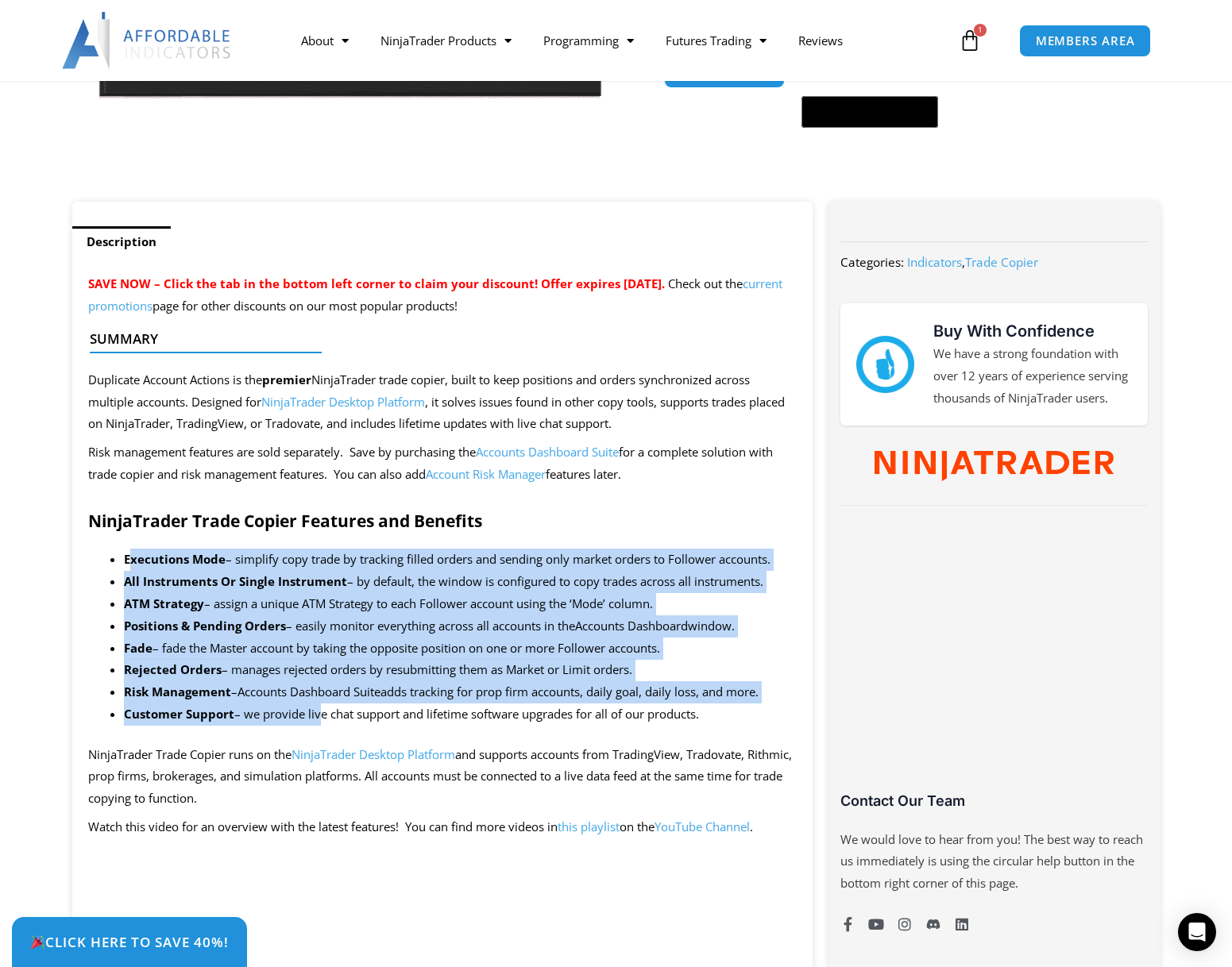
drag, startPoint x: 128, startPoint y: 548, endPoint x: 321, endPoint y: 706, distance: 249.4
click at [321, 706] on ul "Executions Mode – simplify copy trade by tracking filled orders and sending onl…" at bounding box center [460, 636] width 674 height 177
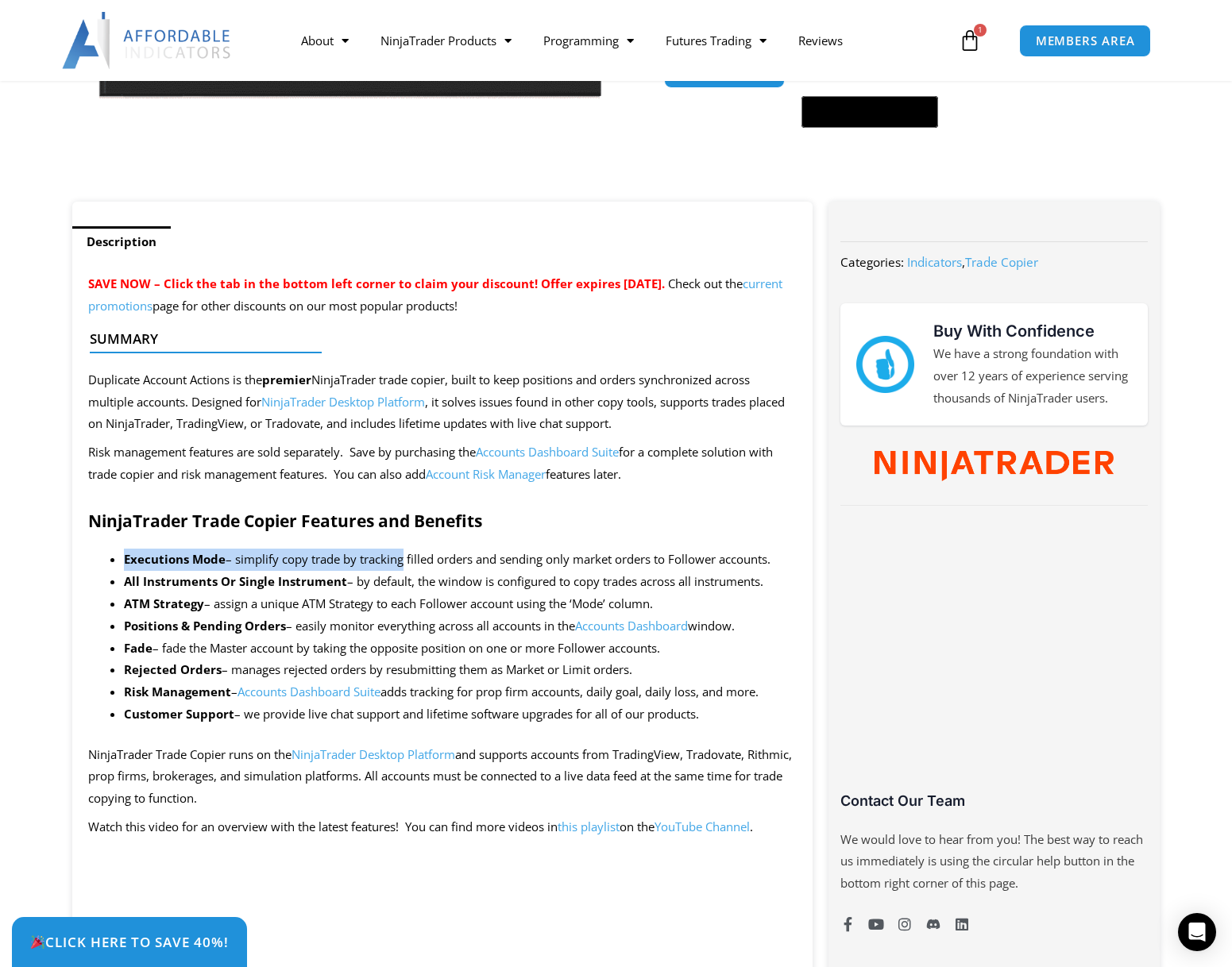
drag, startPoint x: 92, startPoint y: 545, endPoint x: 397, endPoint y: 560, distance: 305.4
click at [397, 560] on li "Executions Mode – simplify copy trade by tracking filled orders and sending onl…" at bounding box center [460, 559] width 674 height 22
drag, startPoint x: 91, startPoint y: 540, endPoint x: 152, endPoint y: 579, distance: 72.4
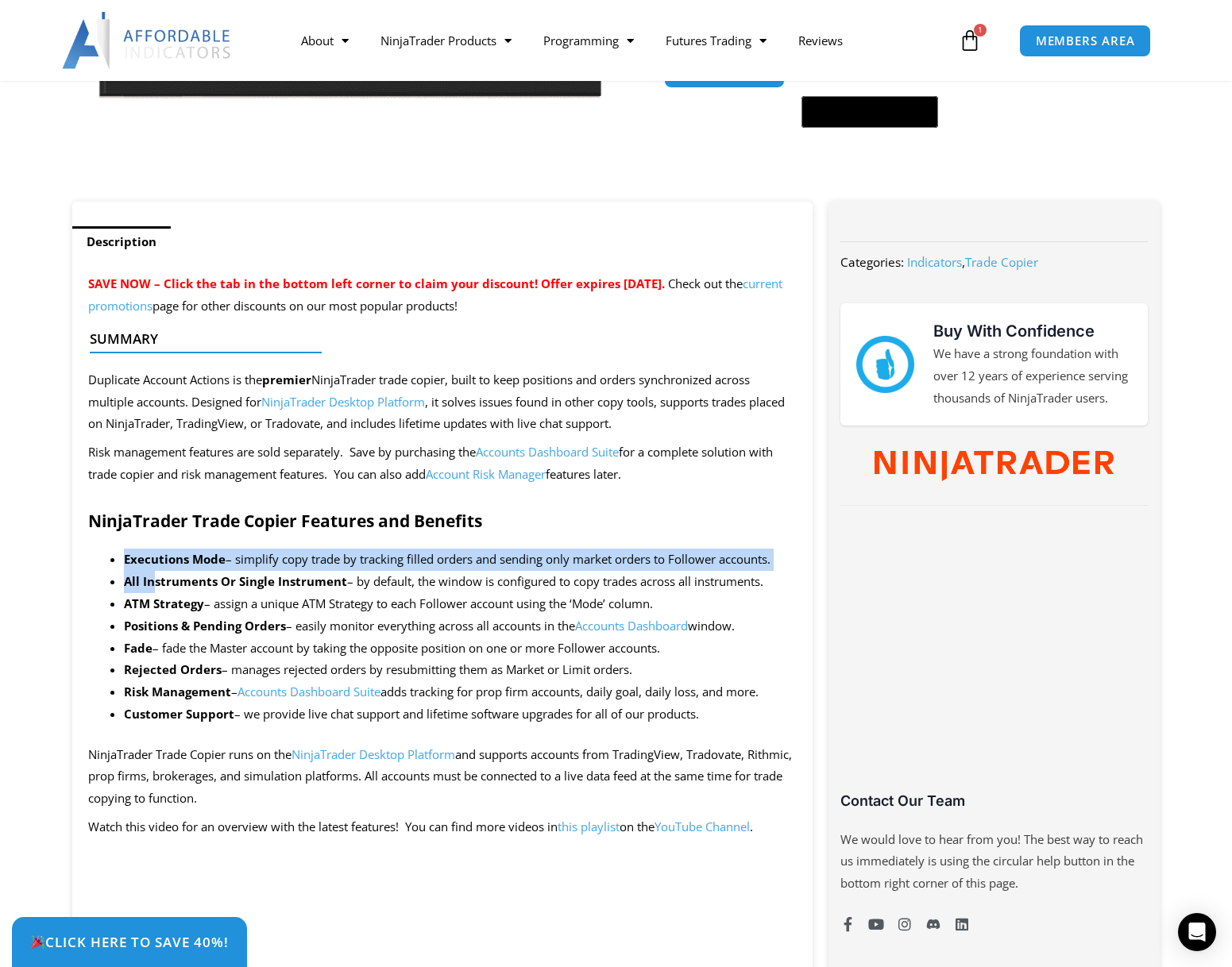
click at [152, 572] on li "All Instruments Or Single Instrument – by default, the window is configured to …" at bounding box center [460, 581] width 674 height 22
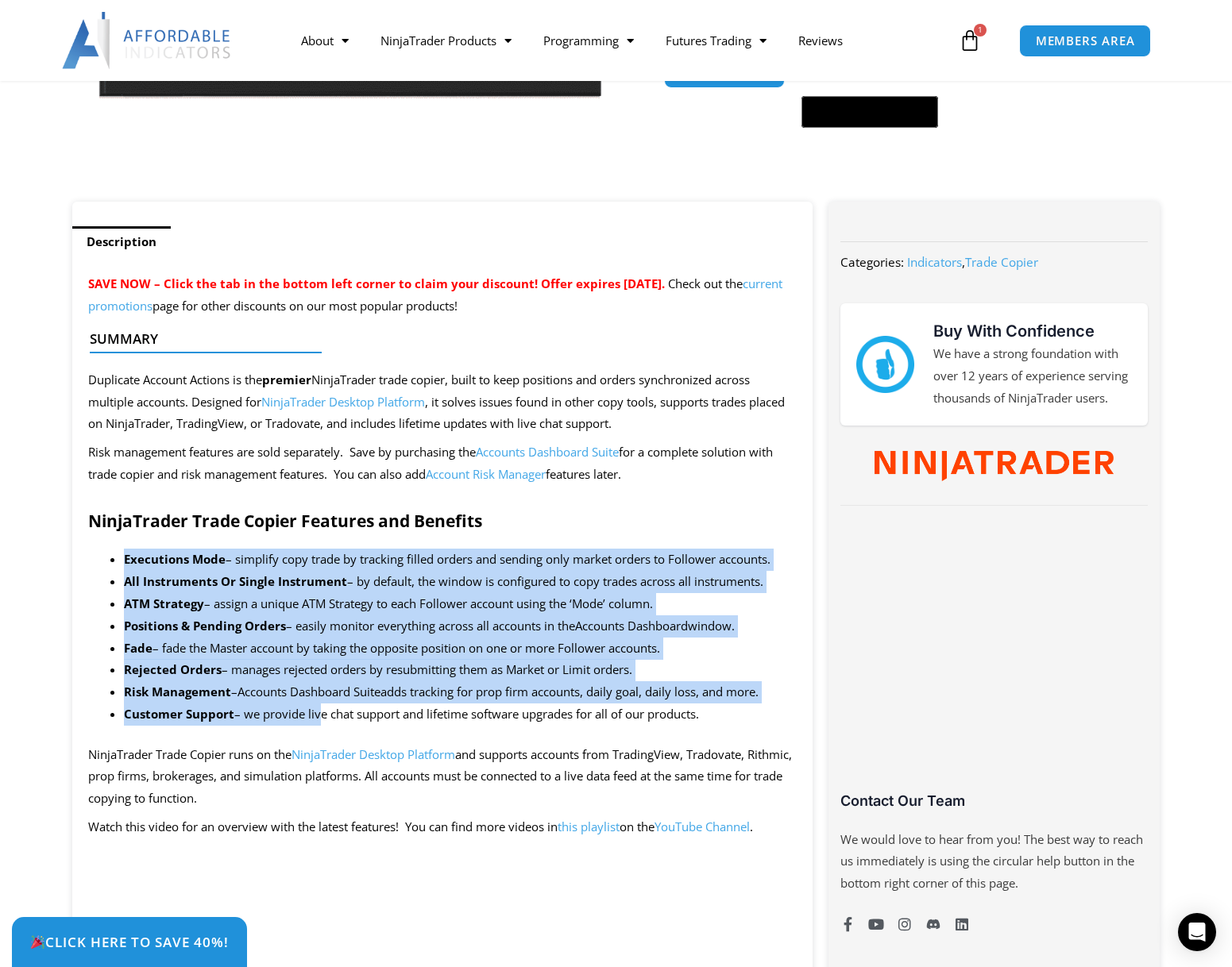
drag, startPoint x: 142, startPoint y: 570, endPoint x: 319, endPoint y: 724, distance: 234.6
click at [526, 446] on link "Accounts Dashboard Suite" at bounding box center [547, 452] width 143 height 16
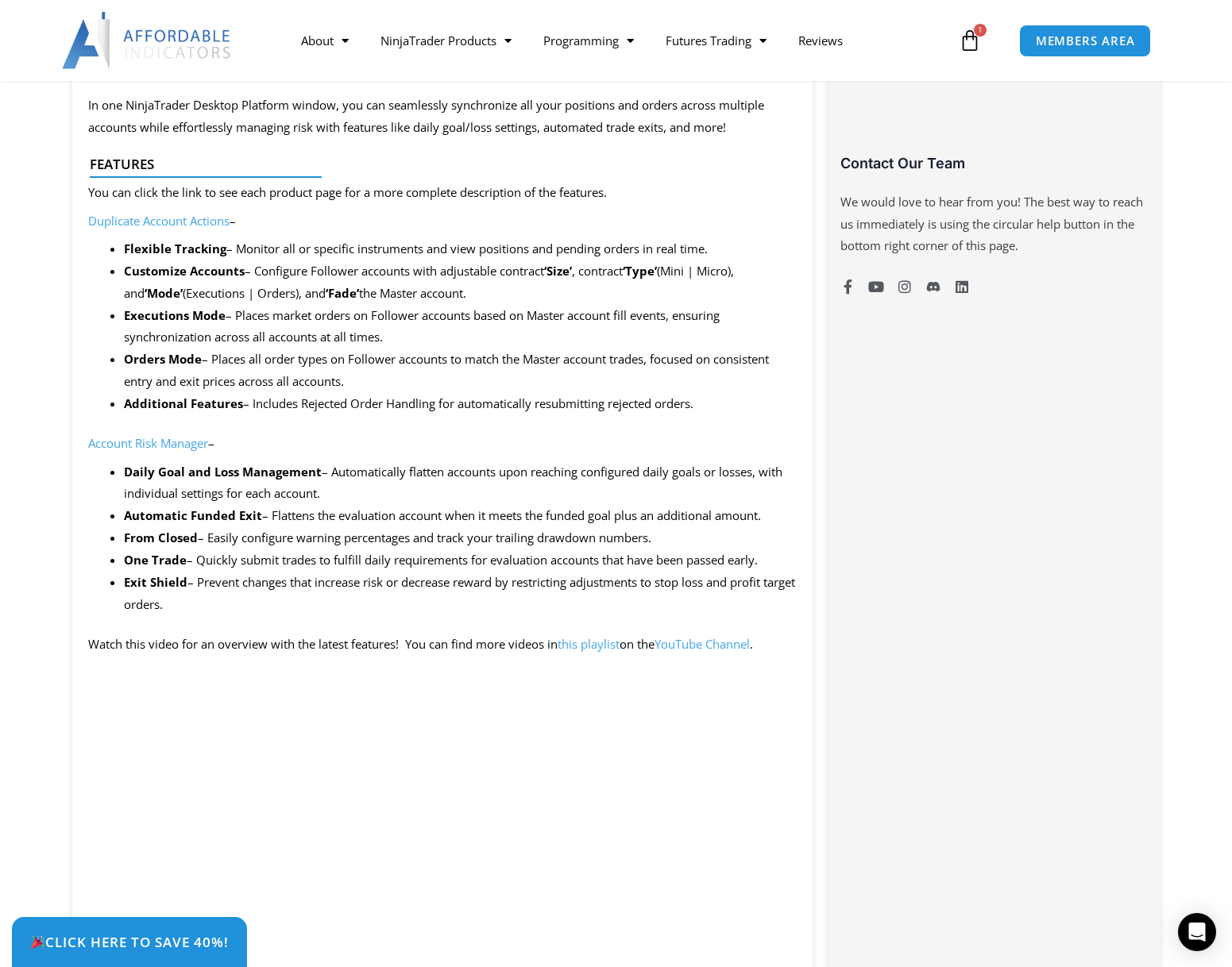
scroll to position [952, 0]
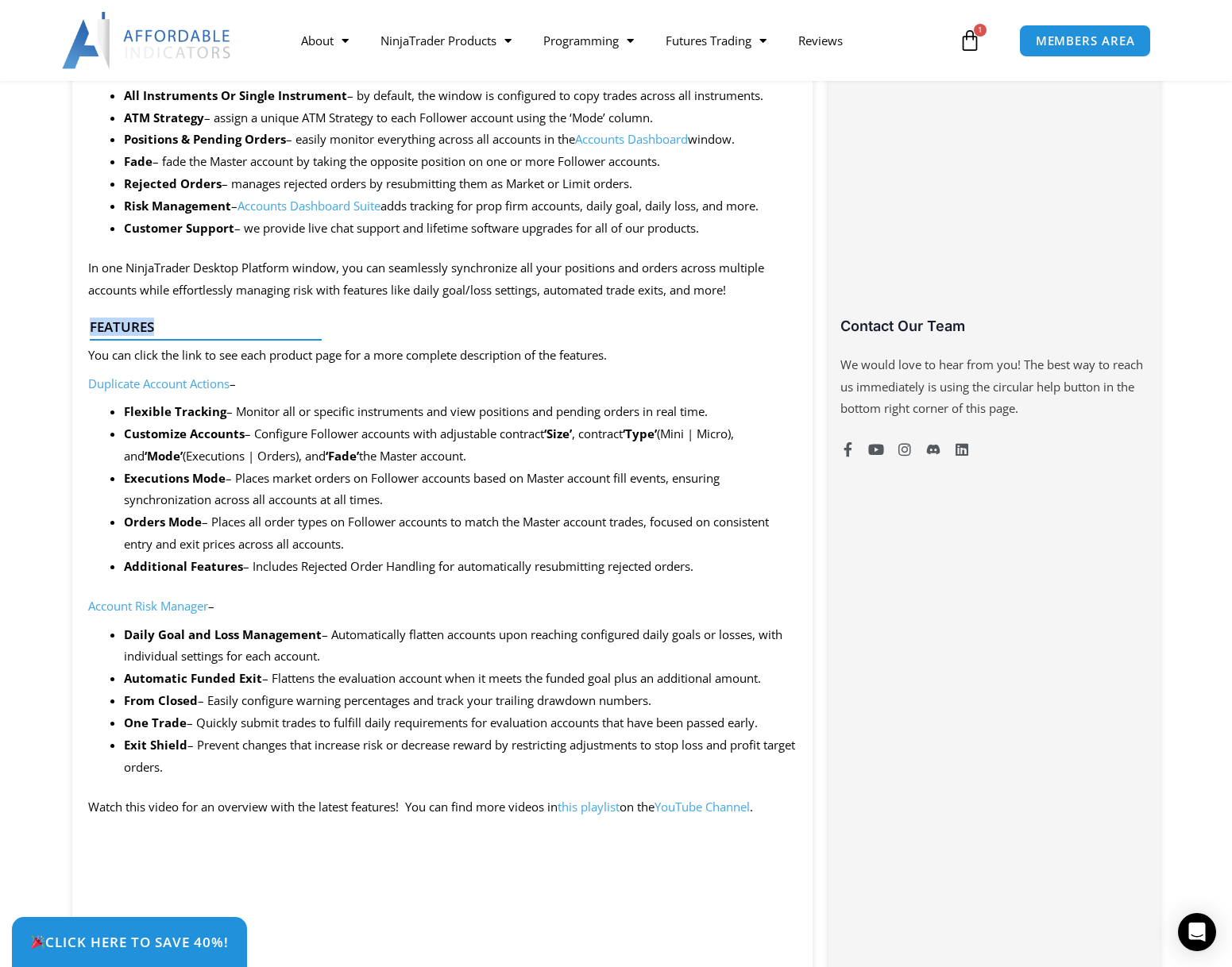
drag, startPoint x: 341, startPoint y: 336, endPoint x: 80, endPoint y: 312, distance: 262.1
click at [110, 312] on div "Features" at bounding box center [436, 334] width 709 height 45
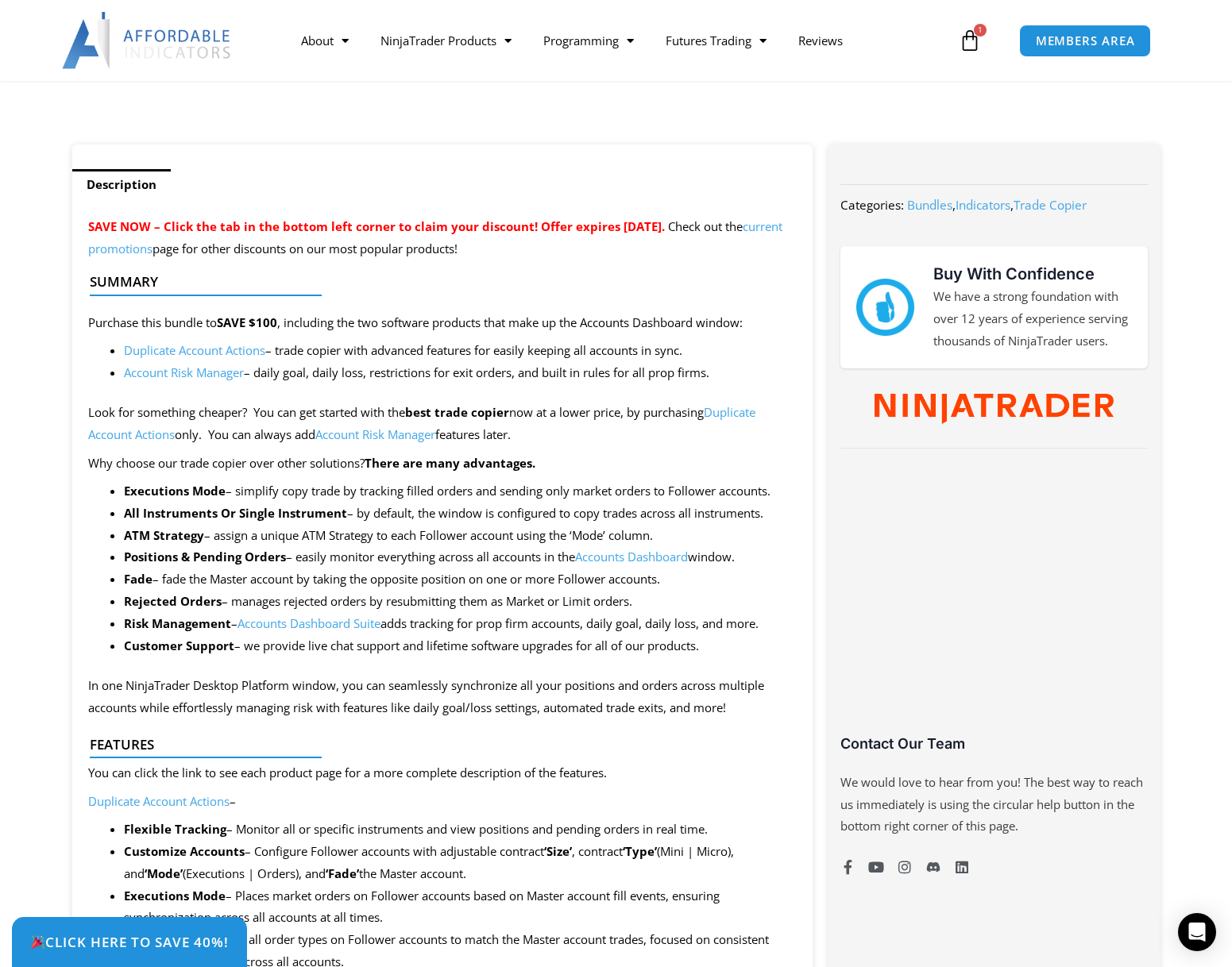
scroll to position [476, 0]
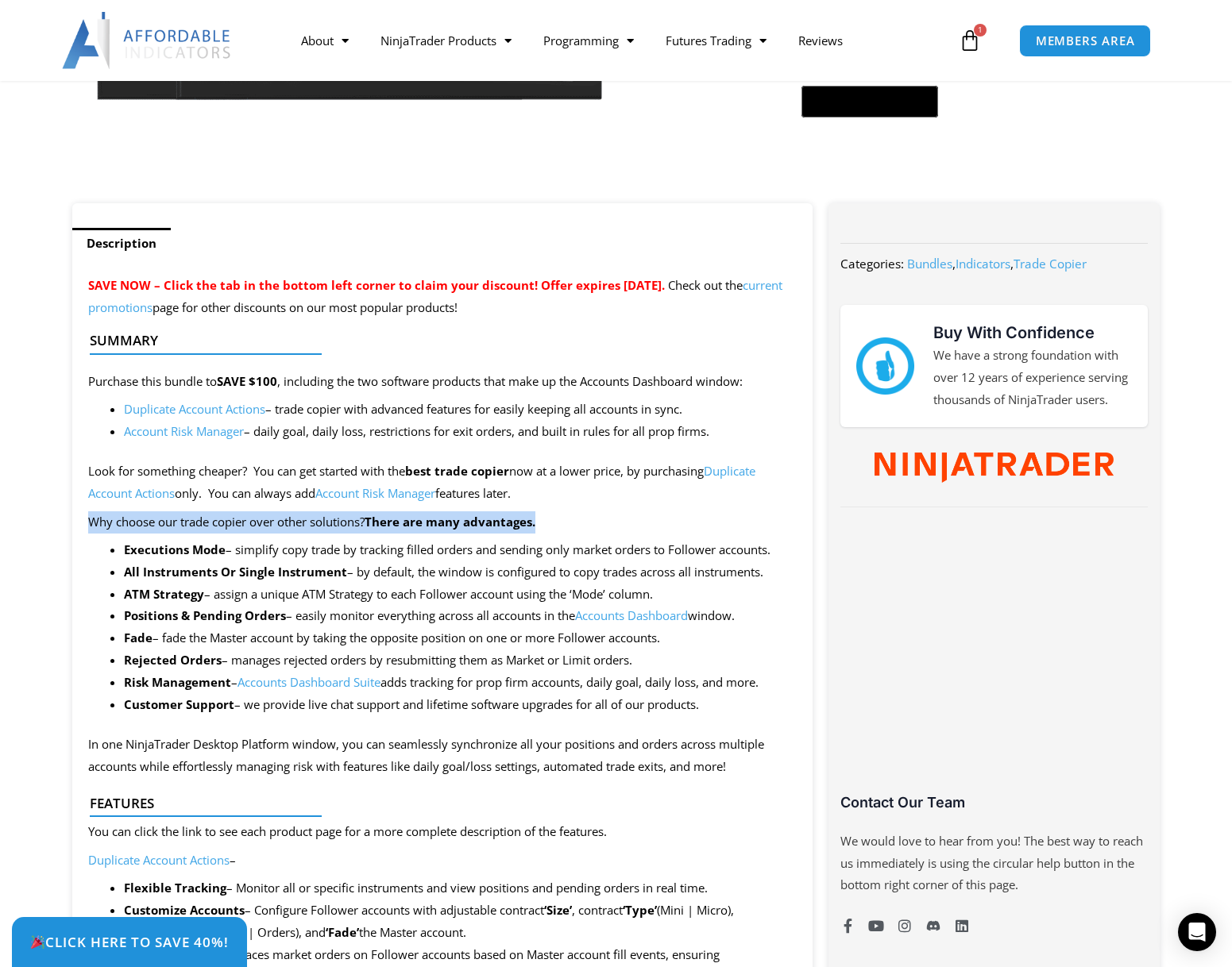
drag, startPoint x: 564, startPoint y: 522, endPoint x: 73, endPoint y: 524, distance: 491.0
click at [287, 516] on p "Why choose our trade copier over other solutions? There are many advantages." at bounding box center [442, 522] width 709 height 22
drag, startPoint x: 362, startPoint y: 521, endPoint x: 207, endPoint y: 526, distance: 155.1
click at [207, 526] on p "Why choose our trade copier over other solutions? There are many advantages." at bounding box center [442, 522] width 709 height 22
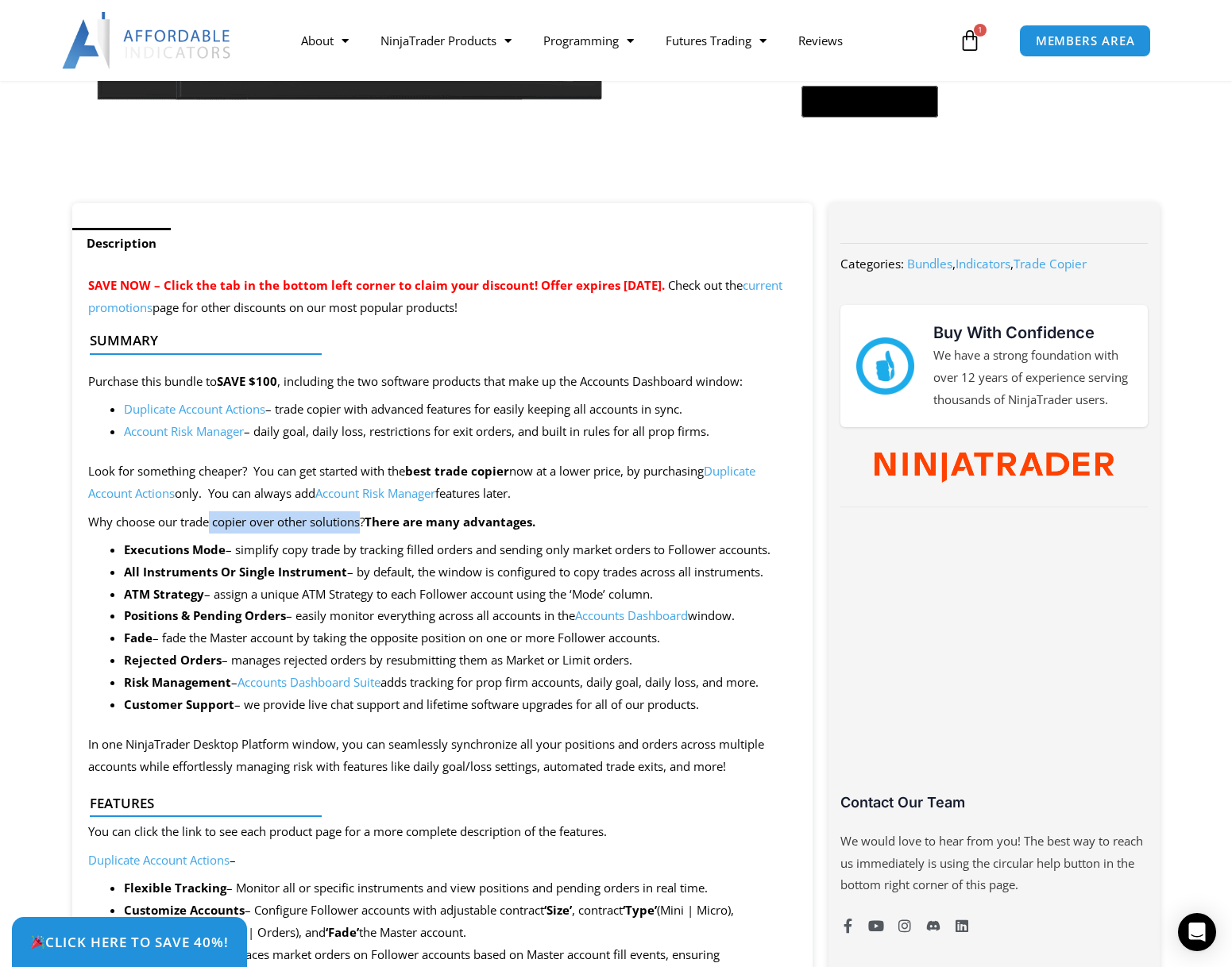
click at [207, 526] on p "Why choose our trade copier over other solutions? There are many advantages." at bounding box center [442, 522] width 709 height 22
click at [215, 526] on p "Why choose our trade copier over other solutions? There are many advantages." at bounding box center [442, 522] width 709 height 22
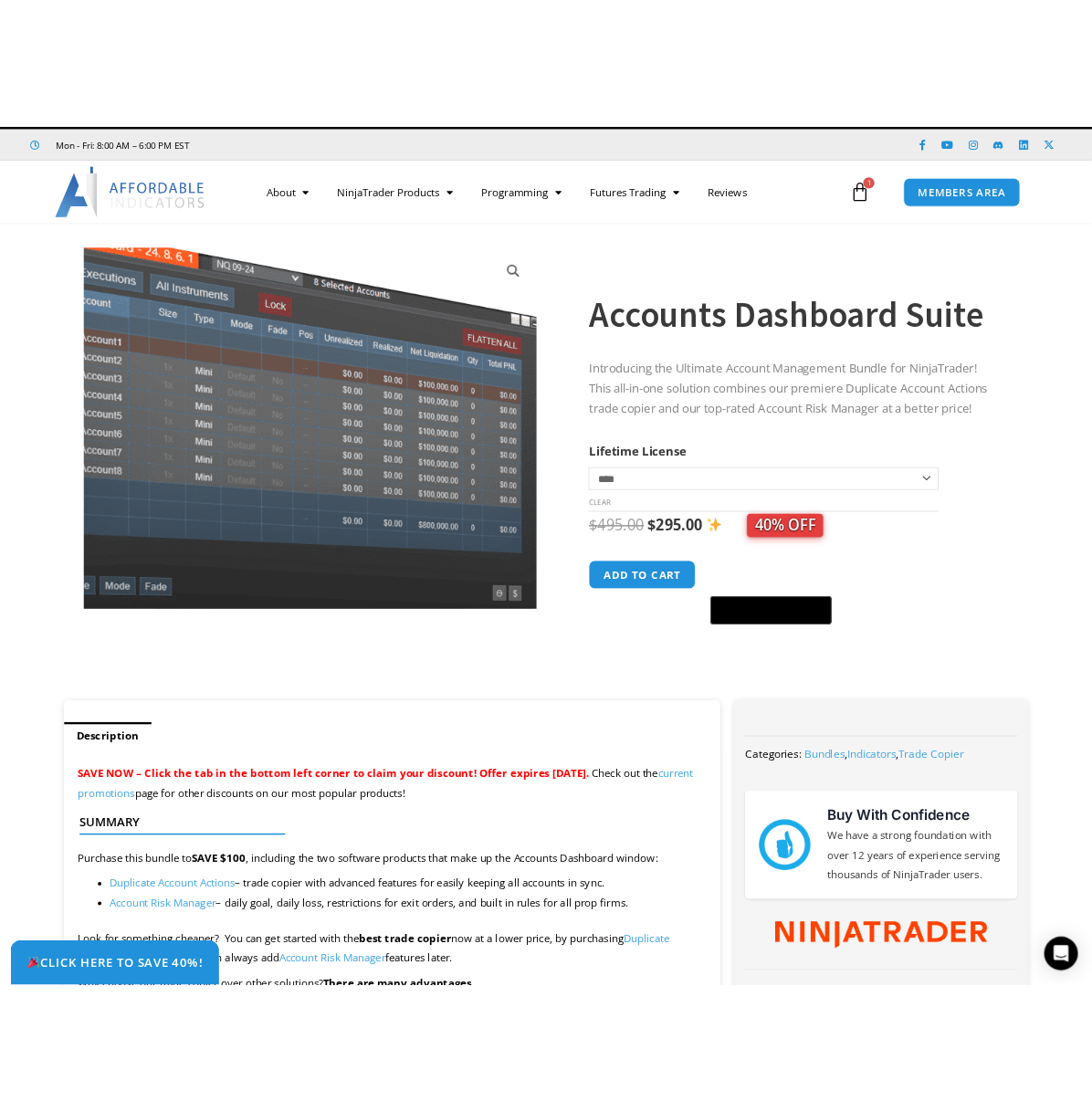
scroll to position [0, 0]
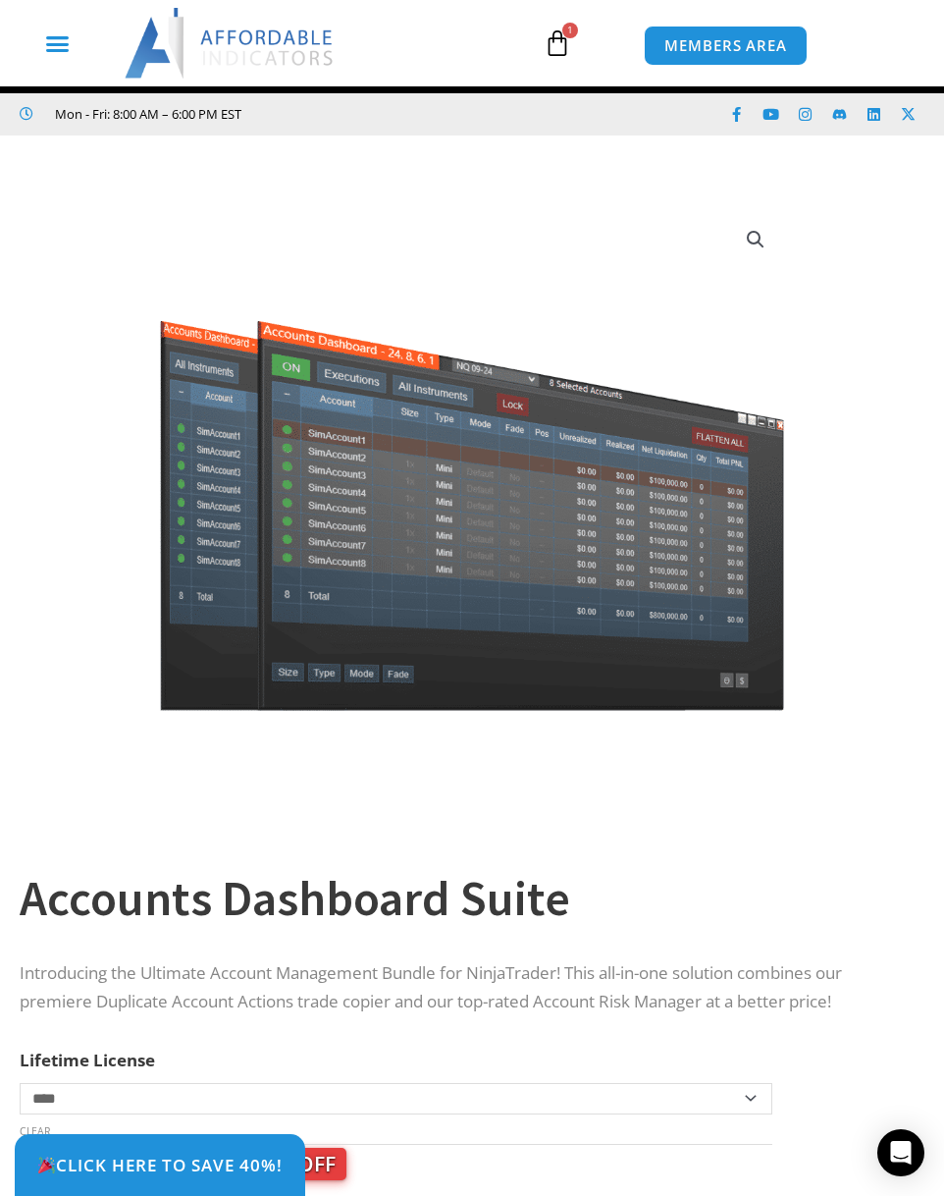
click at [36, 54] on div "Menu Toggle" at bounding box center [57, 43] width 93 height 37
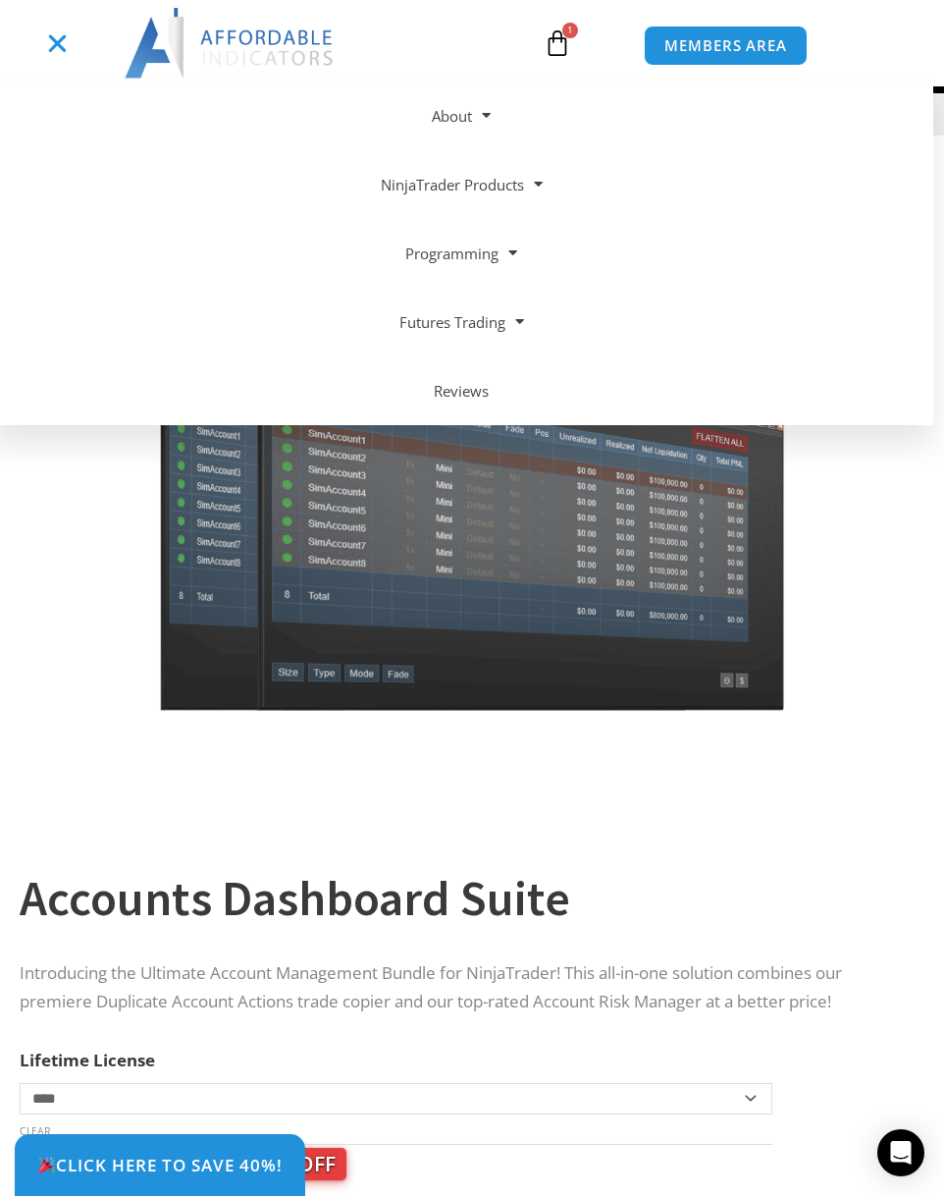
click at [56, 54] on icon "Menu Toggle" at bounding box center [57, 43] width 25 height 25
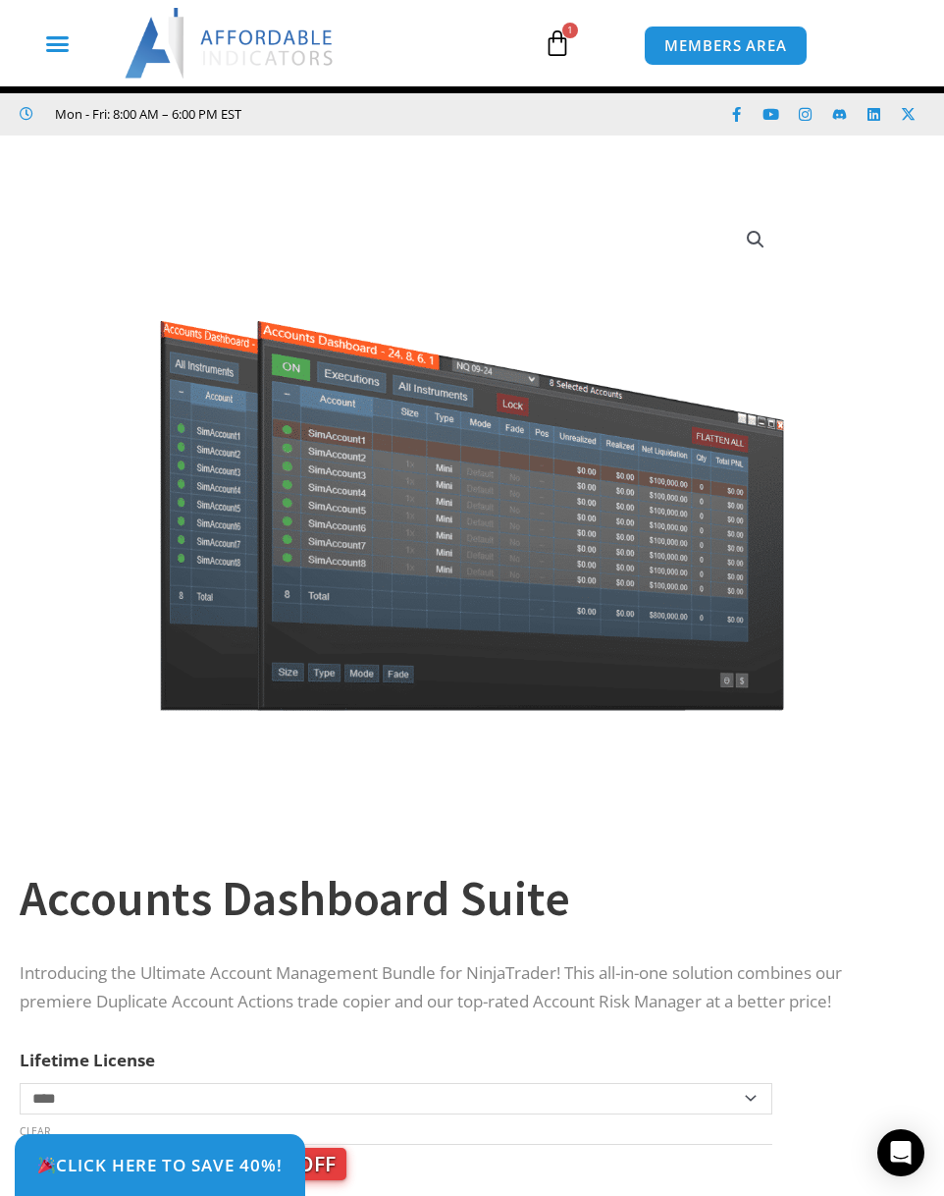
click at [59, 54] on icon "Menu Toggle" at bounding box center [57, 43] width 25 height 25
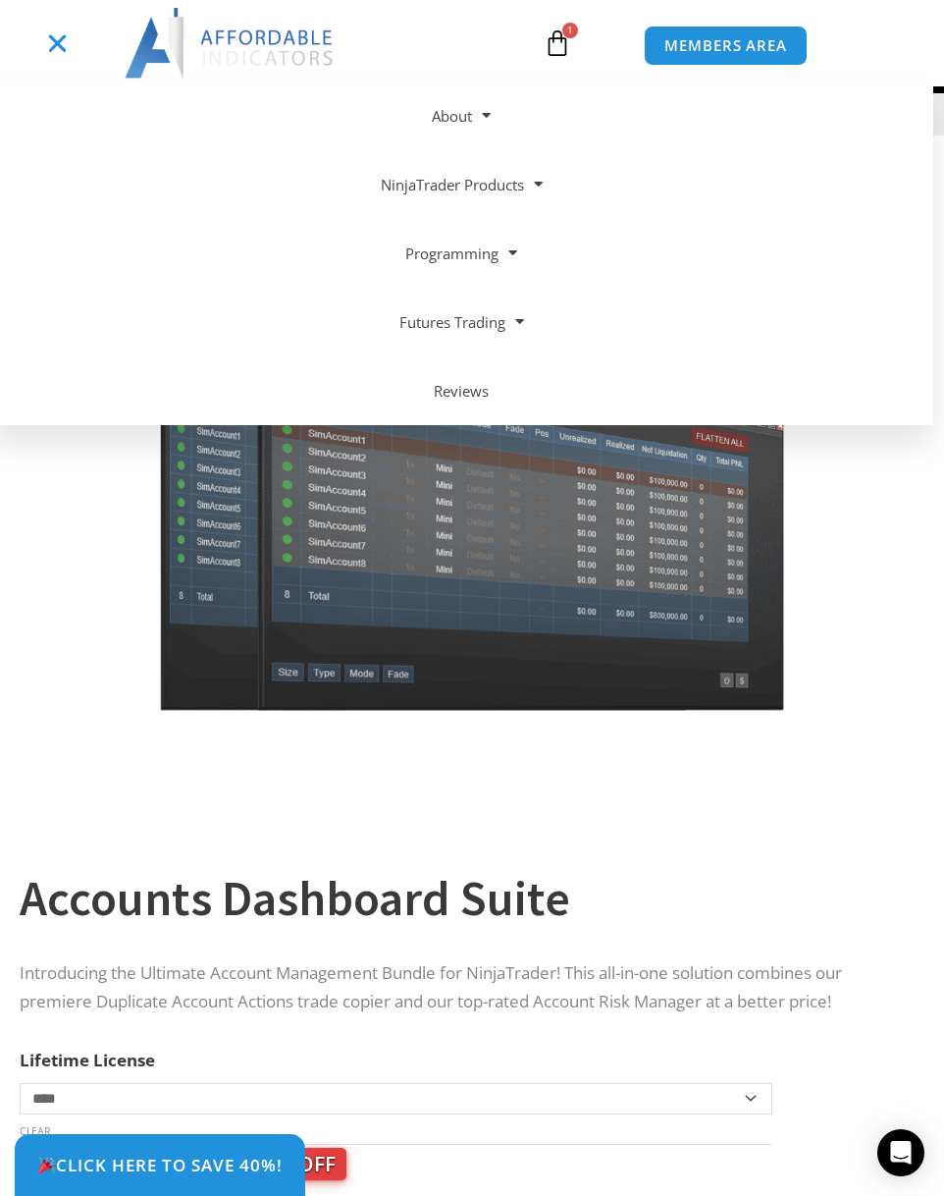
click at [59, 54] on icon "Menu Toggle" at bounding box center [57, 43] width 25 height 25
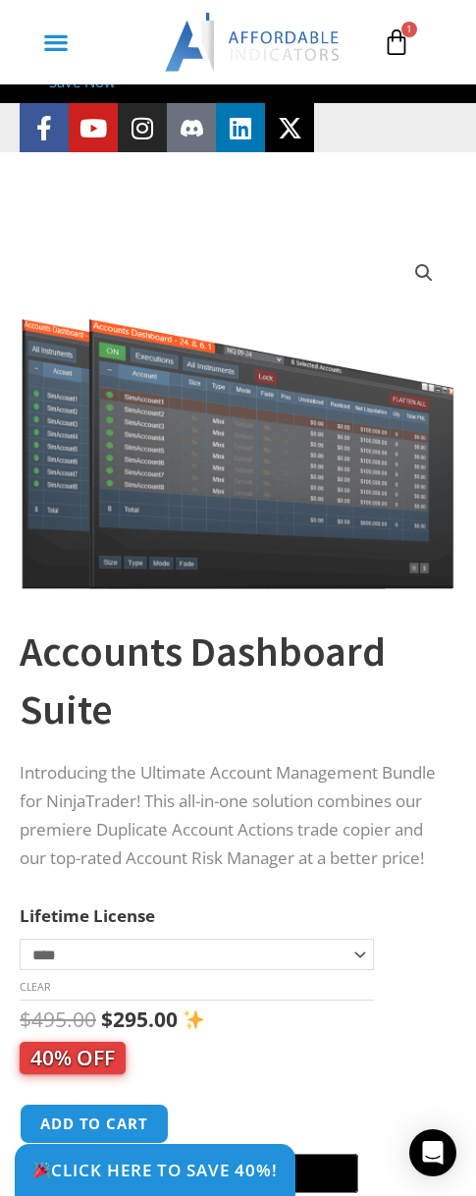
click at [49, 44] on icon "Menu Toggle" at bounding box center [56, 42] width 26 height 26
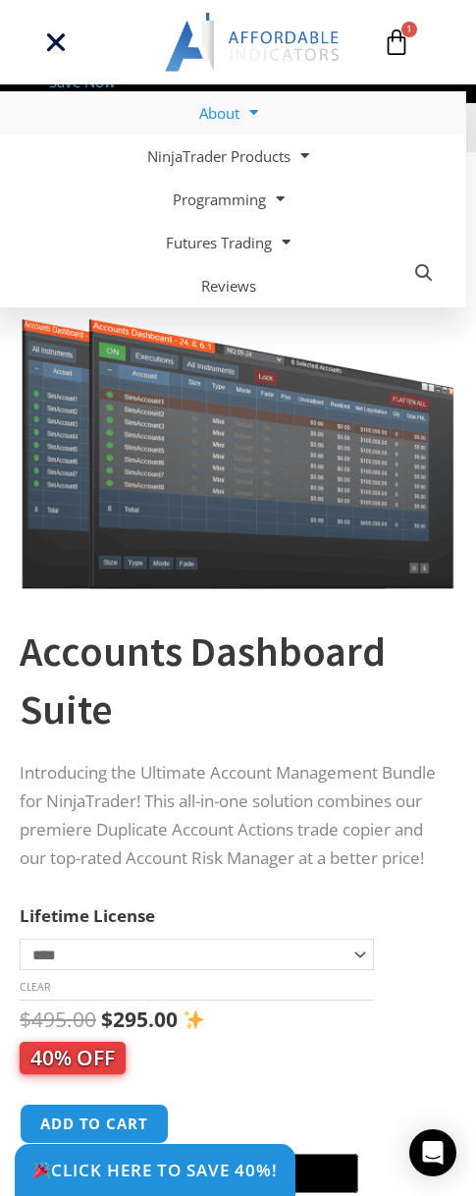
click at [251, 112] on span at bounding box center [249, 112] width 19 height 34
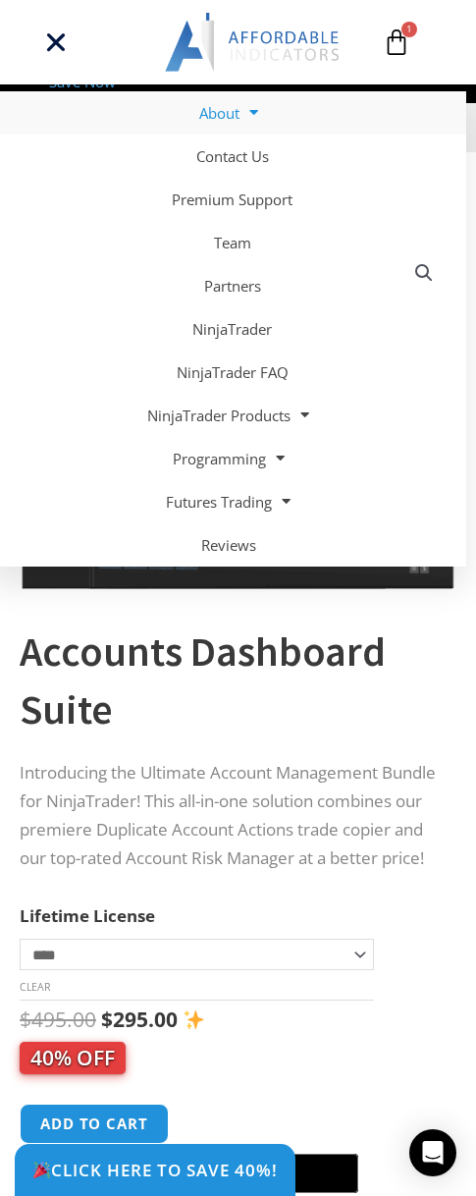
click at [251, 112] on span at bounding box center [249, 112] width 19 height 34
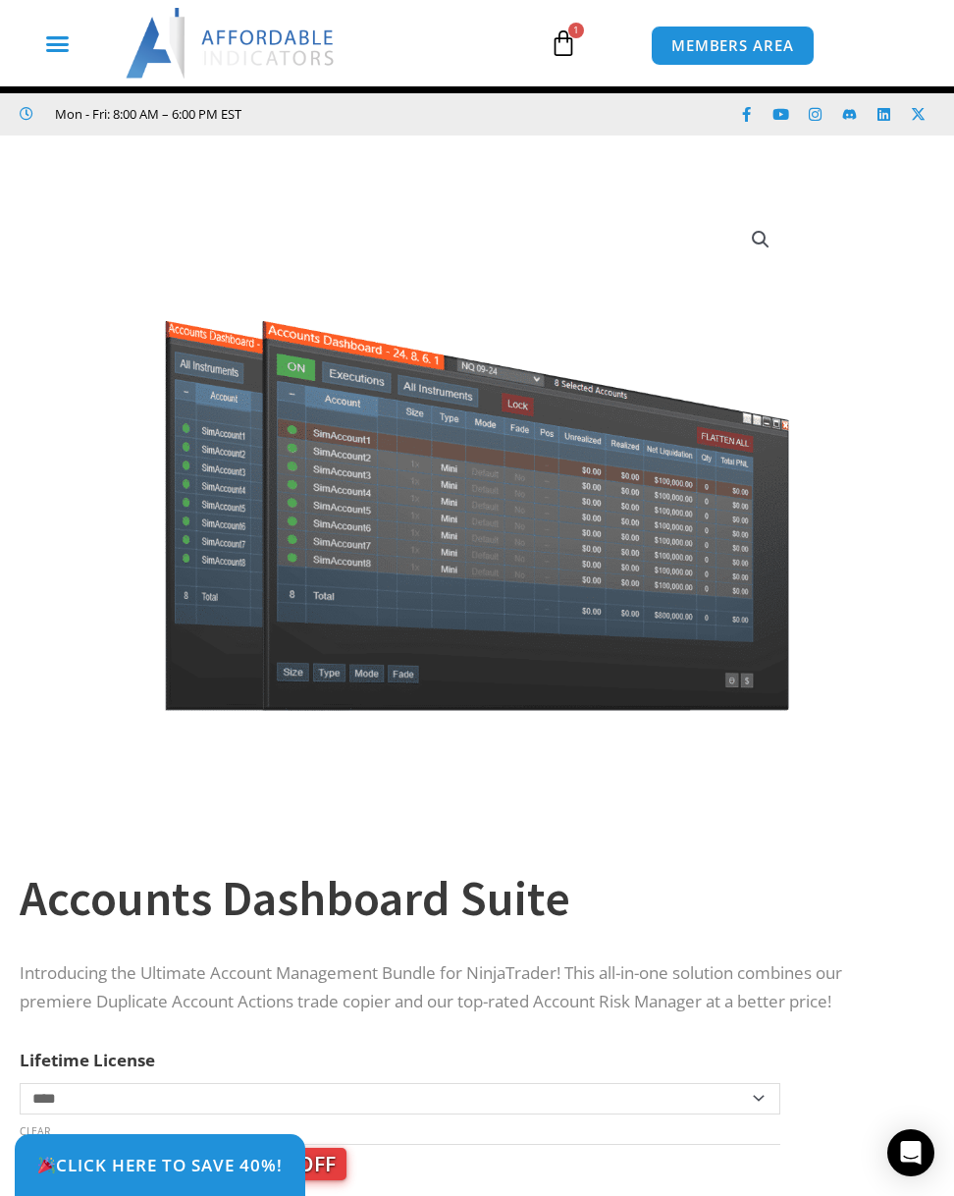
click at [54, 39] on icon "Menu Toggle" at bounding box center [57, 43] width 25 height 25
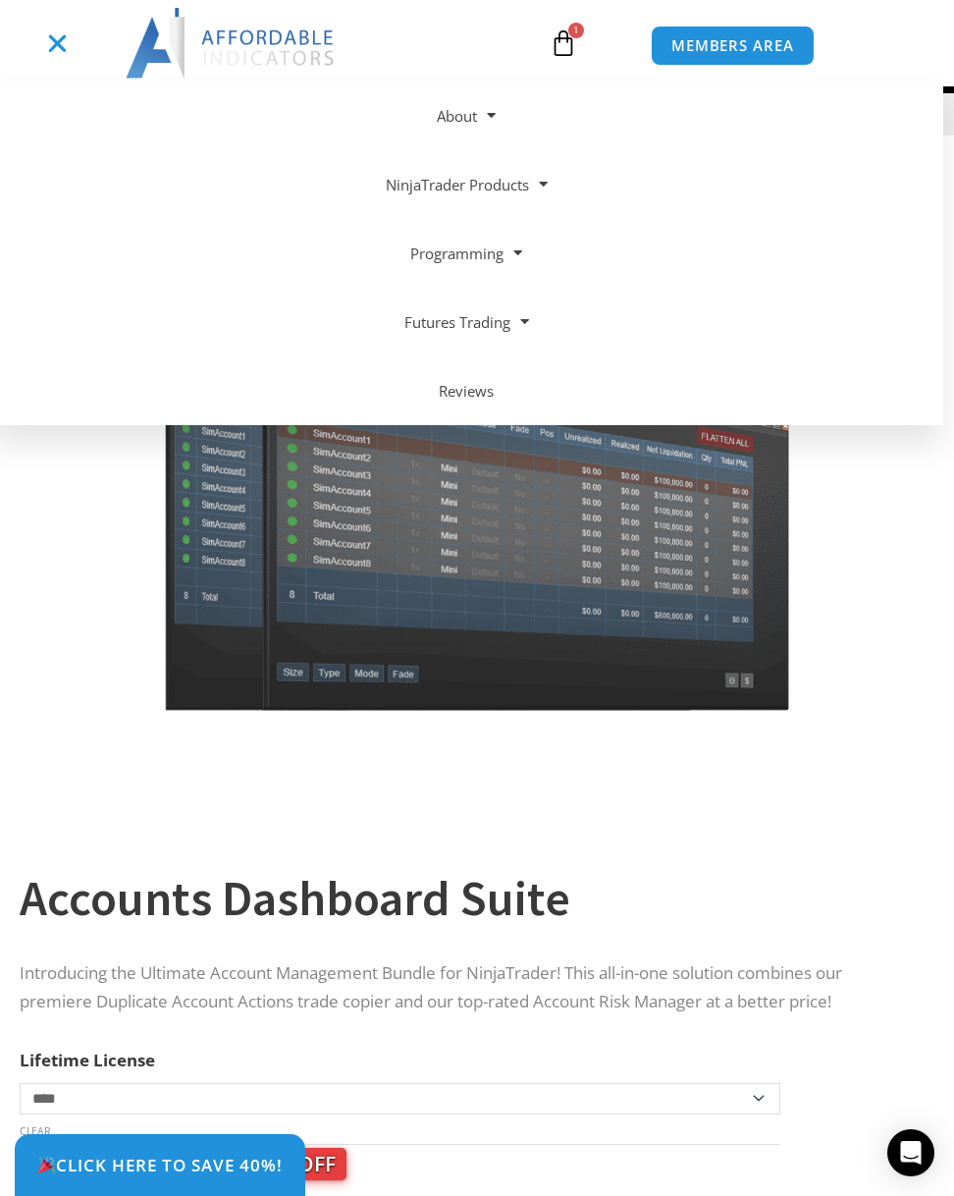
click at [52, 47] on icon "Menu Toggle" at bounding box center [57, 43] width 25 height 25
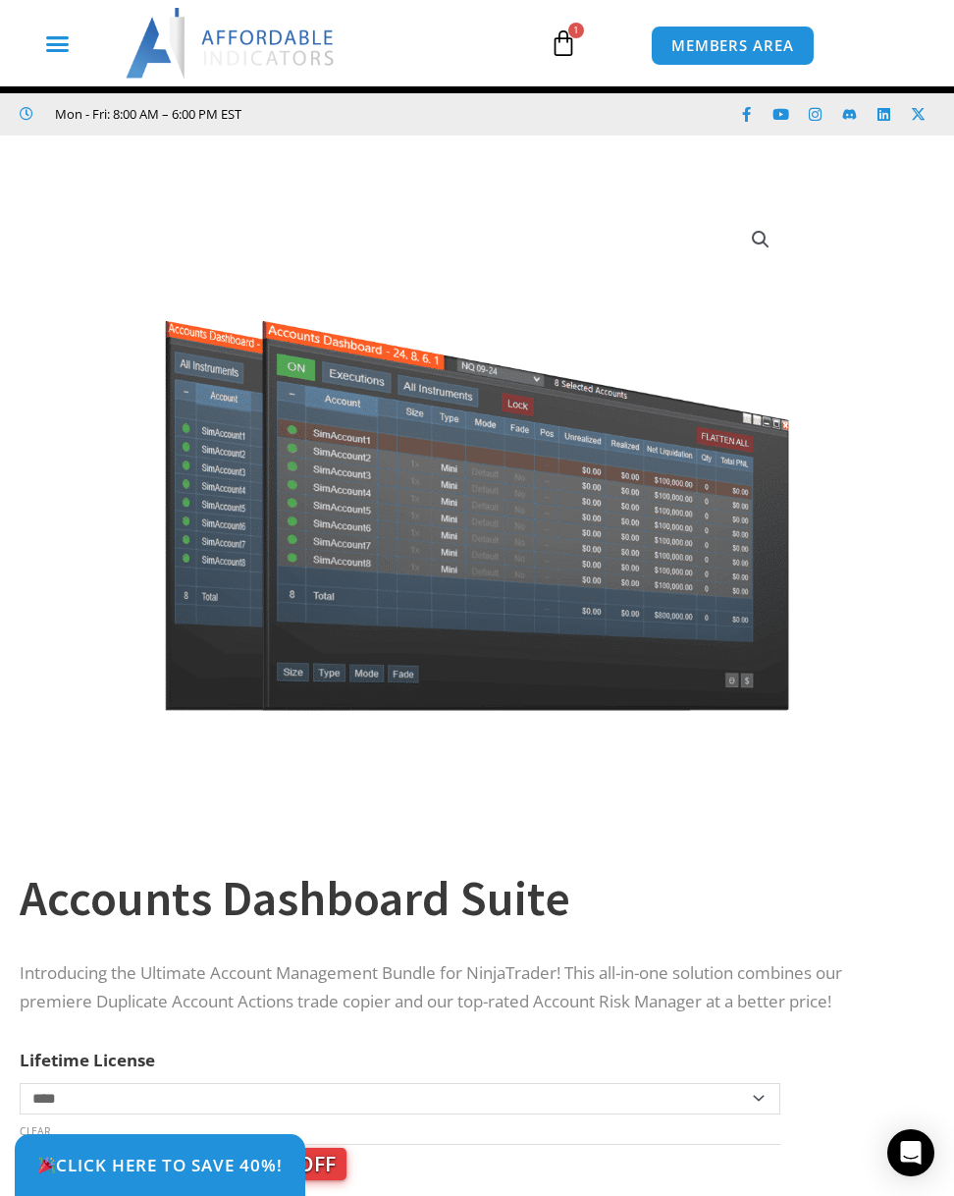
click at [62, 52] on icon "Menu Toggle" at bounding box center [57, 43] width 25 height 25
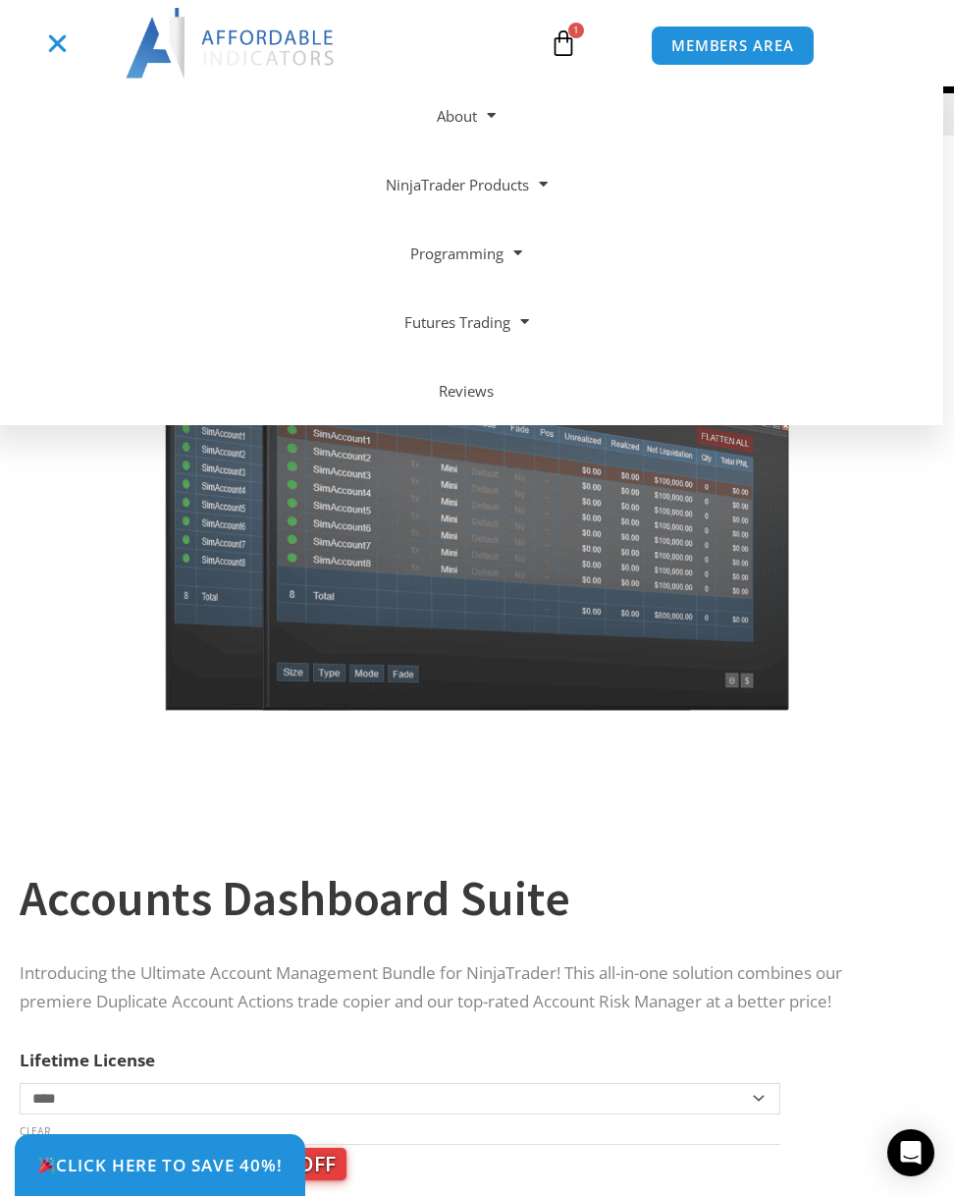
click at [62, 52] on icon "Menu Toggle" at bounding box center [57, 43] width 25 height 25
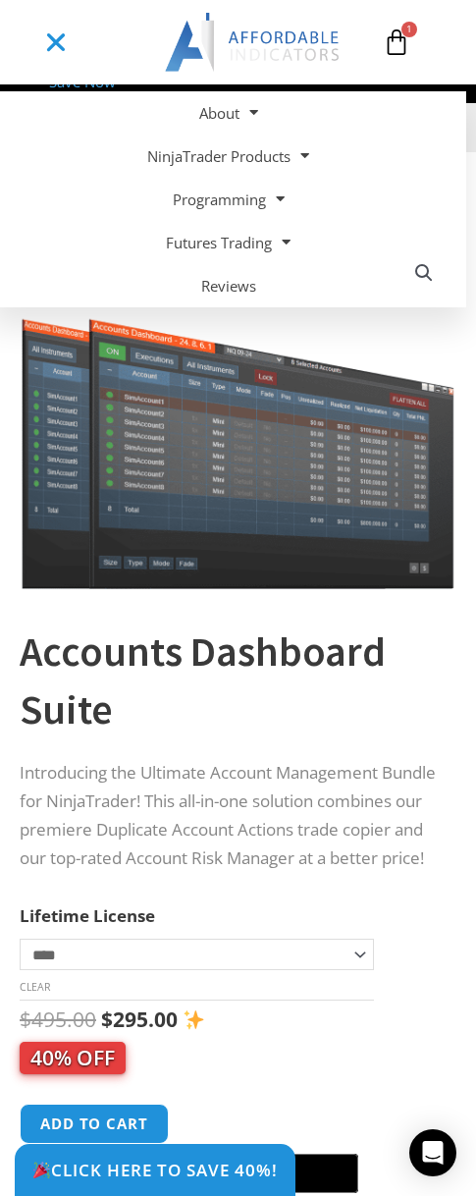
click at [58, 53] on icon "Menu Toggle" at bounding box center [56, 42] width 26 height 26
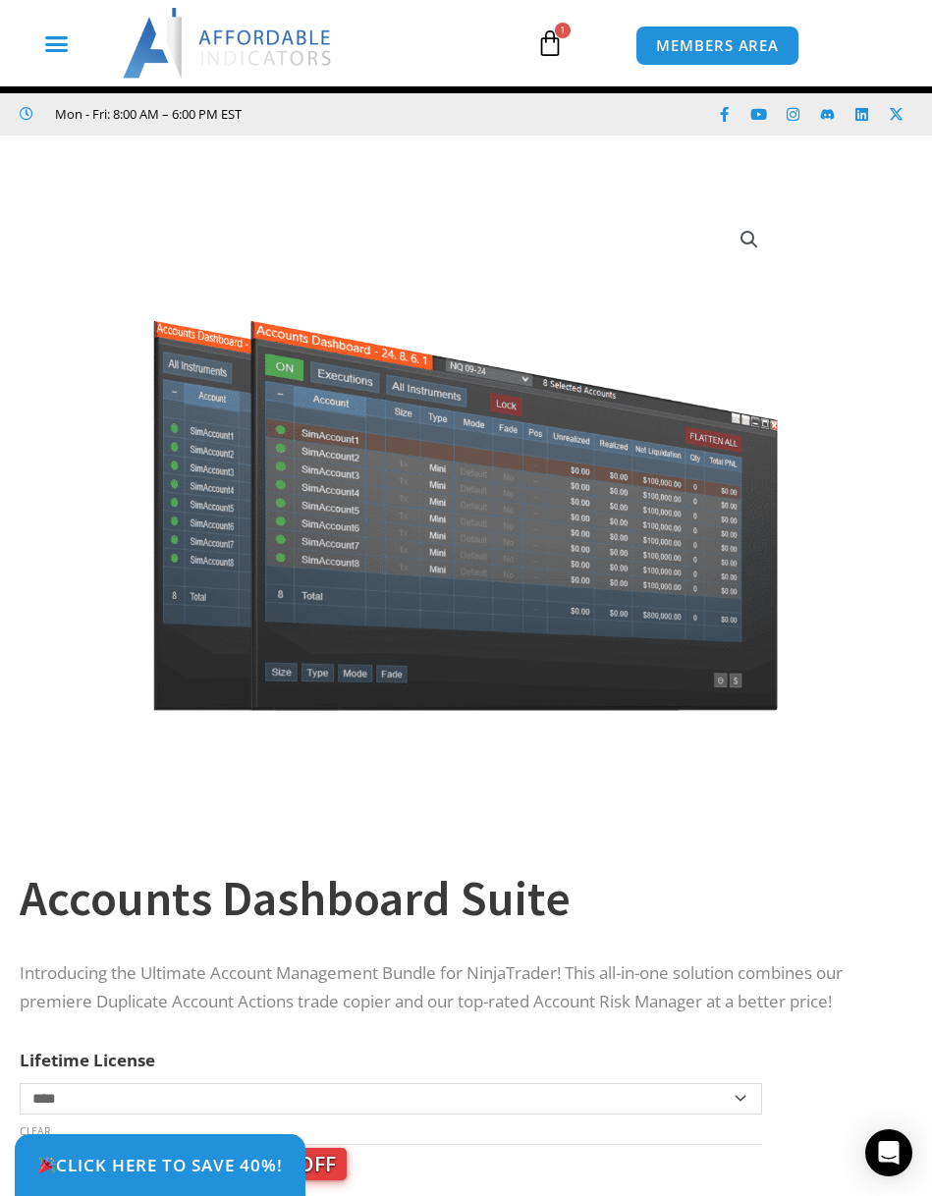
click at [63, 49] on icon "Menu Toggle" at bounding box center [56, 43] width 25 height 25
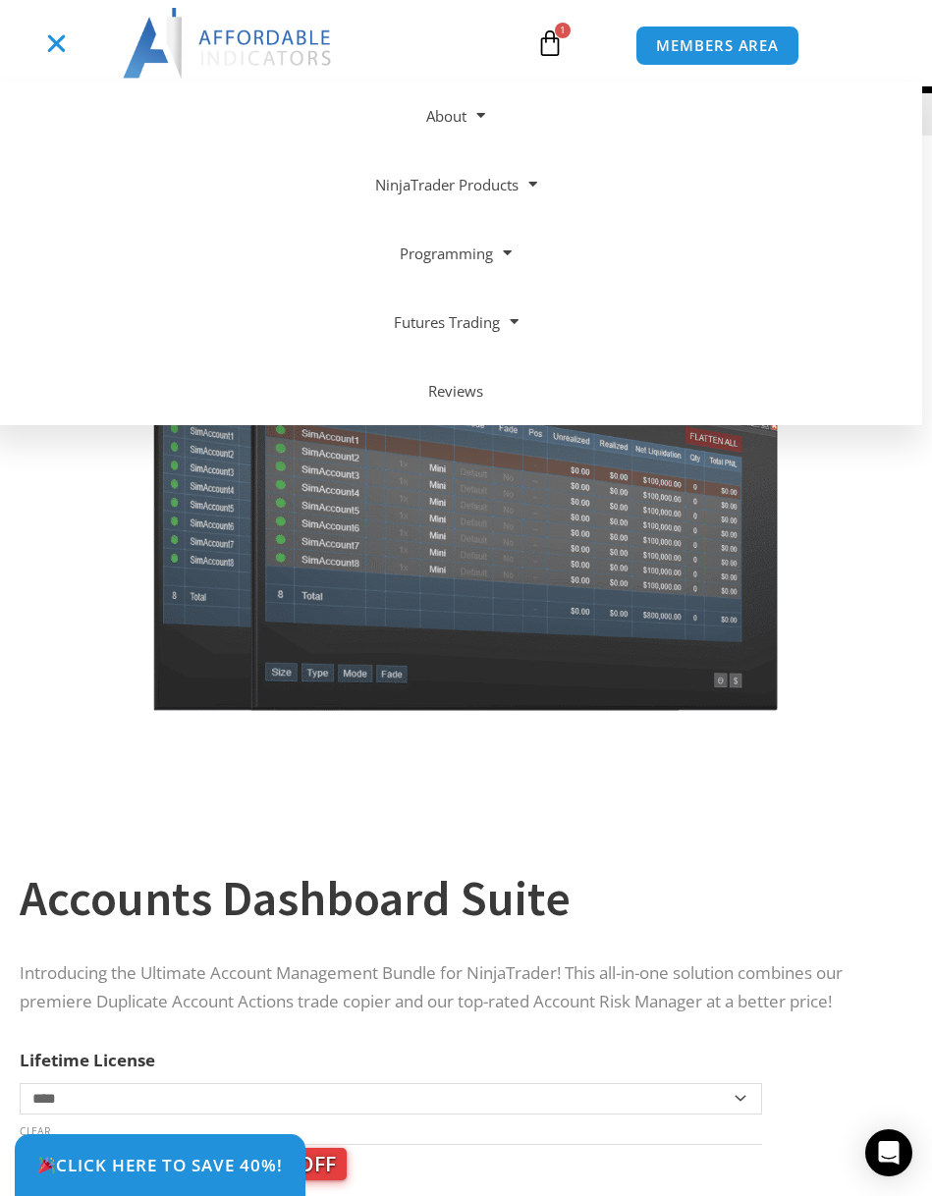
click at [61, 49] on icon "Menu Toggle" at bounding box center [56, 43] width 25 height 25
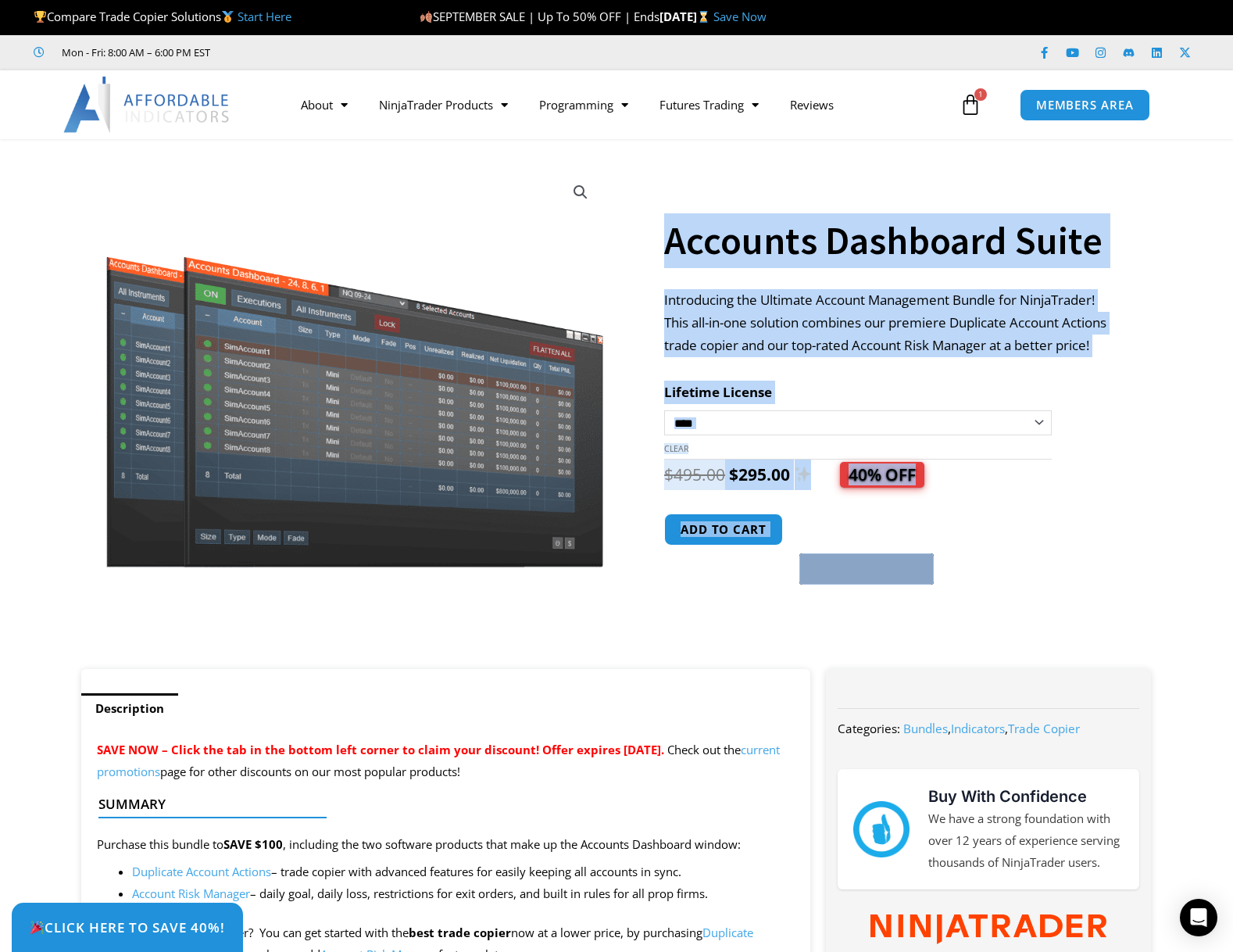
drag, startPoint x: 628, startPoint y: 603, endPoint x: 884, endPoint y: 661, distance: 262.5
click at [884, 661] on div "**********" at bounding box center [616, 412] width 1087 height 514
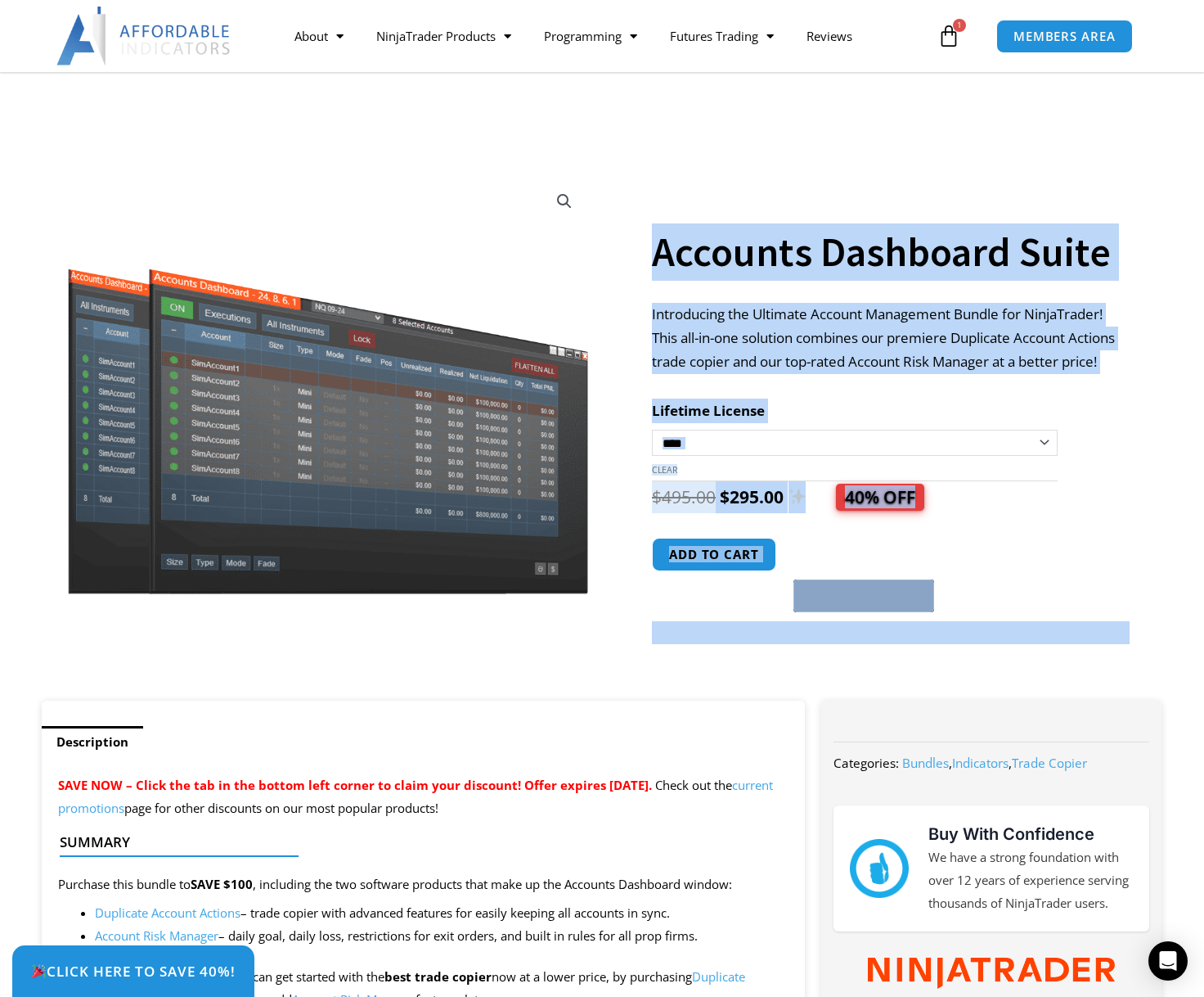
drag, startPoint x: 628, startPoint y: 629, endPoint x: 918, endPoint y: 635, distance: 290.1
click at [897, 663] on div "**********" at bounding box center [890, 417] width 477 height 566
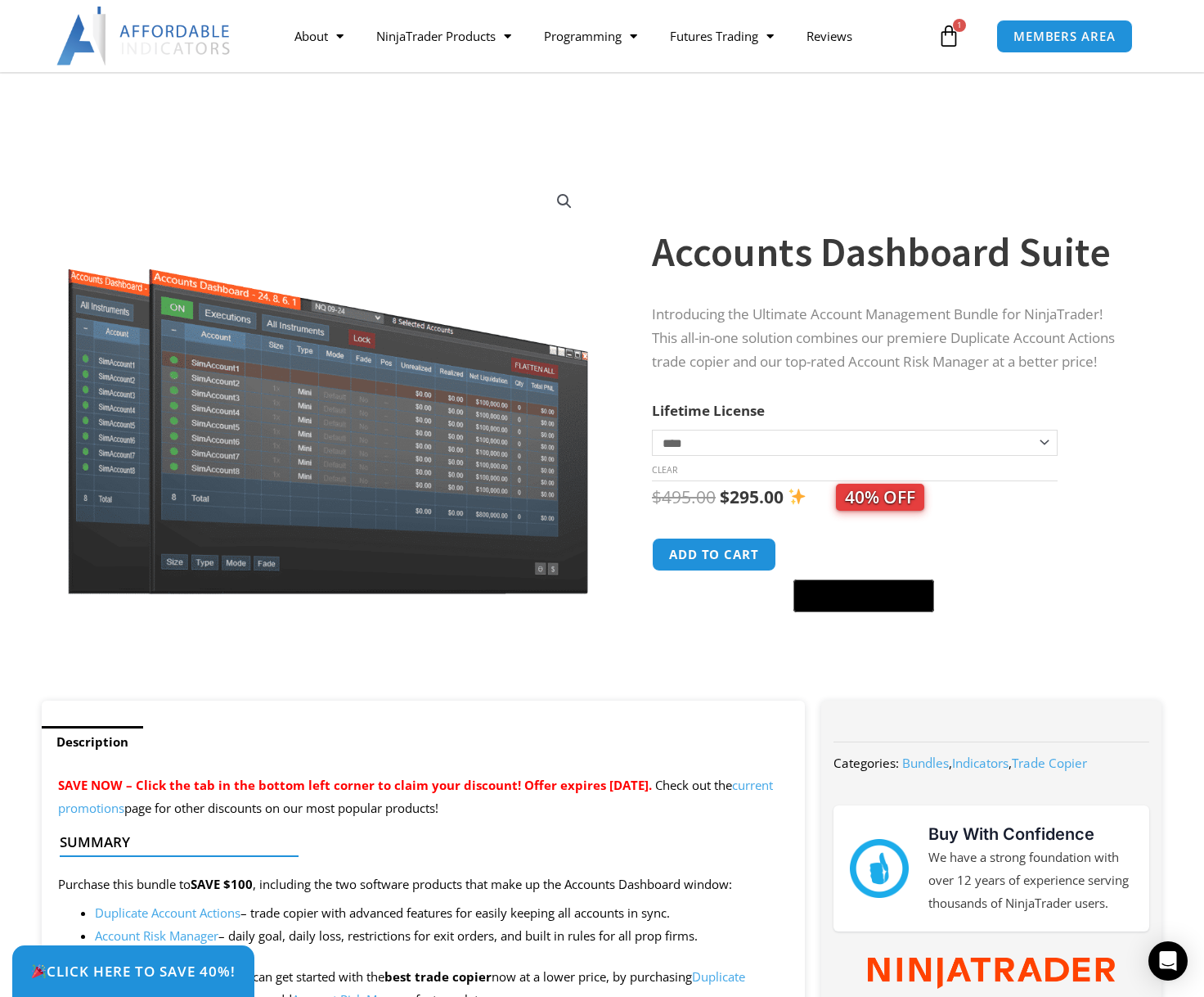
drag, startPoint x: 858, startPoint y: 652, endPoint x: 842, endPoint y: 667, distance: 21.9
click at [842, 667] on div "**********" at bounding box center [890, 417] width 477 height 566
click at [840, 667] on div "**********" at bounding box center [890, 417] width 477 height 566
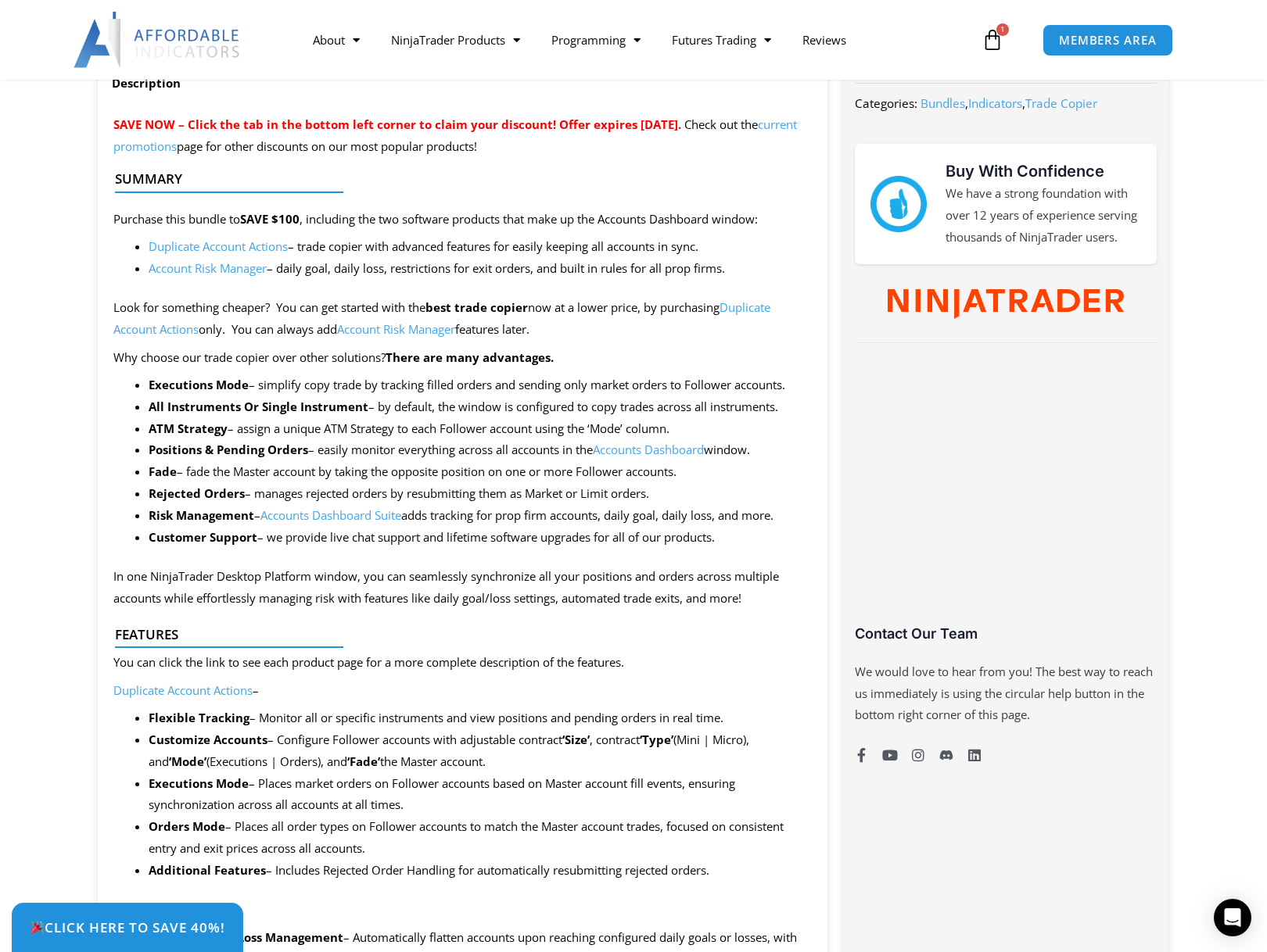
scroll to position [130, 0]
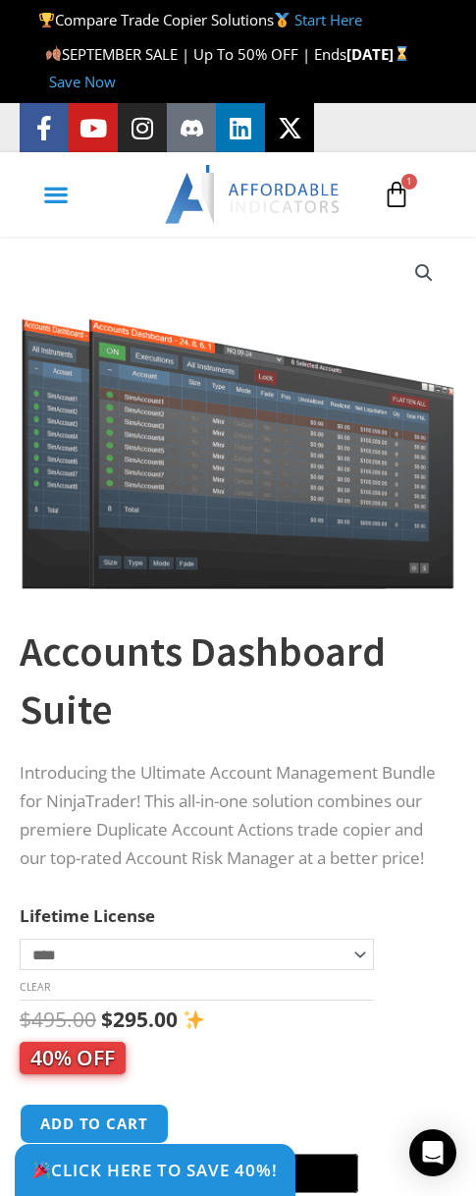
click at [63, 186] on icon "Menu Toggle" at bounding box center [56, 195] width 26 height 26
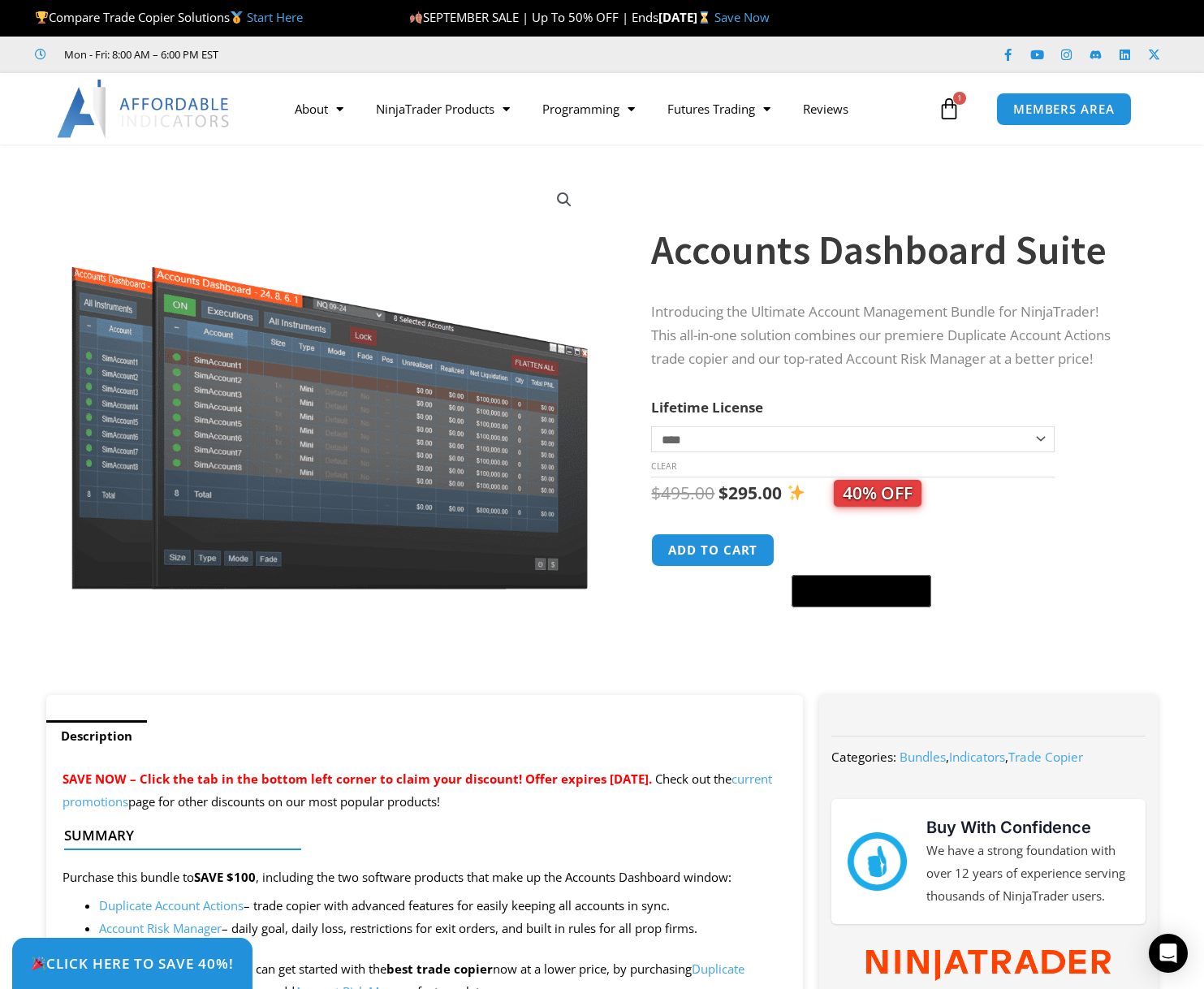
click at [139, 110] on img at bounding box center [144, 108] width 174 height 59
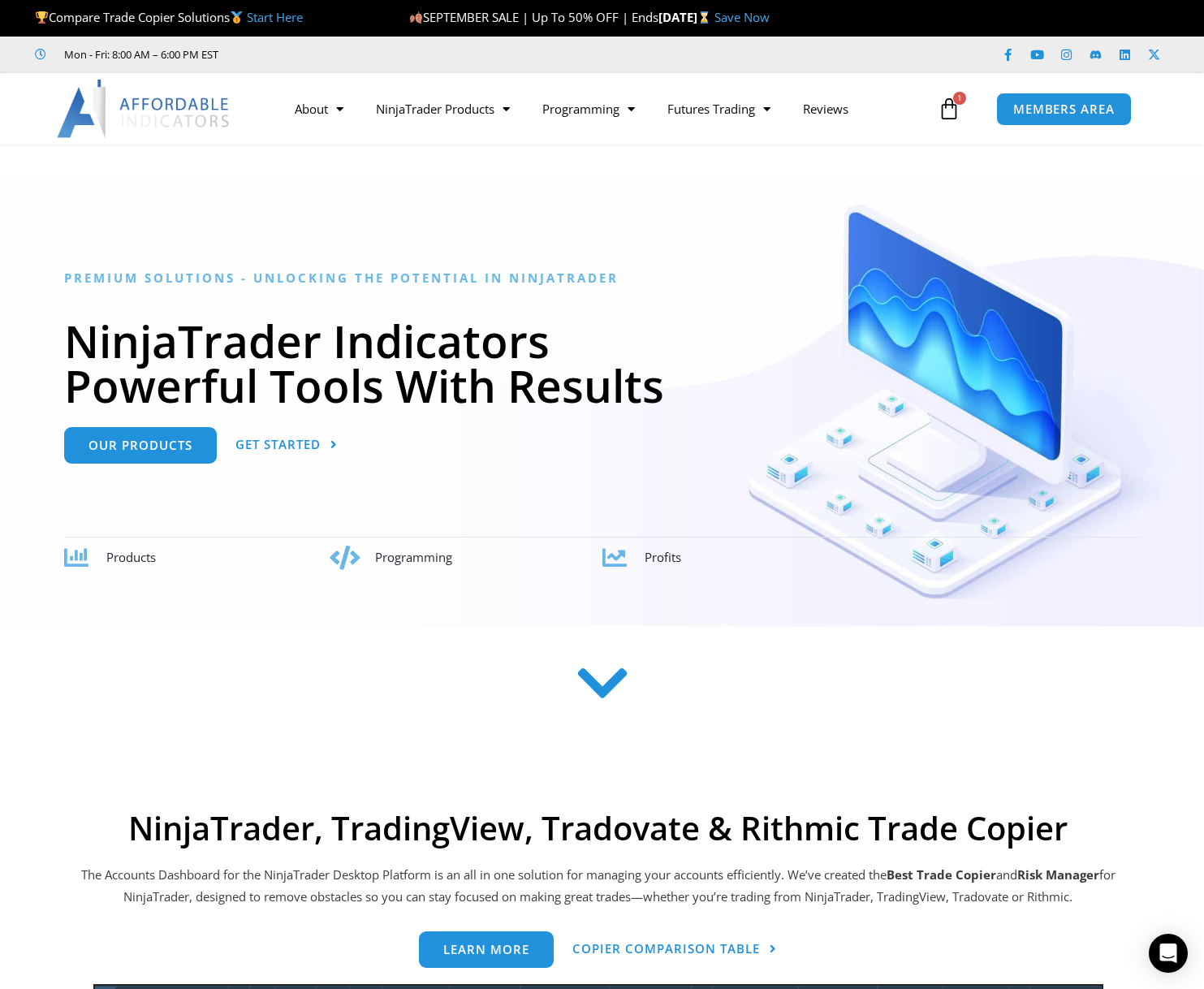
drag, startPoint x: 477, startPoint y: 42, endPoint x: 461, endPoint y: 62, distance: 25.6
click at [217, 6] on header "Compare Trade Copier Solutions Start Here SEPTEMBER SALE | Up To 50% OFF | Ends…" at bounding box center [602, 72] width 1204 height 145
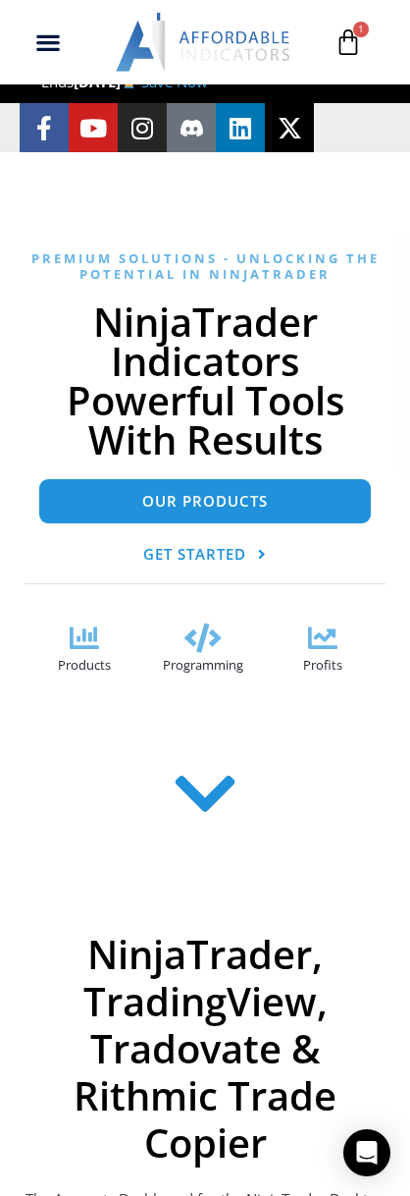
click at [368, 219] on header "Compare Trade Copier Solutions Start Here SEPTEMBER SALE | Up To 50% OFF | Ends…" at bounding box center [205, 118] width 410 height 237
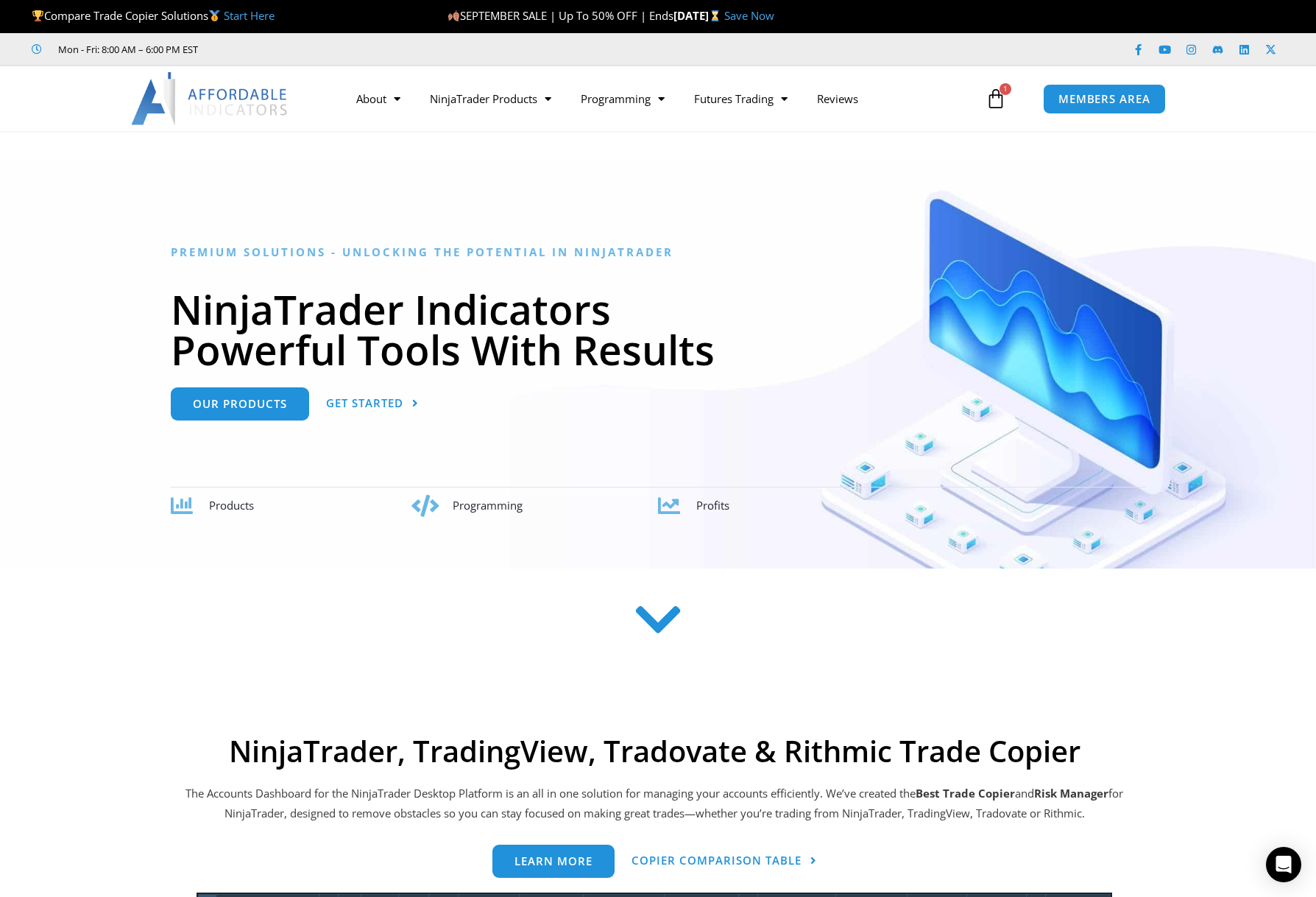
drag, startPoint x: 436, startPoint y: 138, endPoint x: 428, endPoint y: 126, distance: 14.4
click at [438, 160] on link "See All Products" at bounding box center [490, 154] width 151 height 26
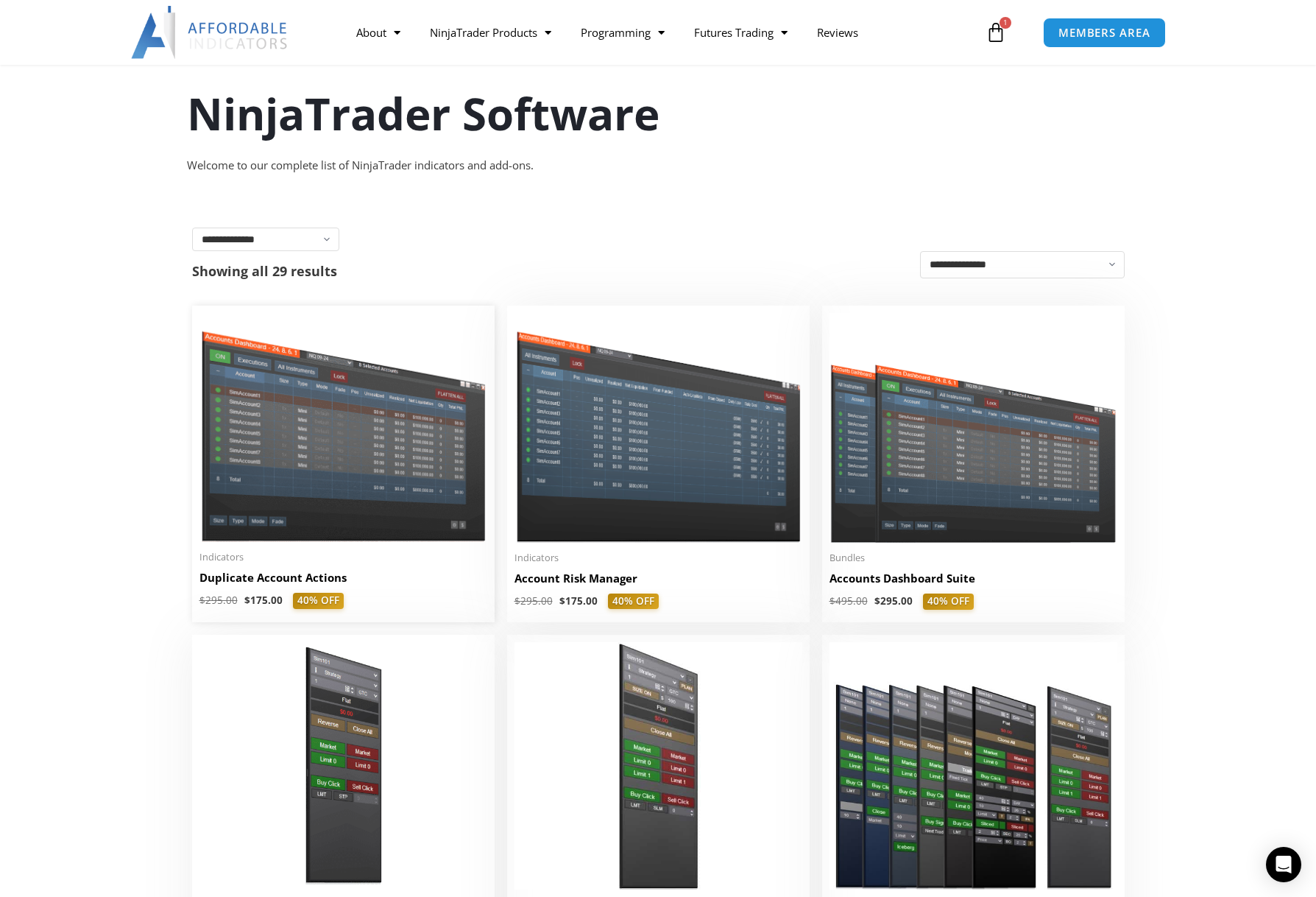
scroll to position [147, 0]
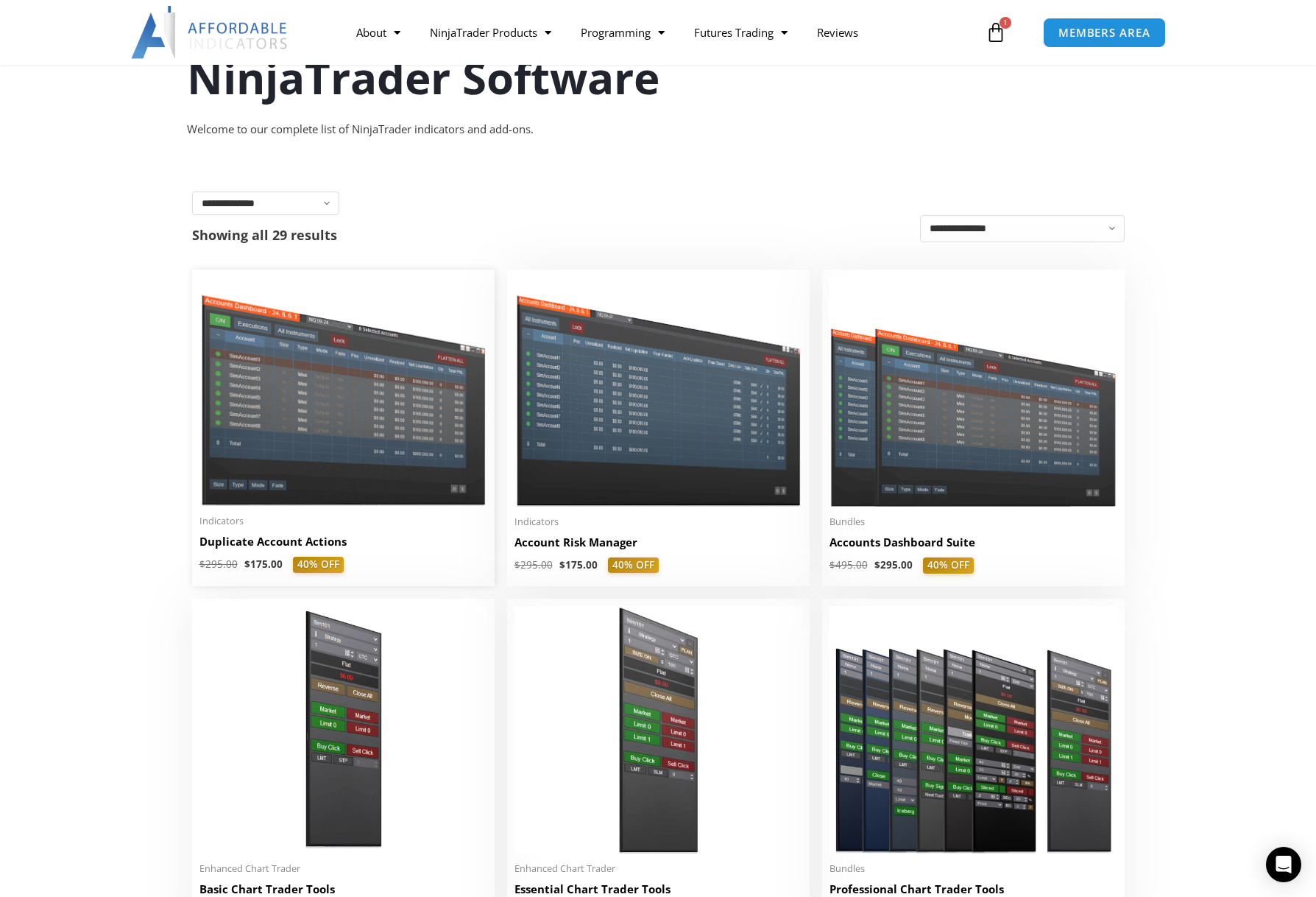
click at [224, 428] on img at bounding box center [343, 391] width 288 height 229
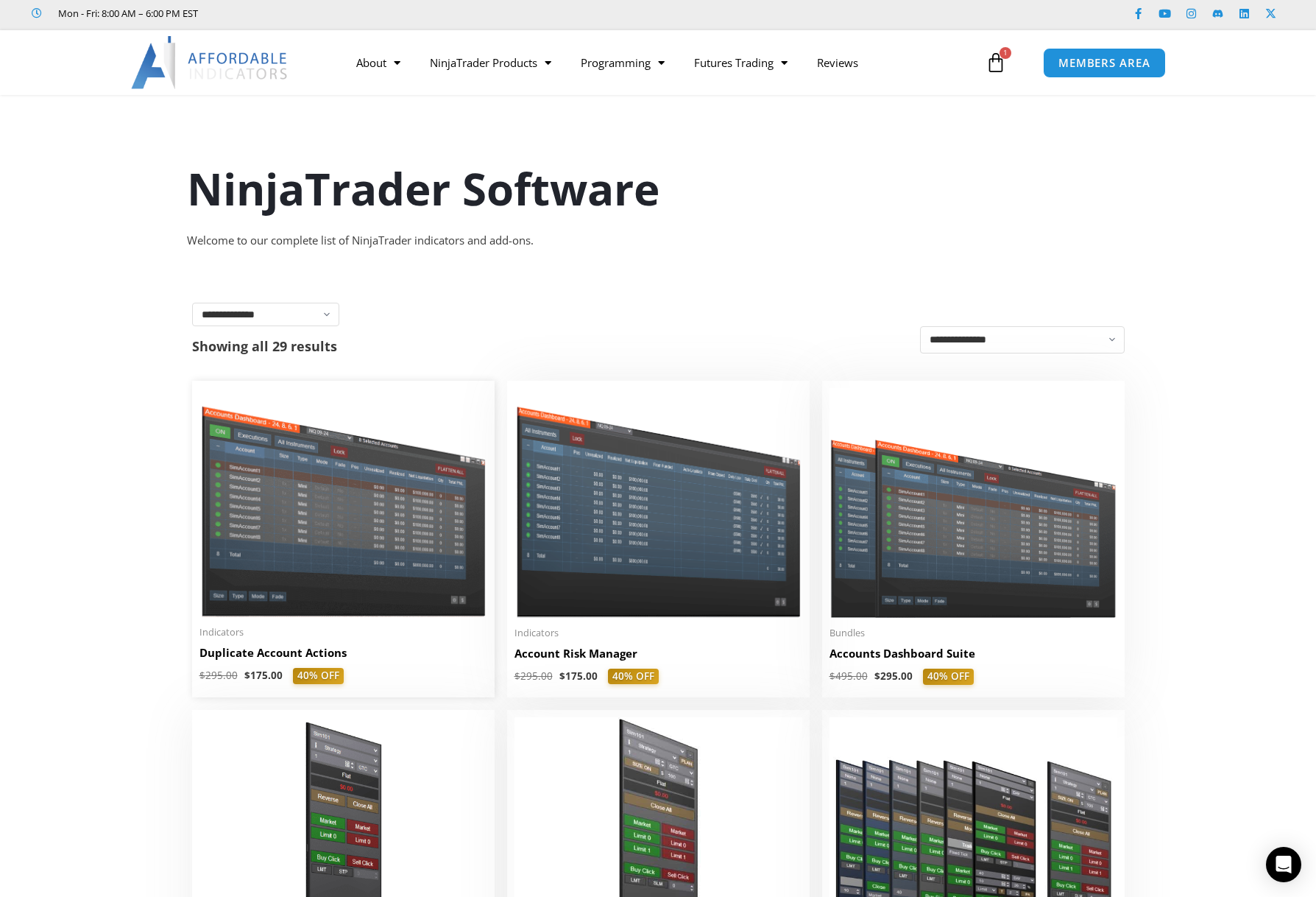
scroll to position [0, 0]
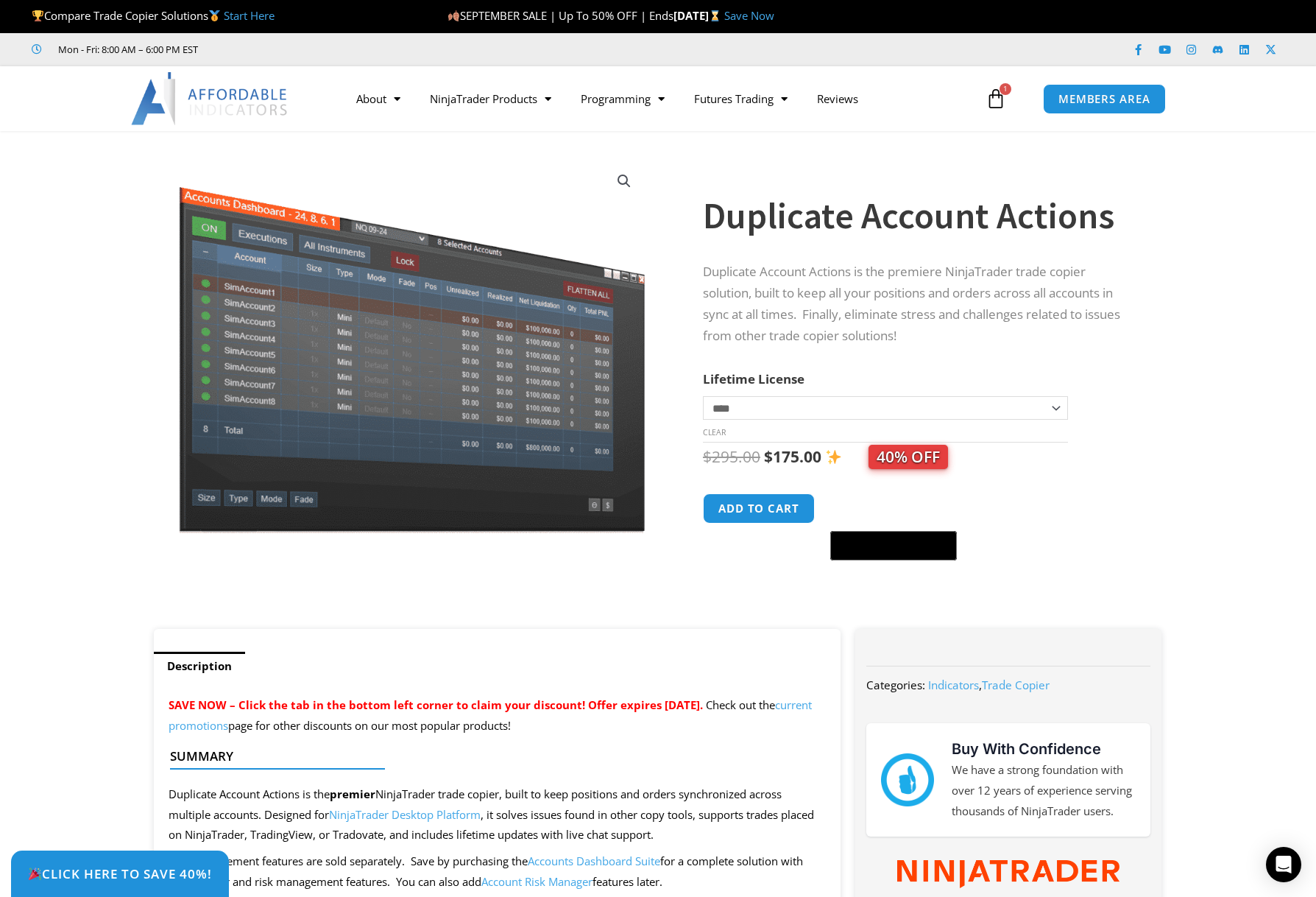
click at [178, 95] on img at bounding box center [210, 98] width 158 height 53
